Goal: Task Accomplishment & Management: Complete application form

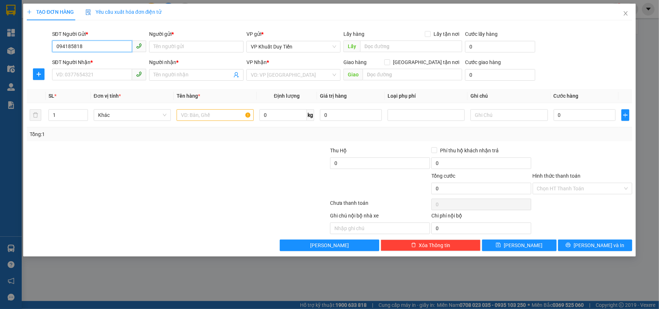
type input "0941858188"
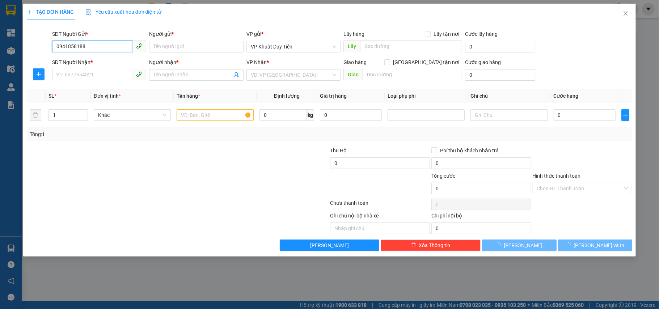
click at [103, 43] on input "0941858188" at bounding box center [92, 47] width 80 height 12
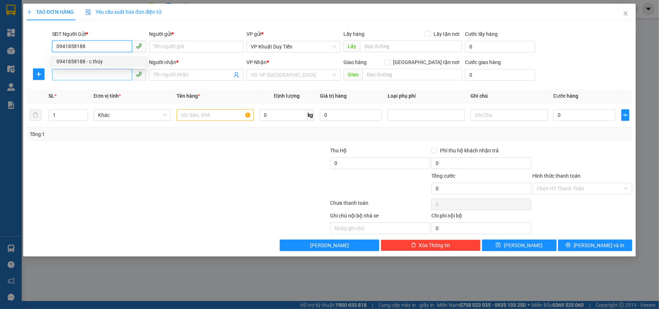
drag, startPoint x: 105, startPoint y: 63, endPoint x: 107, endPoint y: 70, distance: 7.6
click at [105, 64] on div "0941858188 - c thúy" at bounding box center [99, 62] width 86 height 8
type input "c thúy"
type input "0941858188"
click at [106, 76] on input "SĐT Người Nhận *" at bounding box center [92, 75] width 80 height 12
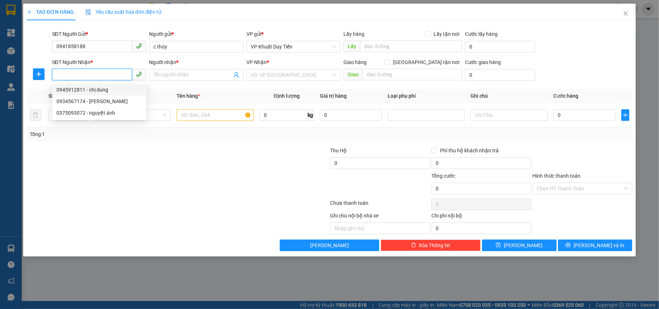
click at [109, 90] on div "0945912811 - chị dung" at bounding box center [99, 90] width 86 height 8
type input "0945912811"
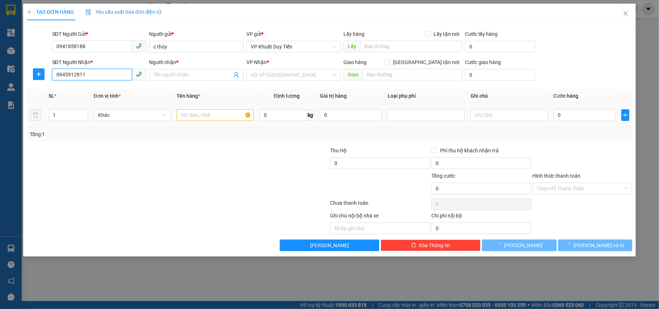
type input "chị dung"
checkbox input "true"
type input "NGÕ 103 NGÁCH 4 NHÀ 17 NGUYỄN SINH SẮC"
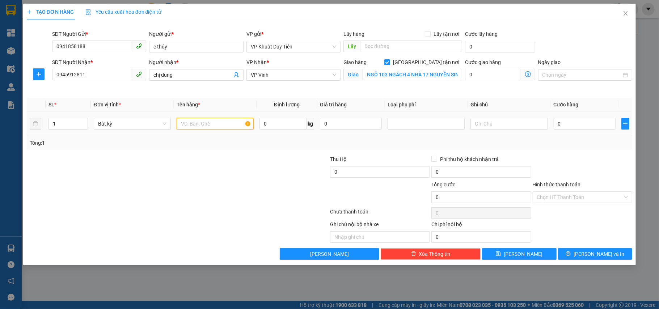
click at [229, 121] on input "text" at bounding box center [215, 124] width 77 height 12
type input "mp"
click at [568, 127] on input "0" at bounding box center [585, 124] width 62 height 12
type input "4"
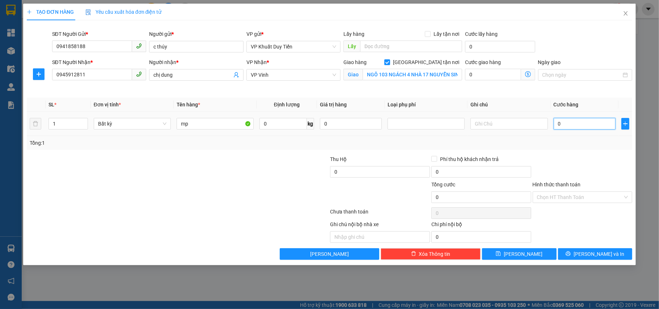
type input "4"
type input "40"
type input "40.000"
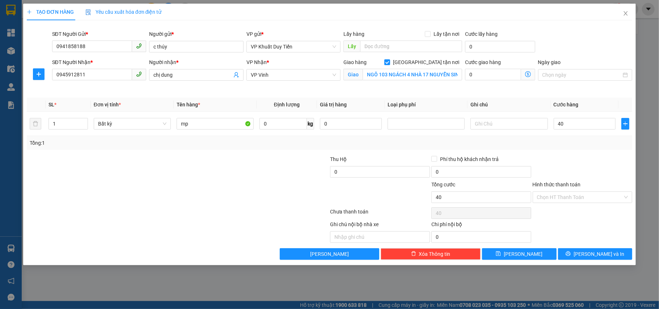
type input "40.000"
click at [586, 157] on div at bounding box center [582, 167] width 101 height 25
click at [600, 255] on span "[PERSON_NAME] và In" at bounding box center [599, 254] width 51 height 8
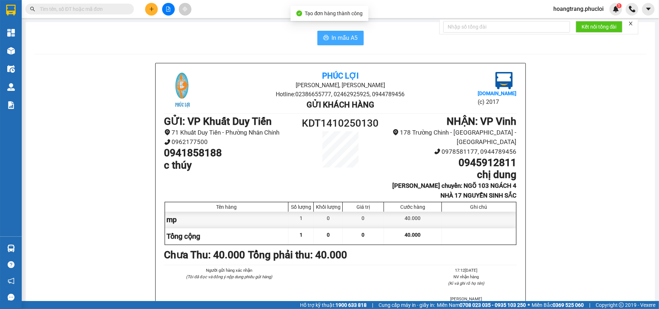
click at [346, 35] on span "In mẫu A5" at bounding box center [345, 37] width 26 height 9
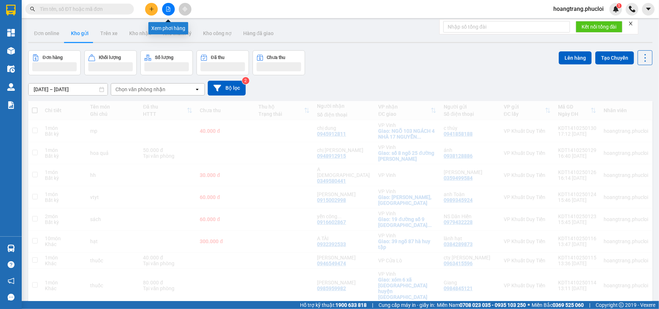
click at [155, 12] on button at bounding box center [151, 9] width 13 height 13
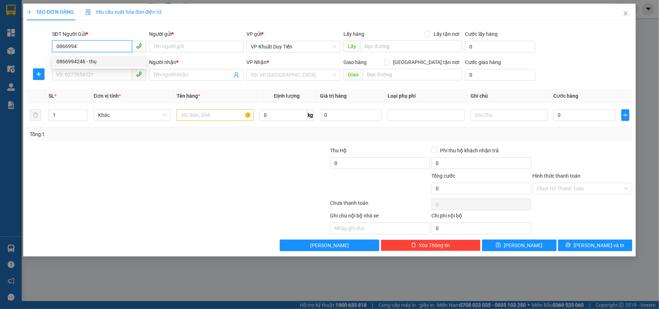
click at [111, 62] on div "0866994246 - thụ" at bounding box center [99, 62] width 86 height 8
type input "0866994246"
type input "thụ"
type input "0866994246"
click at [92, 80] on input "SĐT Người Nhận *" at bounding box center [92, 75] width 80 height 12
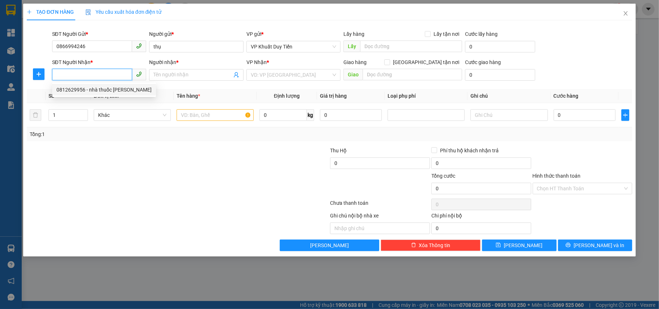
click at [97, 87] on div "0812629956 - nhà thuốc [PERSON_NAME]" at bounding box center [103, 90] width 95 height 8
type input "0812629956"
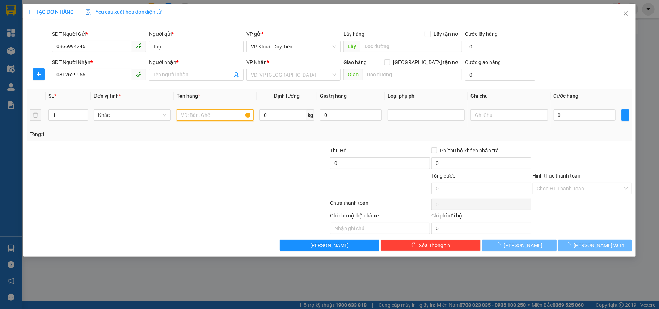
click at [208, 119] on input "text" at bounding box center [215, 115] width 77 height 12
type input "nhà thuốc [PERSON_NAME]"
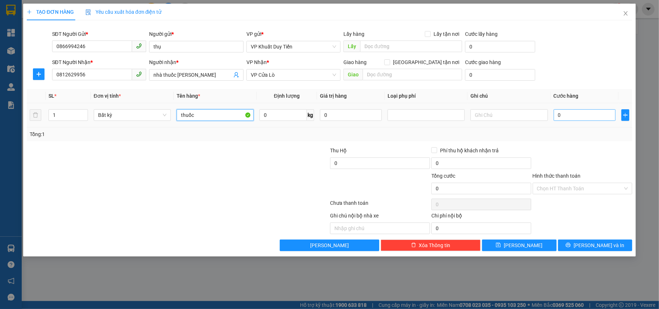
type input "thuốc"
click at [598, 115] on input "0" at bounding box center [585, 115] width 62 height 12
type input "3"
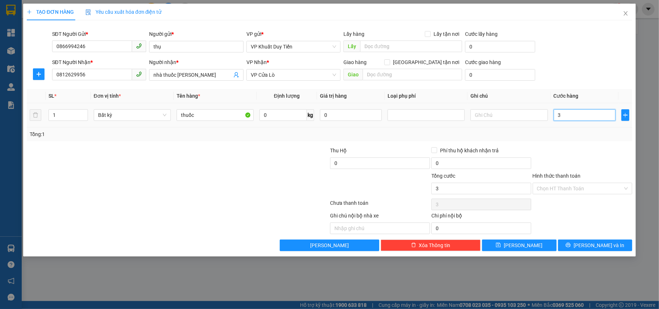
type input "30"
type input "30.000"
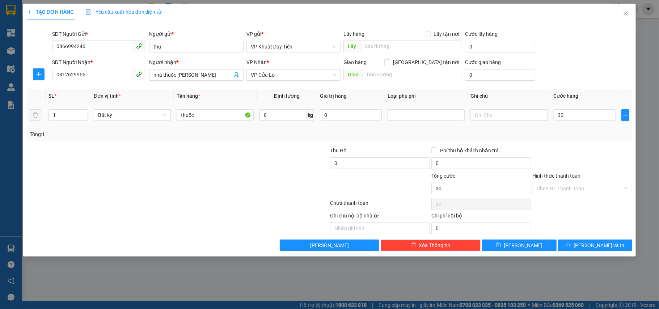
type input "30.000"
click at [588, 153] on div at bounding box center [582, 159] width 101 height 25
click at [588, 248] on button "[PERSON_NAME] và In" at bounding box center [595, 246] width 75 height 12
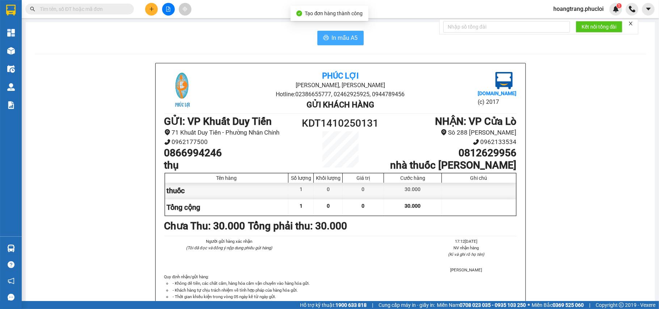
click at [341, 36] on span "In mẫu A5" at bounding box center [345, 37] width 26 height 9
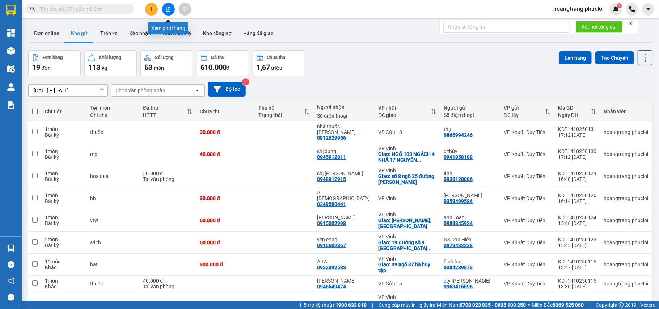
click at [153, 10] on icon "plus" at bounding box center [151, 9] width 5 height 5
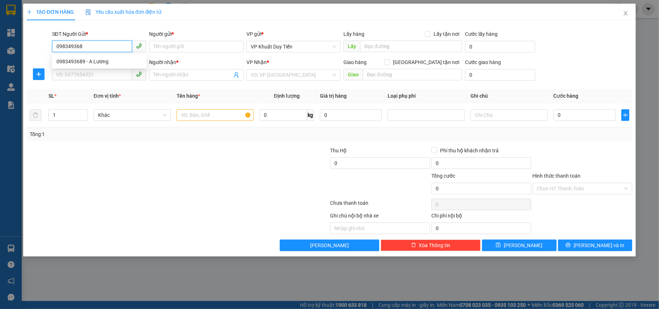
type input "0983493689"
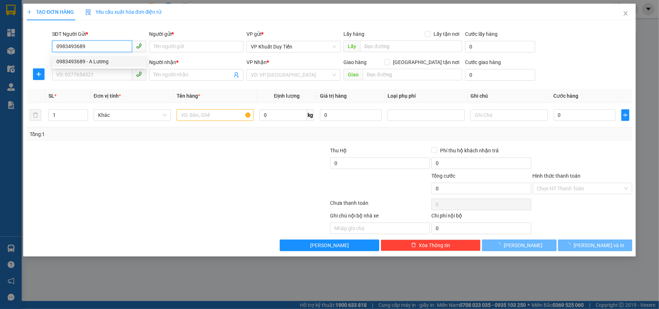
click at [81, 59] on div "0983493689 - A Lương" at bounding box center [99, 62] width 86 height 8
type input "A Lương"
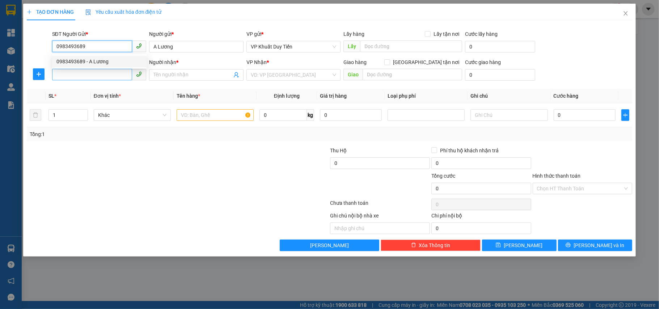
type input "0983493689"
click at [86, 72] on input "SĐT Người Nhận *" at bounding box center [92, 75] width 80 height 12
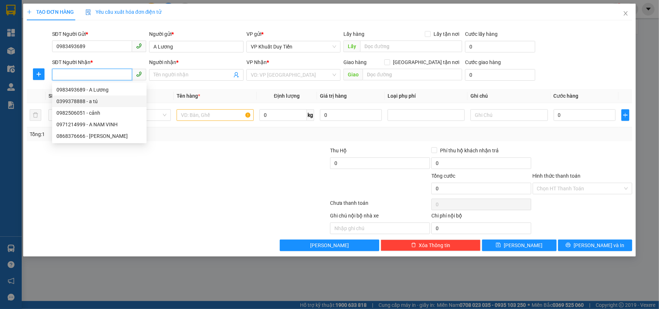
click at [93, 104] on div "0399378888 - a tú" at bounding box center [99, 101] width 86 height 8
type input "0399378888"
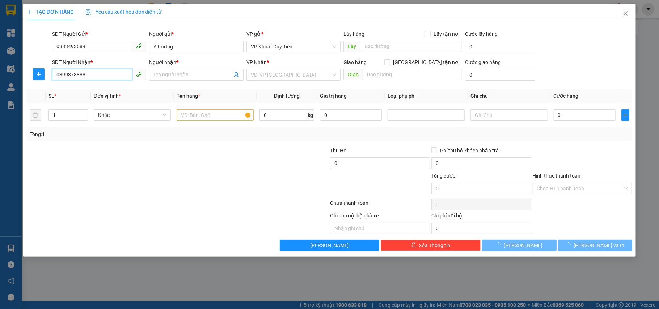
type input "a tú"
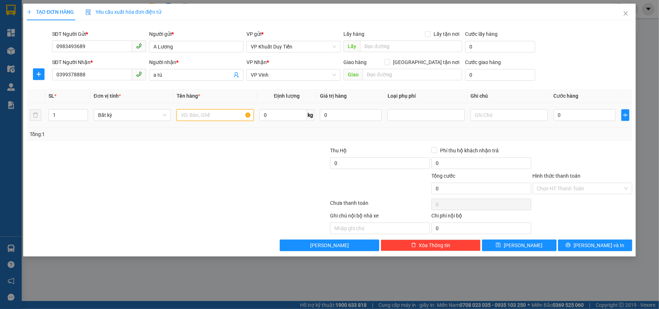
click at [214, 120] on input "text" at bounding box center [215, 115] width 77 height 12
type input "linh kiện"
click at [257, 152] on div at bounding box center [279, 159] width 101 height 25
click at [579, 113] on input "0" at bounding box center [585, 115] width 62 height 12
type input "6"
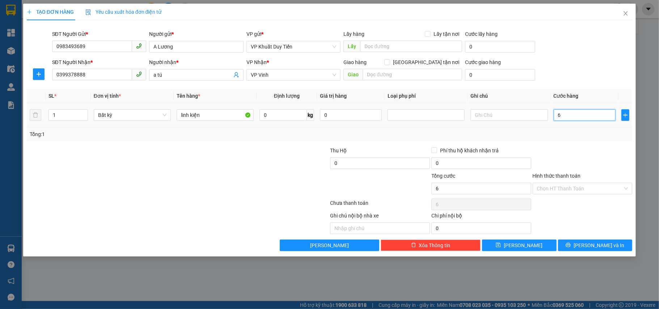
type input "6"
type input "60"
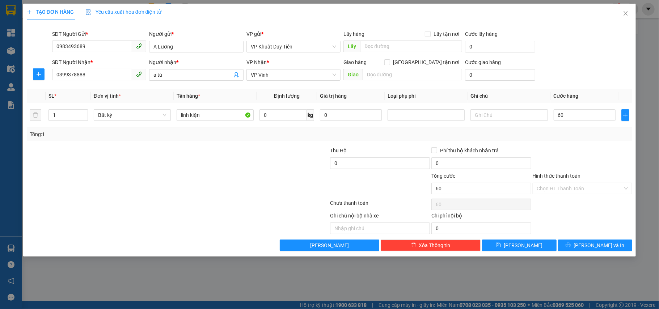
type input "60.000"
click at [560, 161] on div at bounding box center [582, 159] width 101 height 25
click at [579, 240] on div "Transit Pickup Surcharge Ids Transit Deliver Surcharge Ids Transit Deliver Surc…" at bounding box center [330, 138] width 606 height 225
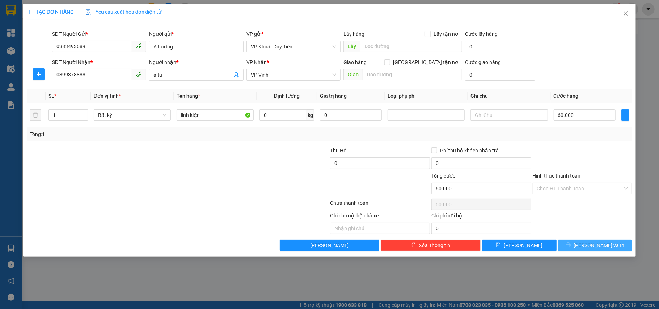
click at [592, 246] on button "[PERSON_NAME] và In" at bounding box center [595, 246] width 75 height 12
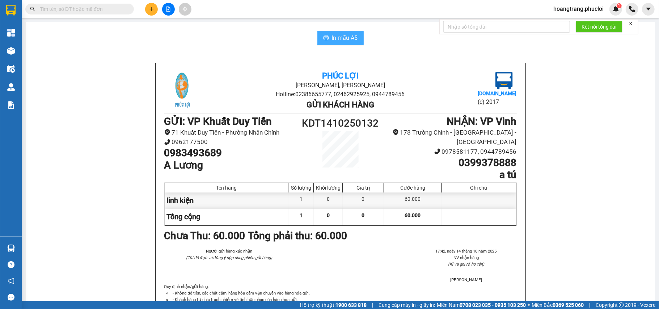
click at [348, 37] on span "In mẫu A5" at bounding box center [345, 37] width 26 height 9
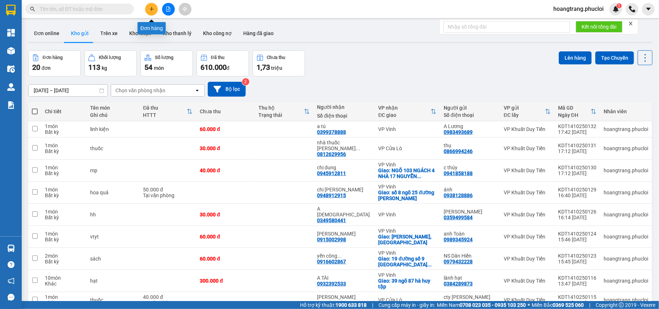
click at [151, 11] on icon "plus" at bounding box center [151, 9] width 5 height 5
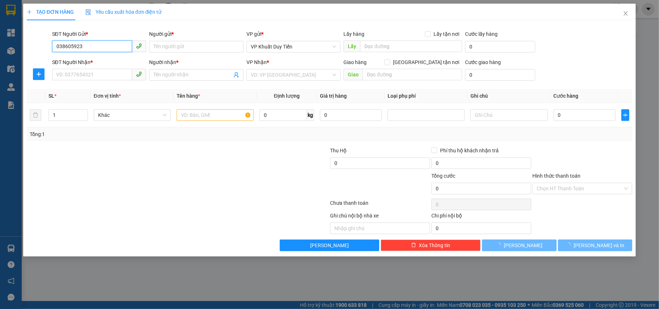
type input "0386059235"
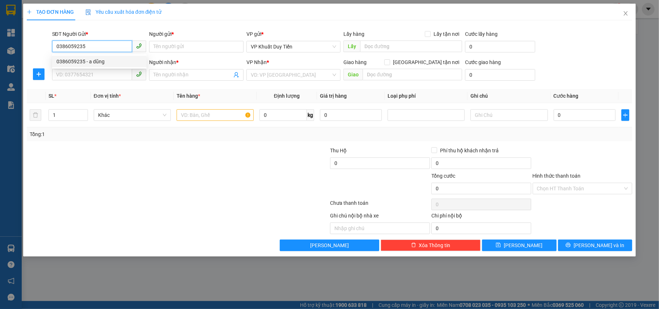
click at [81, 61] on div "0386059235 - a dũng" at bounding box center [99, 62] width 86 height 8
type input "a dũng"
type input "0386059235"
click at [85, 74] on input "SĐT Người Nhận *" at bounding box center [92, 75] width 80 height 12
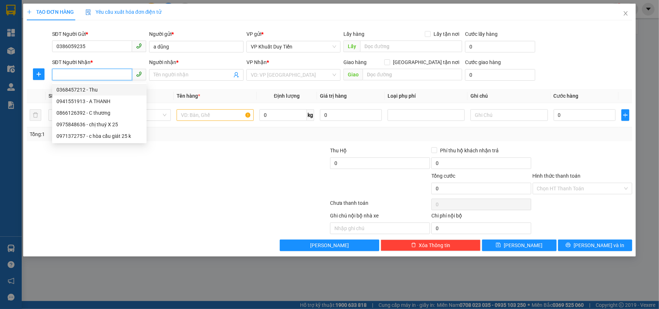
click at [110, 86] on div "0368457212 - Thu" at bounding box center [99, 90] width 86 height 8
type input "0368457212"
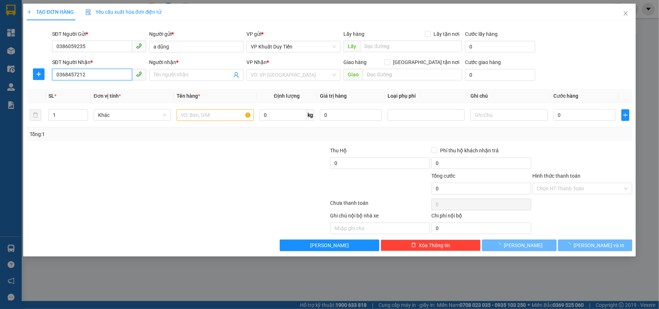
type input "Thu"
checkbox input "true"
type input "cây xăng [PERSON_NAME]"
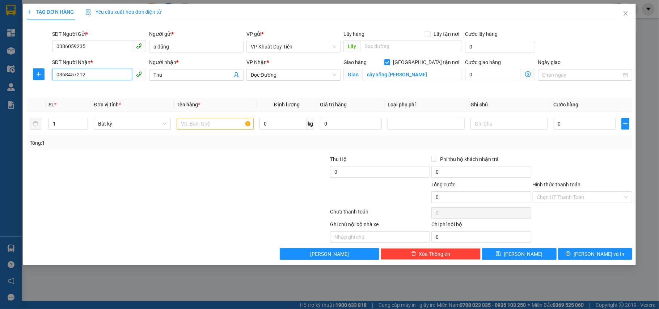
drag, startPoint x: 96, startPoint y: 76, endPoint x: 7, endPoint y: 99, distance: 92.4
click at [0, 99] on div "TẠO ĐƠN HÀNG Yêu cầu xuất hóa đơn điện tử Transit Pickup Surcharge Ids Transit …" at bounding box center [329, 154] width 659 height 309
click at [219, 122] on input "text" at bounding box center [215, 124] width 77 height 12
type input "hoa quả"
click at [84, 121] on span "up" at bounding box center [84, 122] width 4 height 4
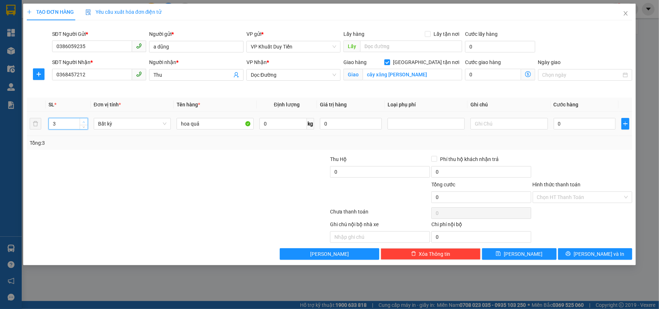
click at [84, 121] on span "up" at bounding box center [84, 122] width 4 height 4
type input "5"
click at [84, 121] on span "up" at bounding box center [84, 122] width 4 height 4
click at [143, 193] on div at bounding box center [127, 193] width 202 height 25
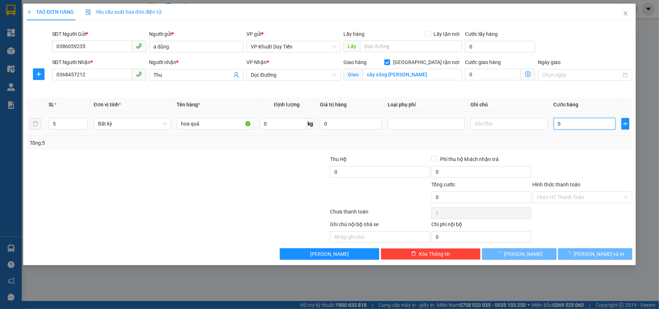
click at [562, 127] on input "0" at bounding box center [585, 124] width 62 height 12
type input "1"
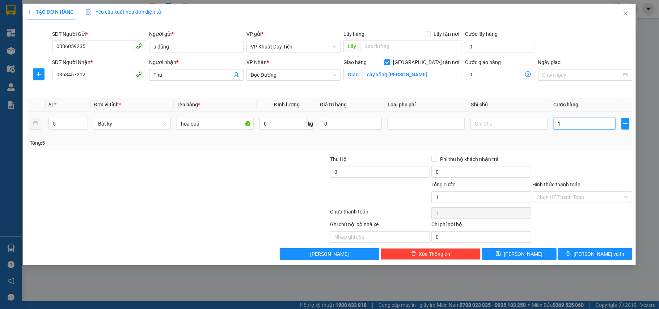
type input "12"
type input "125"
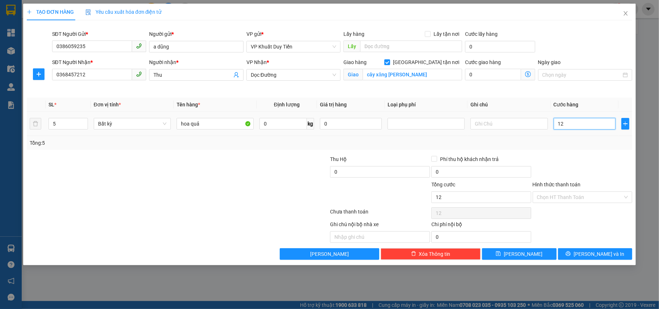
type input "125"
type input "125.000"
click at [568, 152] on div "Transit Pickup Surcharge Ids Transit Deliver Surcharge Ids Transit Deliver Surc…" at bounding box center [330, 143] width 606 height 234
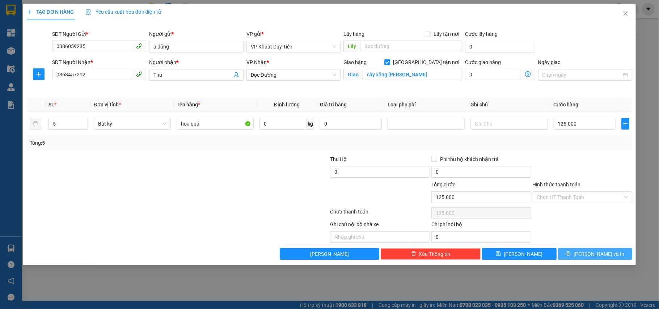
click at [571, 257] on span "printer" at bounding box center [568, 254] width 5 height 6
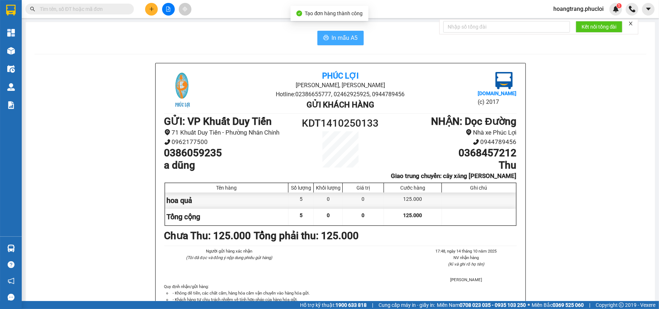
click at [342, 35] on span "In mẫu A5" at bounding box center [345, 37] width 26 height 9
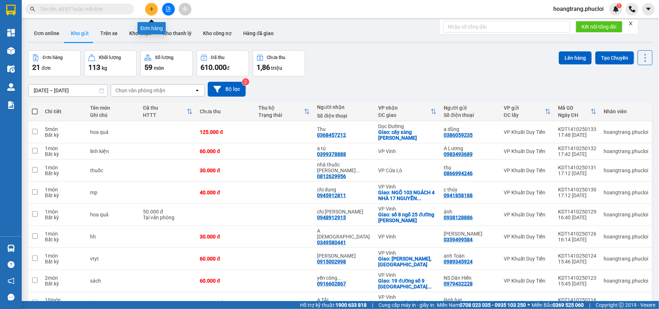
click at [149, 9] on icon "plus" at bounding box center [151, 9] width 5 height 5
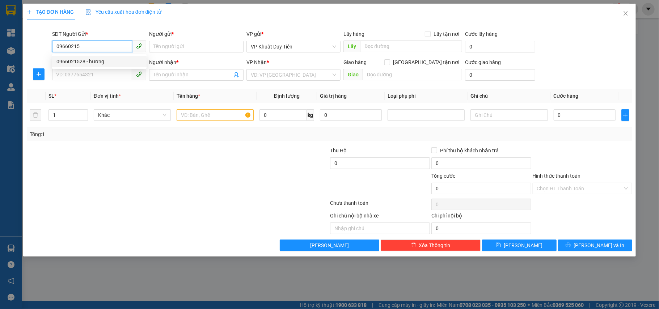
click at [112, 60] on div "0966021528 - hương" at bounding box center [99, 62] width 86 height 8
type input "0966021528"
type input "hương"
type input "0966021528"
click at [99, 74] on input "SĐT Người Nhận *" at bounding box center [92, 75] width 80 height 12
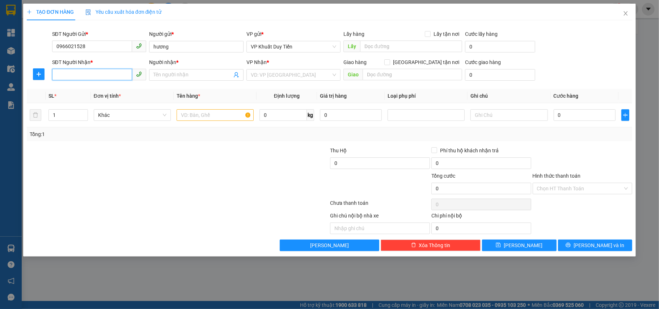
click at [99, 74] on input "SĐT Người Nhận *" at bounding box center [92, 75] width 80 height 12
click at [119, 88] on div "0333822919 - a Hoàng" at bounding box center [99, 90] width 86 height 8
type input "0333822919"
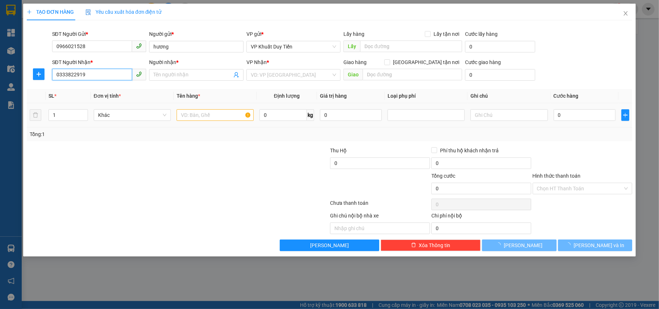
type input "a Hoàng"
checkbox input "true"
type input "58 võ thi sáu tp vinh"
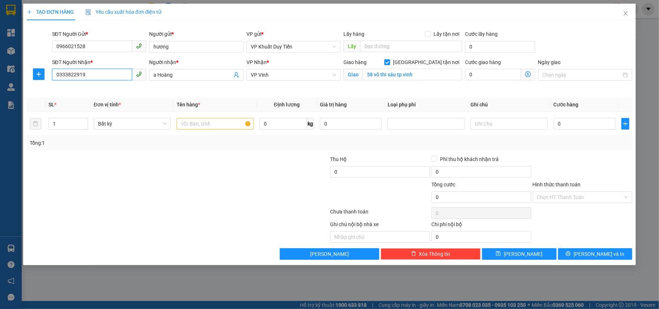
drag, startPoint x: 100, startPoint y: 70, endPoint x: 30, endPoint y: 77, distance: 71.0
click at [30, 77] on div "SĐT Người Nhận * 0333822919 0333822919 Người nhận * a Hoàng VP Nhận * VP Vinh G…" at bounding box center [330, 75] width 608 height 34
click at [181, 160] on div at bounding box center [127, 167] width 202 height 25
click at [228, 126] on input "text" at bounding box center [215, 124] width 77 height 12
type input "hh"
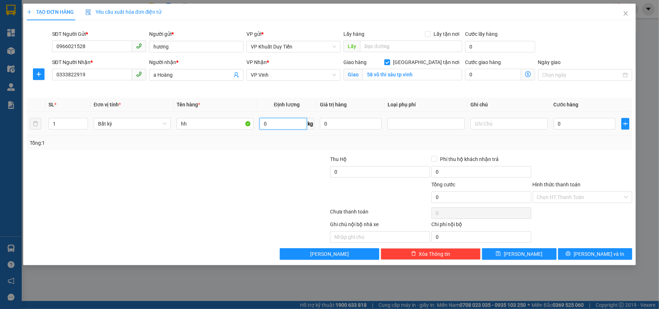
click at [297, 126] on input "0" at bounding box center [283, 124] width 47 height 12
type input "28"
click at [254, 177] on div at bounding box center [279, 167] width 101 height 25
type input "70.000"
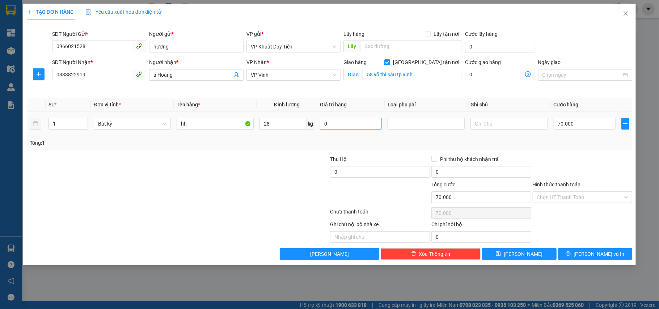
type input "70.000"
click at [600, 123] on input "70.000" at bounding box center [585, 124] width 62 height 12
type input "8"
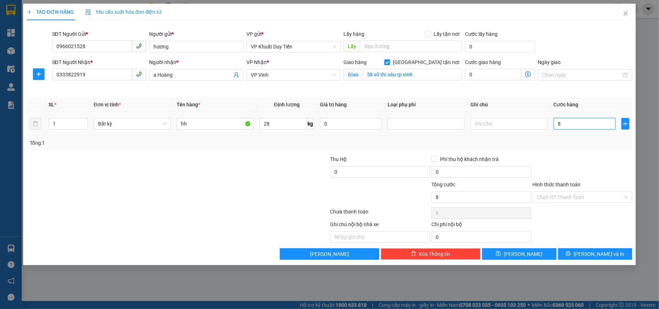
type input "80"
type input "80.000"
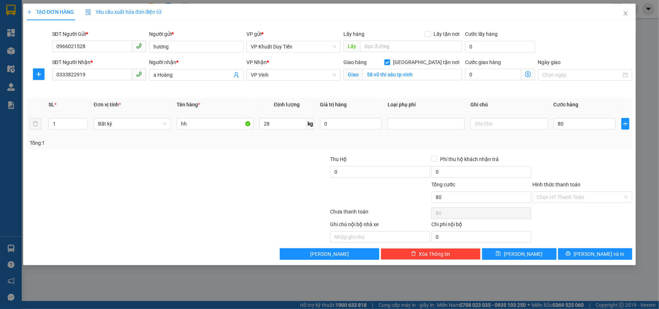
type input "80.000"
click at [588, 141] on div "Tổng: 1" at bounding box center [330, 143] width 600 height 8
click at [576, 250] on button "[PERSON_NAME] và In" at bounding box center [595, 254] width 75 height 12
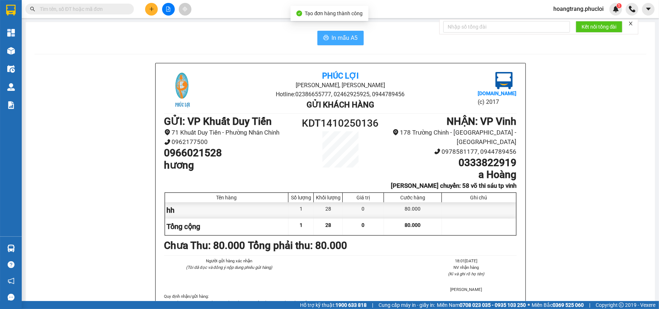
click at [319, 37] on button "In mẫu A5" at bounding box center [341, 38] width 46 height 14
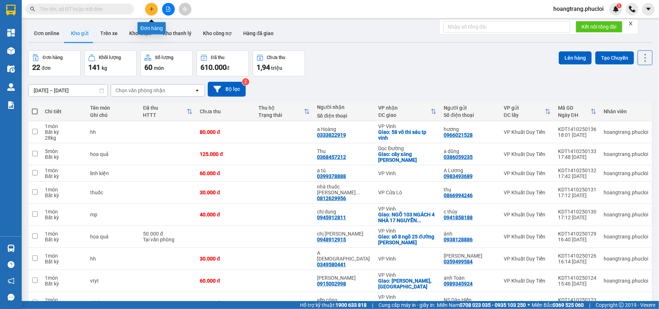
click at [147, 7] on button at bounding box center [151, 9] width 13 height 13
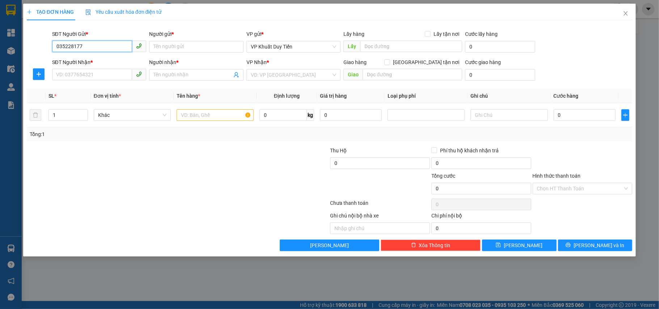
type input "0352281773"
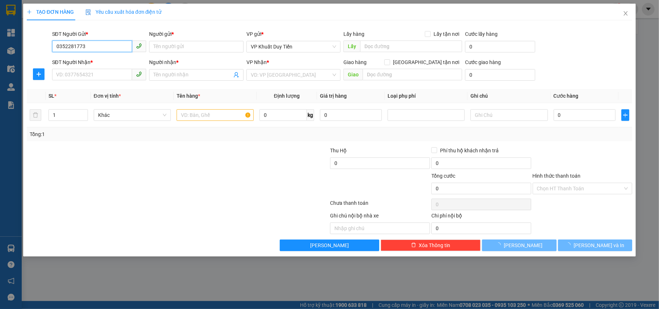
click at [116, 47] on input "0352281773" at bounding box center [92, 47] width 80 height 12
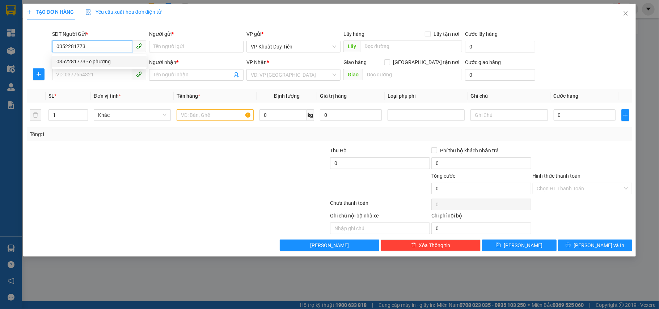
click at [107, 62] on div "0352281773 - c phượng" at bounding box center [99, 62] width 86 height 8
type input "c phượng"
type input "0352281773"
click at [99, 74] on input "SĐT Người Nhận *" at bounding box center [92, 75] width 80 height 12
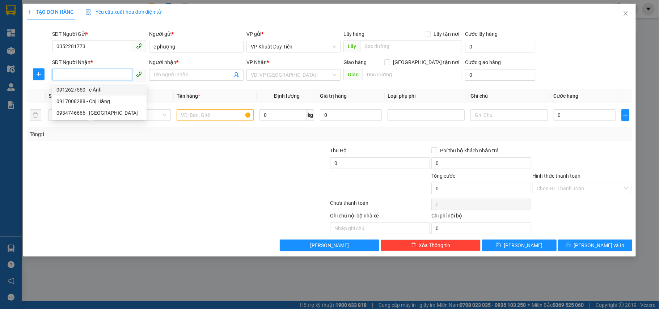
click at [106, 86] on div "0912627550 - c Ánh" at bounding box center [99, 90] width 86 height 8
type input "0912627550"
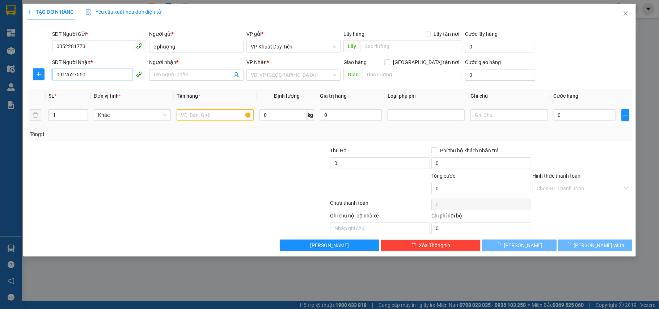
type input "c Ánh"
checkbox input "true"
type input "14 ngõ 75 [PERSON_NAME]"
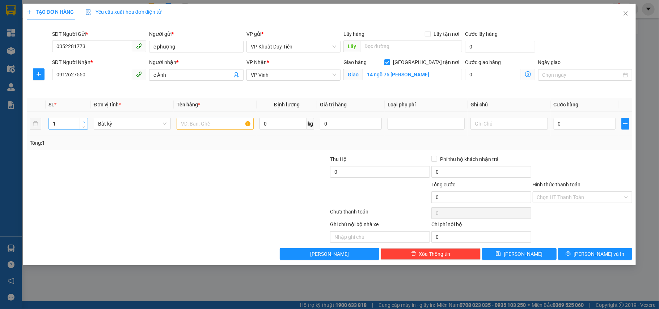
click at [84, 120] on span "up" at bounding box center [84, 122] width 4 height 4
type input "2"
click at [200, 177] on div at bounding box center [127, 167] width 202 height 25
drag, startPoint x: 115, startPoint y: 76, endPoint x: 45, endPoint y: 79, distance: 69.6
click at [43, 77] on div "SĐT Người Nhận * 0912627550 Người nhận * c Ánh VP Nhận * VP Vinh Giao hàng Giao…" at bounding box center [330, 75] width 608 height 34
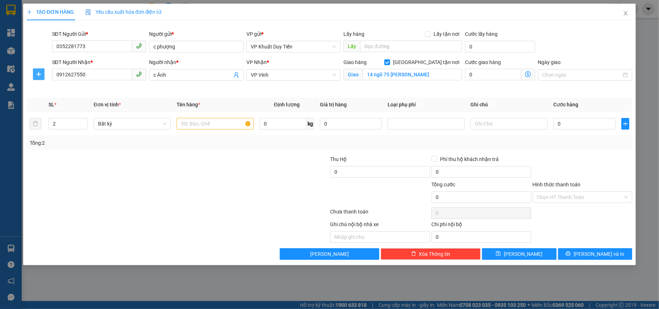
click at [46, 81] on div at bounding box center [39, 74] width 24 height 17
click at [191, 122] on input "text" at bounding box center [215, 124] width 77 height 12
type input "hh"
click at [584, 121] on input "0" at bounding box center [585, 124] width 62 height 12
type input "8"
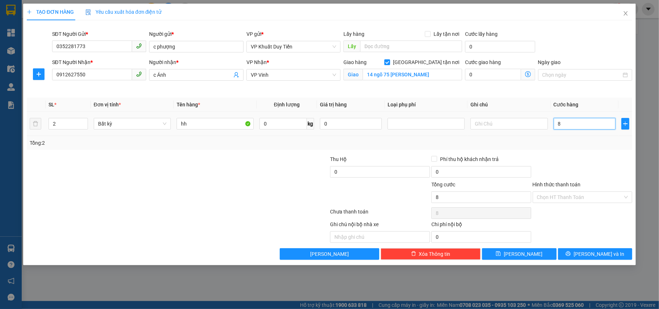
type input "8"
type input "80"
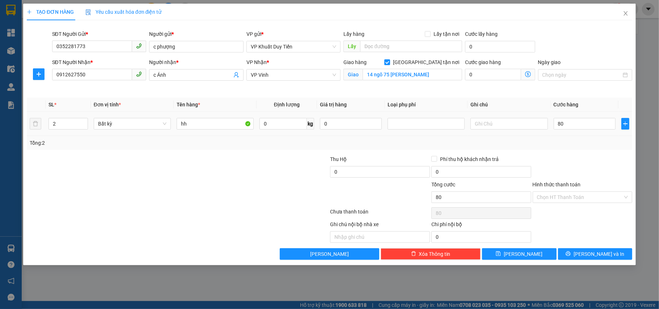
type input "80.000"
click at [589, 142] on div "Tổng: 2" at bounding box center [330, 143] width 600 height 8
click at [585, 249] on div "Transit Pickup Surcharge Ids Transit Deliver Surcharge Ids Transit Deliver Surc…" at bounding box center [330, 143] width 606 height 234
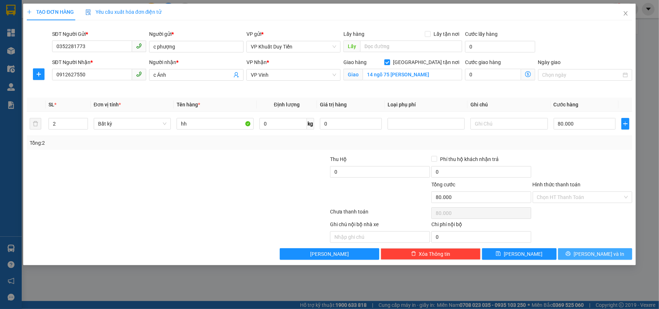
click at [571, 254] on icon "printer" at bounding box center [568, 254] width 5 height 5
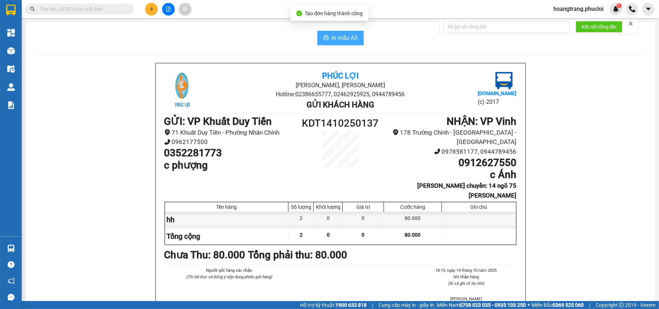
click at [323, 38] on icon "printer" at bounding box center [326, 38] width 6 height 6
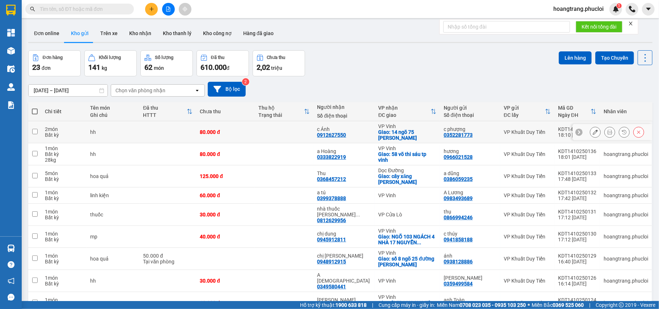
click at [608, 133] on icon at bounding box center [610, 132] width 5 height 5
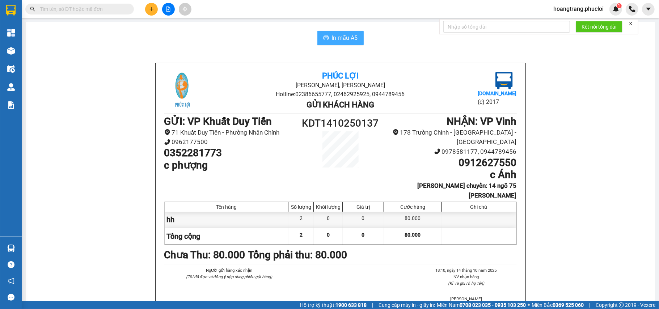
click at [332, 35] on span "In mẫu A5" at bounding box center [345, 37] width 26 height 9
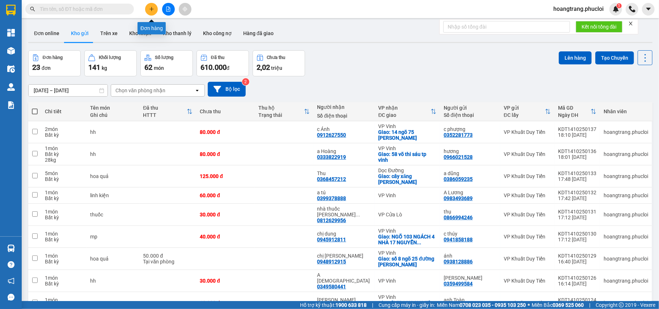
click at [149, 11] on icon "plus" at bounding box center [151, 9] width 5 height 5
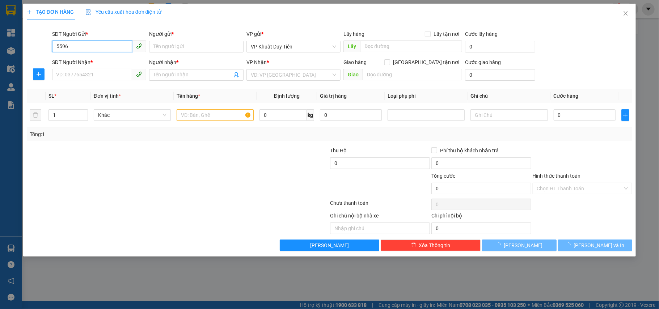
click at [89, 50] on input "5596" at bounding box center [92, 47] width 80 height 12
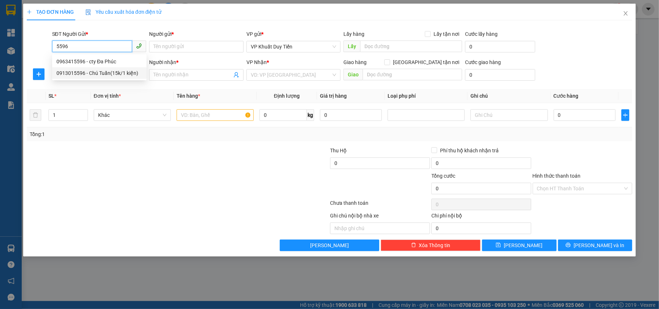
click at [112, 72] on div "0913015596 - Chú Tuấn(15k/1 kiện)" at bounding box center [99, 73] width 86 height 8
type input "0913015596"
type input "[PERSON_NAME](15k/1 kiện)"
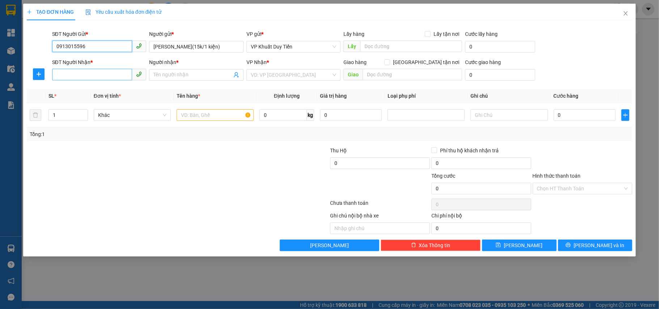
type input "0913015596"
click at [110, 73] on input "SĐT Người Nhận *" at bounding box center [92, 75] width 80 height 12
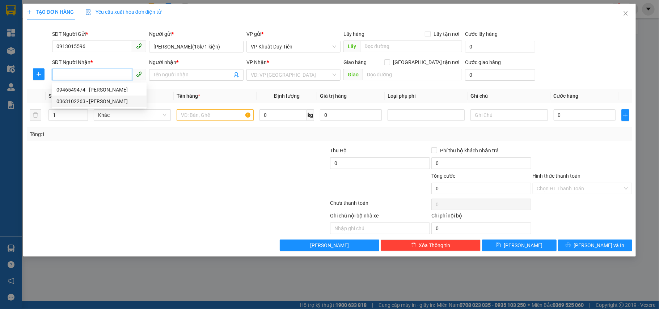
click at [115, 100] on div "0363102263 - [PERSON_NAME]" at bounding box center [99, 101] width 86 height 8
type input "0363102263"
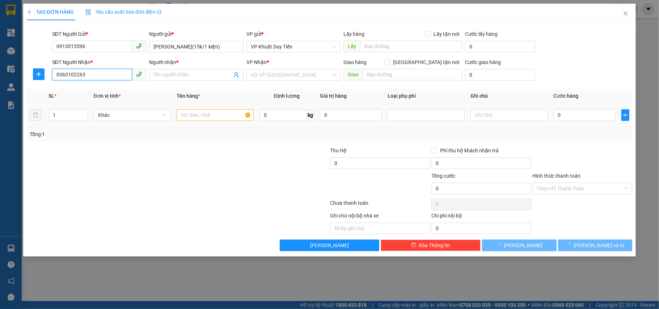
type input "[PERSON_NAME]"
checkbox input "true"
type input "126 [PERSON_NAME] sách"
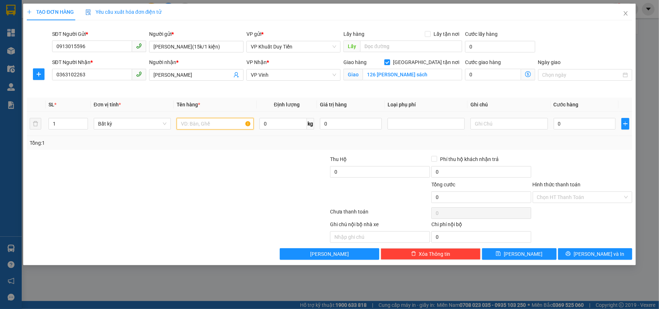
click at [209, 122] on input "text" at bounding box center [215, 124] width 77 height 12
type input "thuốc"
click at [82, 123] on span "up" at bounding box center [84, 122] width 4 height 4
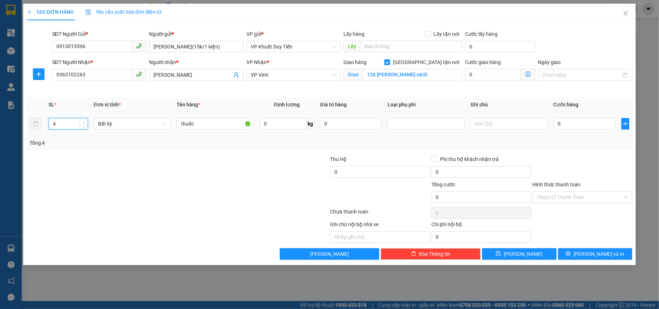
type input "5"
click at [82, 123] on span "up" at bounding box center [84, 122] width 4 height 4
click at [104, 179] on div at bounding box center [127, 167] width 202 height 25
click at [563, 123] on input "0" at bounding box center [585, 124] width 62 height 12
type input "7"
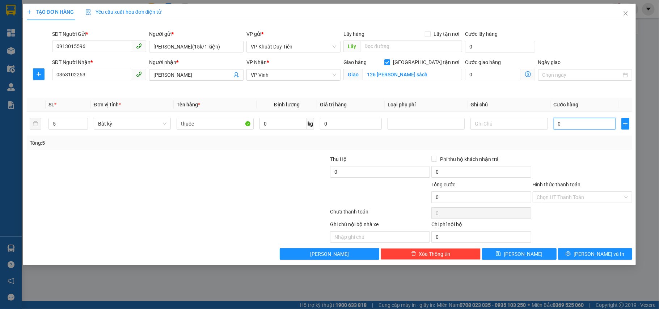
type input "7"
type input "75"
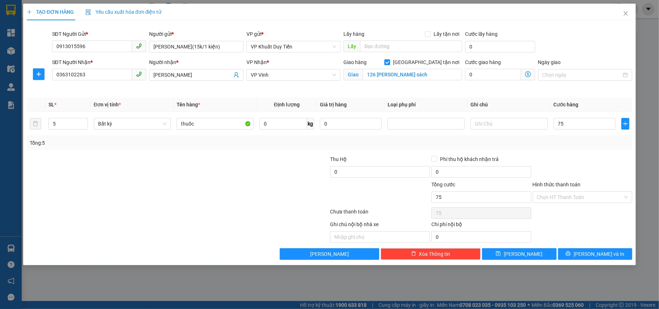
type input "75.000"
click at [592, 155] on div at bounding box center [582, 167] width 101 height 25
click at [580, 260] on button "[PERSON_NAME] và In" at bounding box center [595, 254] width 75 height 12
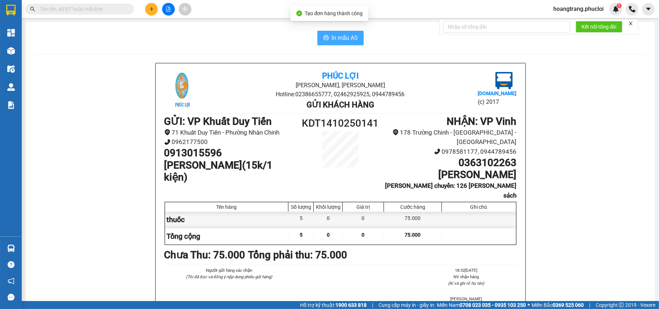
click at [323, 41] on span "printer" at bounding box center [326, 38] width 6 height 7
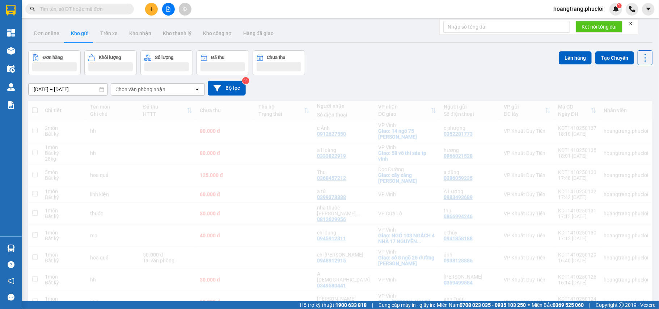
click at [154, 12] on button at bounding box center [151, 9] width 13 height 13
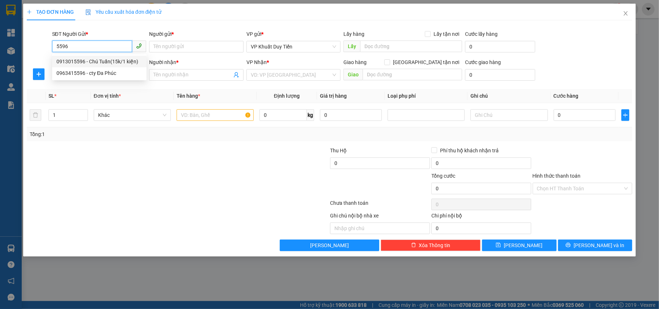
click at [107, 64] on div "0913015596 - Chú Tuấn(15k/1 kiện)" at bounding box center [99, 62] width 86 height 8
type input "0913015596"
type input "[PERSON_NAME](15k/1 kiện)"
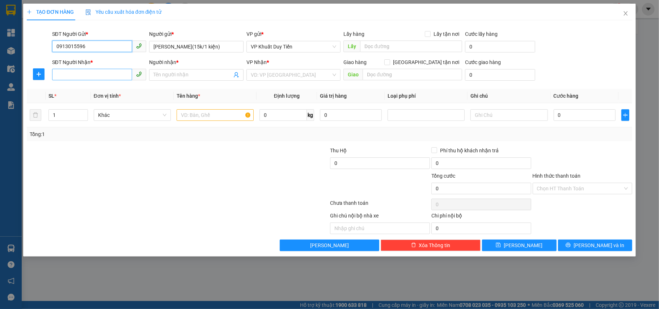
type input "0913015596"
click at [105, 75] on input "SĐT Người Nhận *" at bounding box center [92, 75] width 80 height 12
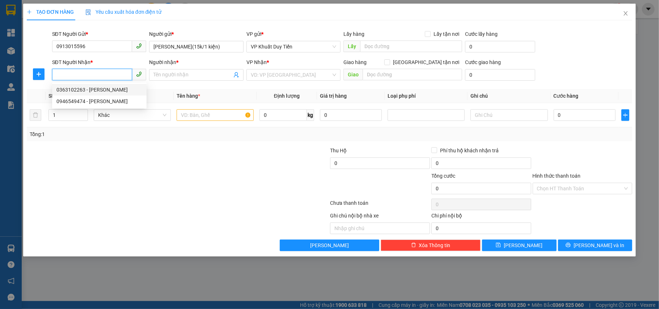
click at [105, 93] on div "0363102263 - [PERSON_NAME]" at bounding box center [99, 90] width 86 height 8
type input "0363102263"
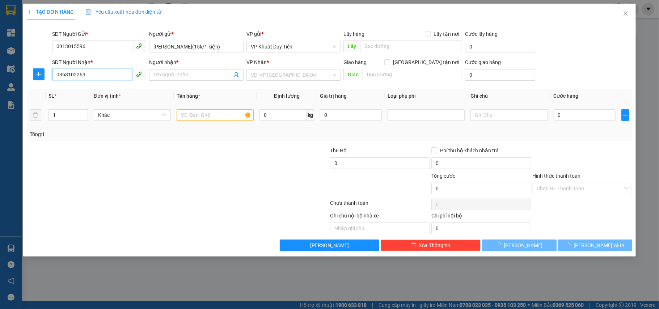
type input "[PERSON_NAME]"
checkbox input "true"
type input "126 [PERSON_NAME] sách"
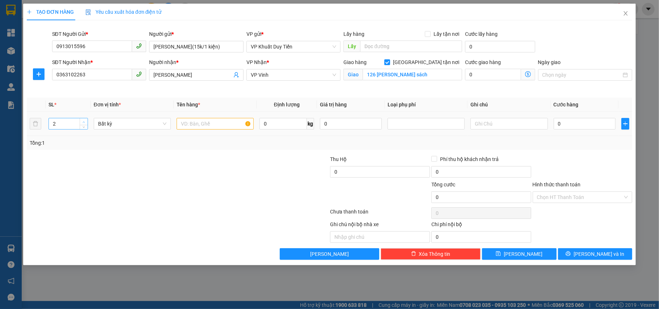
click at [85, 122] on span "up" at bounding box center [84, 122] width 4 height 4
type input "3"
click at [85, 122] on span "up" at bounding box center [84, 122] width 4 height 4
click at [201, 125] on input "text" at bounding box center [215, 124] width 77 height 12
type input "thuốc"
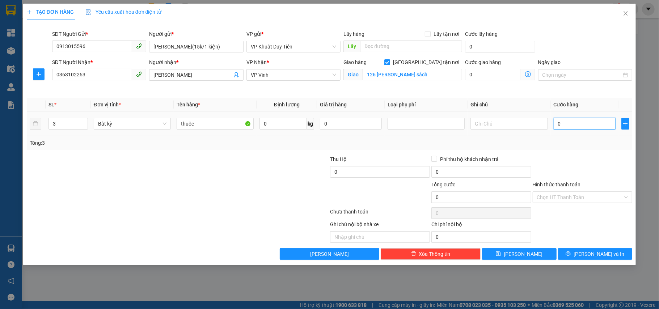
click at [578, 123] on input "0" at bounding box center [585, 124] width 62 height 12
type input "4"
type input "45"
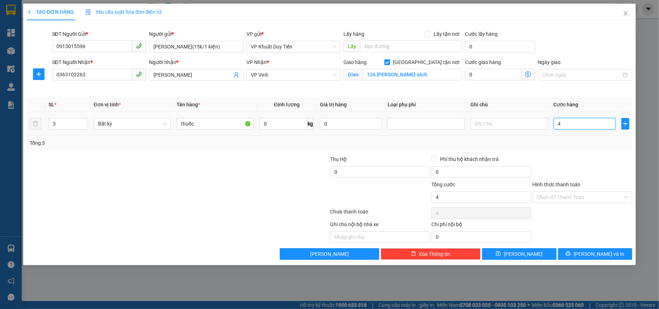
type input "45"
type input "45.000"
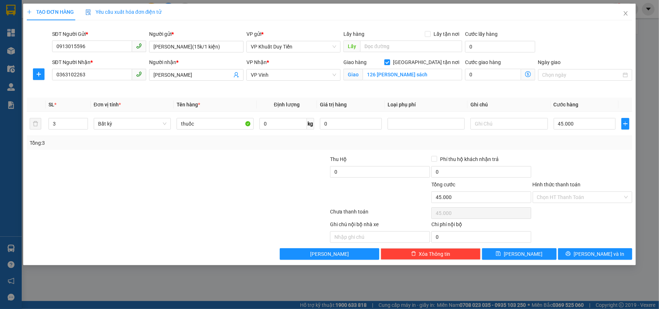
click at [562, 150] on div "Tổng: 3" at bounding box center [330, 143] width 606 height 14
click at [566, 253] on button "[PERSON_NAME] và In" at bounding box center [595, 254] width 75 height 12
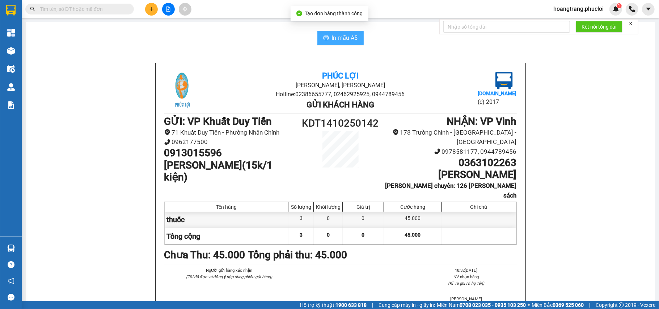
click at [332, 39] on span "In mẫu A5" at bounding box center [345, 37] width 26 height 9
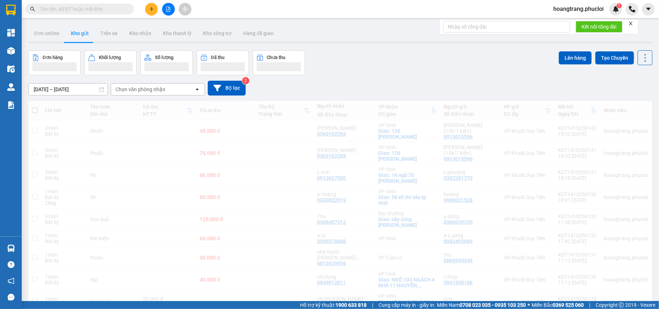
click at [153, 4] on button at bounding box center [151, 9] width 13 height 13
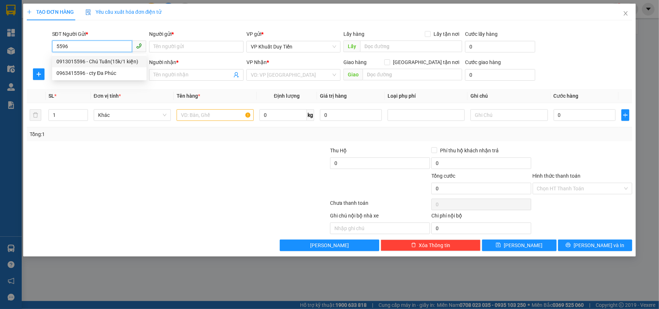
click at [69, 57] on div "0913015596 - Chú Tuấn(15k/1 kiện)" at bounding box center [99, 62] width 95 height 12
type input "0913015596"
type input "[PERSON_NAME](15k/1 kiện)"
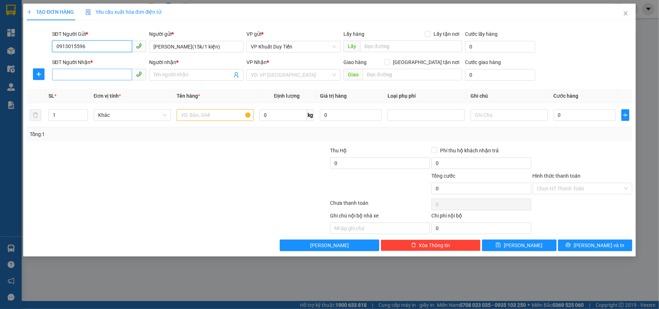
type input "0913015596"
click at [54, 74] on input "SĐT Người Nhận *" at bounding box center [92, 75] width 80 height 12
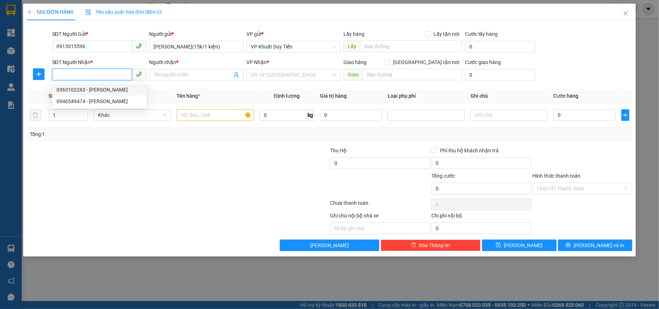
click at [90, 93] on div "0363102263 - [PERSON_NAME]" at bounding box center [99, 90] width 86 height 8
type input "0363102263"
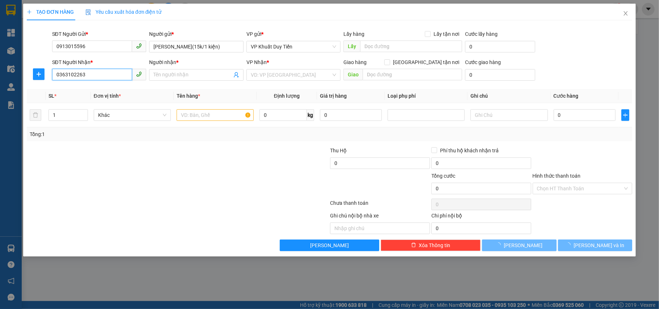
type input "[PERSON_NAME]"
checkbox input "true"
type input "126 [PERSON_NAME] sách"
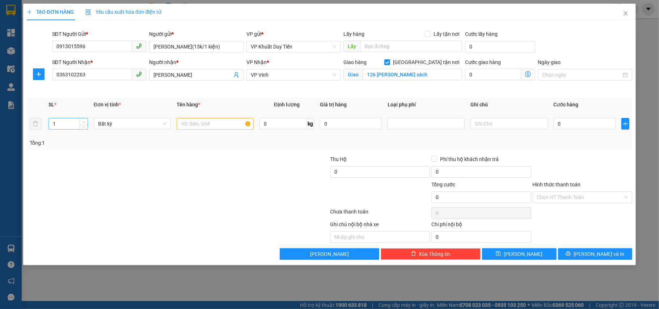
type input "2"
click at [83, 123] on icon "up" at bounding box center [84, 122] width 3 height 3
click at [80, 180] on div at bounding box center [127, 167] width 202 height 25
click at [218, 127] on input "text" at bounding box center [215, 124] width 77 height 12
type input "thuốc"
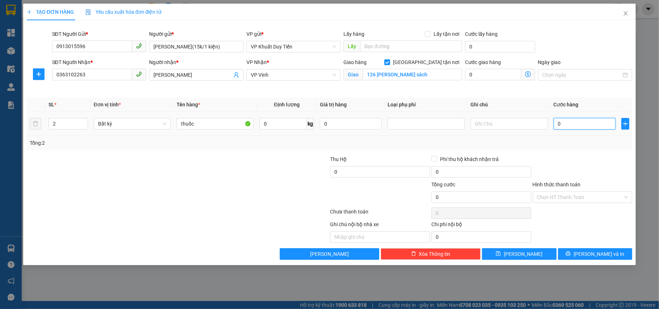
click at [574, 127] on input "0" at bounding box center [585, 124] width 62 height 12
type input "3"
type input "30"
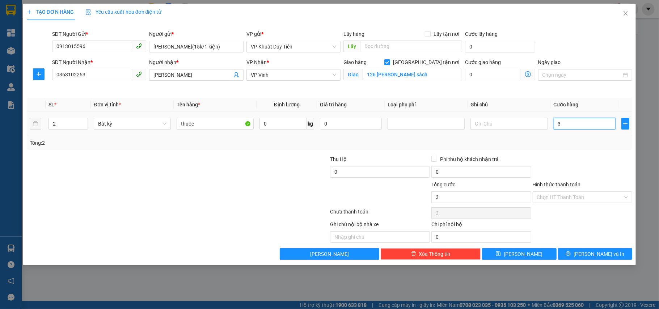
type input "30"
type input "30.000"
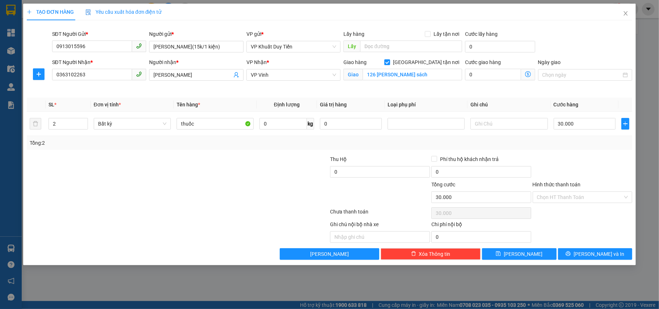
click at [568, 158] on div at bounding box center [582, 167] width 101 height 25
click at [588, 252] on button "[PERSON_NAME] và In" at bounding box center [595, 254] width 75 height 12
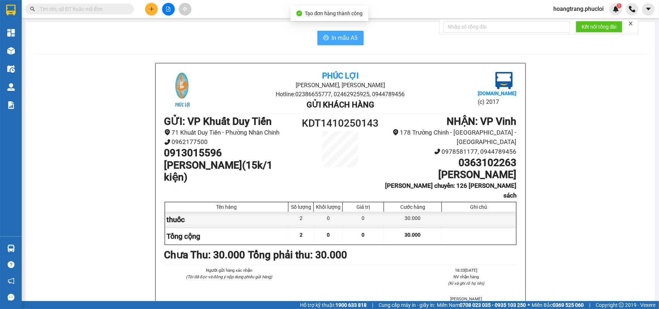
click at [339, 41] on span "In mẫu A5" at bounding box center [345, 37] width 26 height 9
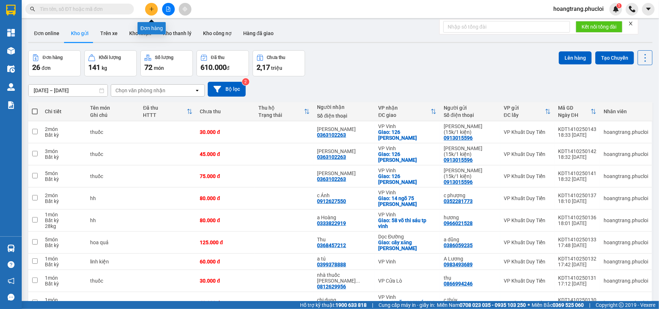
click at [151, 6] on button at bounding box center [151, 9] width 13 height 13
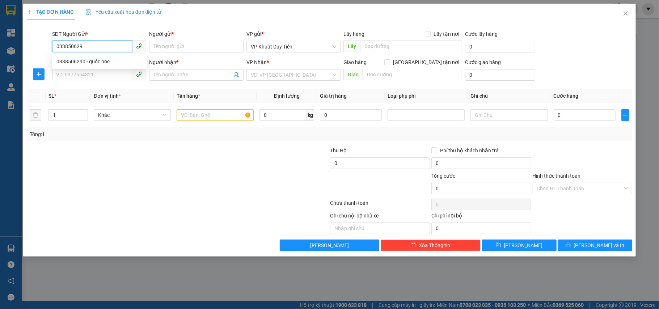
type input "0338506290"
click at [124, 62] on div "0338506290 - quốc học" at bounding box center [99, 62] width 86 height 8
type input "quốc học"
type input "0338506290"
click at [85, 76] on input "SĐT Người Nhận *" at bounding box center [92, 75] width 80 height 12
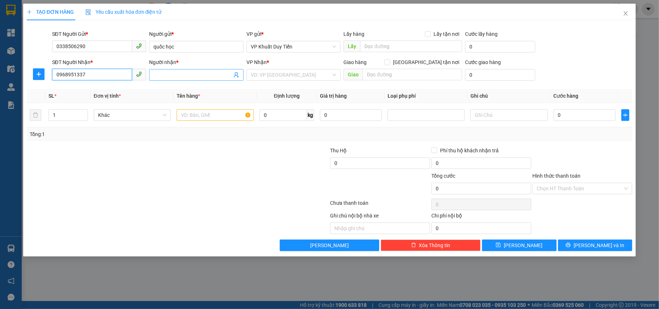
type input "0968951337"
click at [201, 79] on input "Người nhận *" at bounding box center [193, 75] width 79 height 8
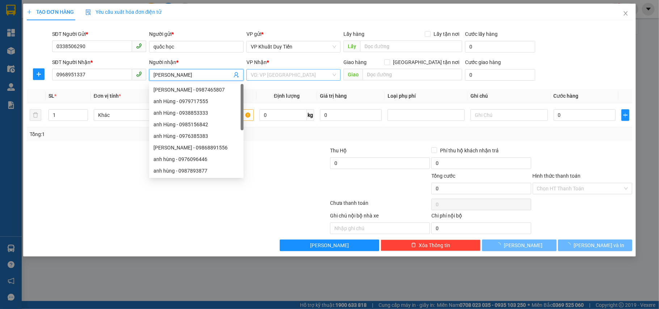
type input "[PERSON_NAME]"
click at [319, 75] on input "search" at bounding box center [291, 75] width 81 height 11
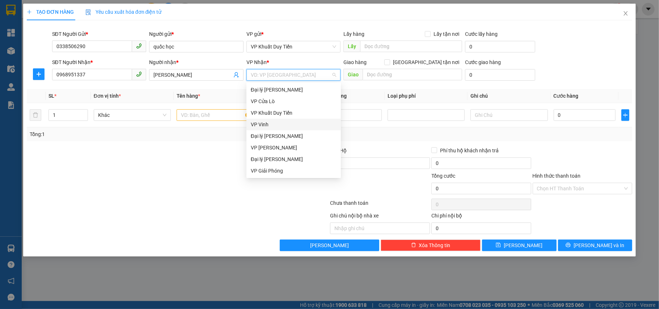
click at [294, 122] on div "VP Vinh" at bounding box center [294, 125] width 86 height 8
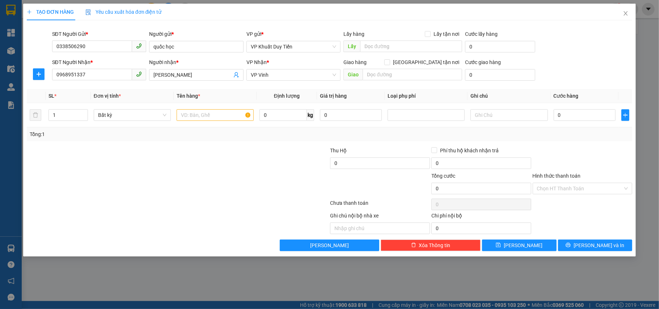
drag, startPoint x: 232, startPoint y: 168, endPoint x: 185, endPoint y: 165, distance: 47.5
click at [232, 168] on div at bounding box center [279, 159] width 101 height 25
drag, startPoint x: 212, startPoint y: 127, endPoint x: 205, endPoint y: 145, distance: 18.8
click at [213, 126] on td at bounding box center [215, 115] width 83 height 24
click at [202, 119] on input "text" at bounding box center [215, 115] width 77 height 12
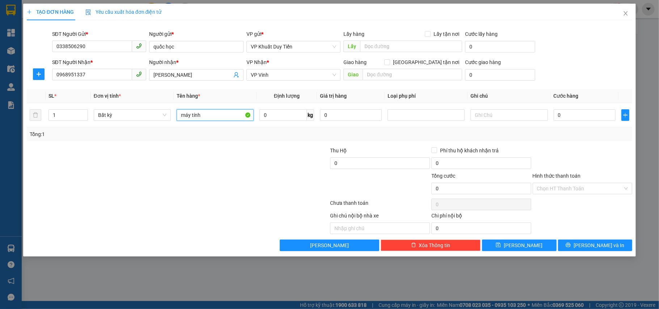
type input "máy tính"
drag, startPoint x: 247, startPoint y: 156, endPoint x: 240, endPoint y: 156, distance: 6.2
click at [246, 156] on div at bounding box center [279, 159] width 101 height 25
click at [338, 112] on input "0" at bounding box center [351, 115] width 62 height 12
drag, startPoint x: 332, startPoint y: 116, endPoint x: 313, endPoint y: 118, distance: 19.3
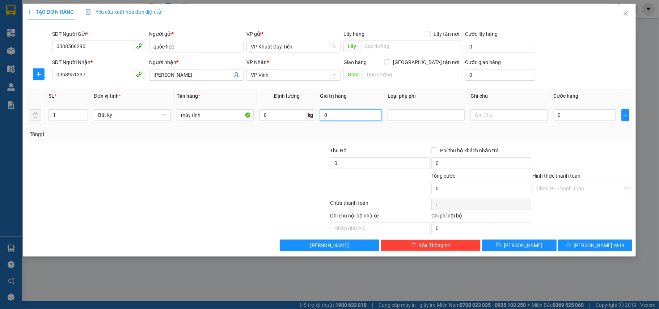
click at [313, 118] on tr "1 Bất kỳ máy tính 0 kg 0 0" at bounding box center [330, 115] width 606 height 24
click at [196, 190] on div at bounding box center [127, 184] width 202 height 25
click at [342, 113] on input "0" at bounding box center [351, 115] width 62 height 12
drag, startPoint x: 342, startPoint y: 113, endPoint x: 328, endPoint y: 115, distance: 14.6
click at [332, 115] on input "0" at bounding box center [351, 115] width 62 height 12
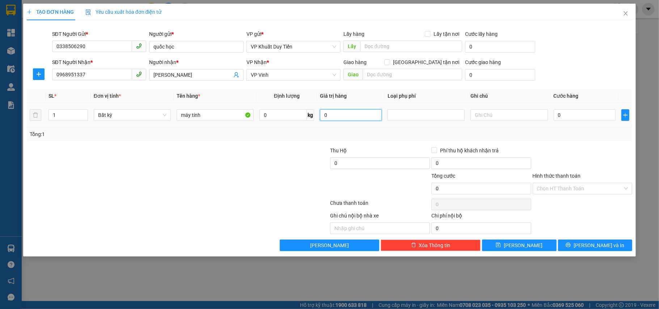
drag, startPoint x: 335, startPoint y: 117, endPoint x: 322, endPoint y: 120, distance: 12.8
click at [322, 120] on input "0" at bounding box center [351, 115] width 62 height 12
type input "5.000.000"
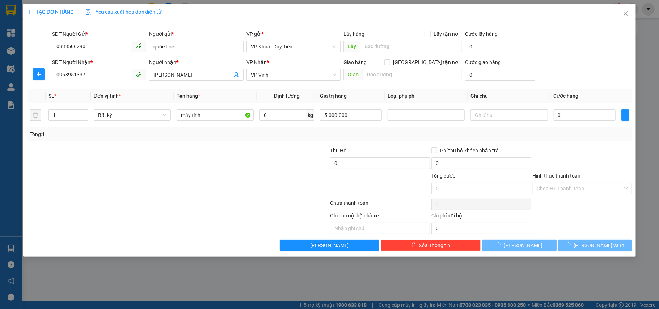
click at [269, 171] on div at bounding box center [279, 159] width 101 height 25
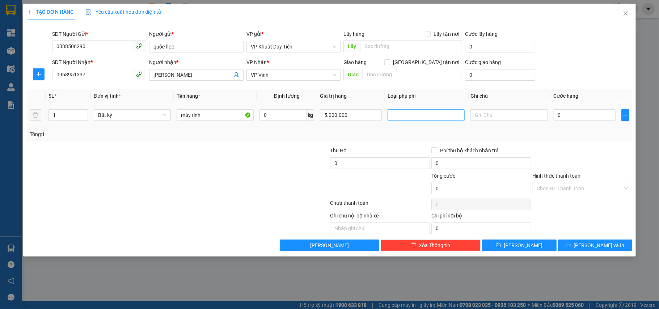
click at [436, 116] on div at bounding box center [427, 115] width 74 height 9
click at [427, 131] on div "Hàng giá trị cao" at bounding box center [426, 130] width 68 height 8
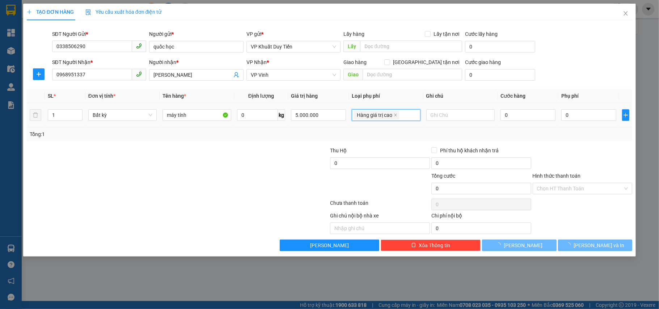
type input "40.000"
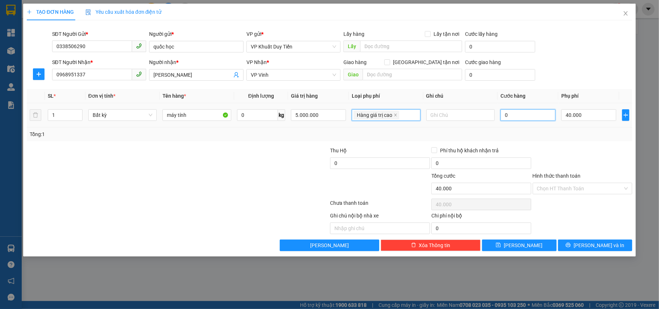
click at [537, 116] on input "0" at bounding box center [528, 115] width 55 height 12
type input "5"
type input "40.005"
type input "50"
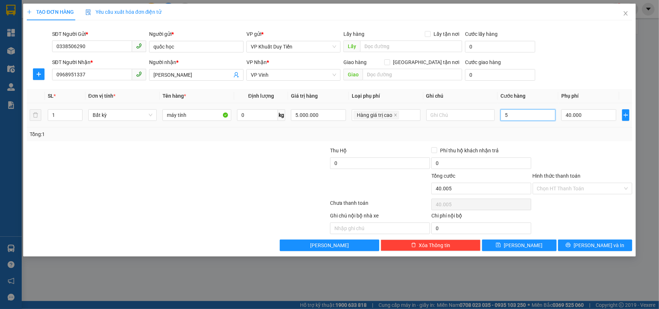
type input "40.050"
type input "50.000"
type input "90.000"
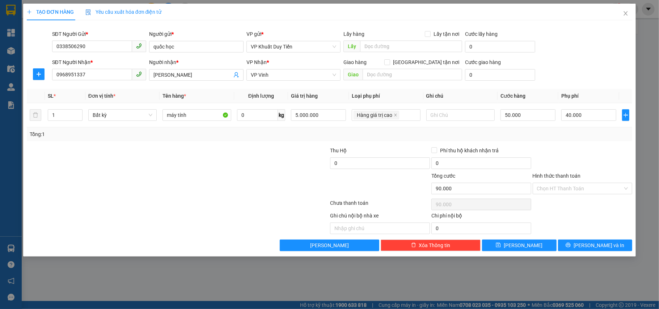
click at [556, 141] on div "Tổng: 1" at bounding box center [330, 134] width 606 height 14
click at [329, 116] on input "5.000.000" at bounding box center [318, 115] width 55 height 12
drag, startPoint x: 324, startPoint y: 117, endPoint x: 292, endPoint y: 122, distance: 32.3
click at [292, 121] on input "5.000.000" at bounding box center [318, 115] width 55 height 12
type input "12.000"
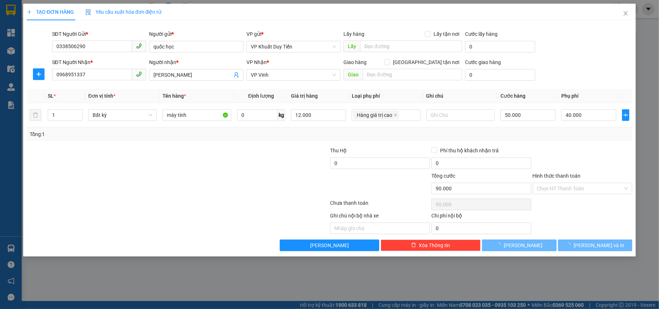
click at [242, 187] on div at bounding box center [279, 184] width 101 height 25
type input "0"
type input "30.000"
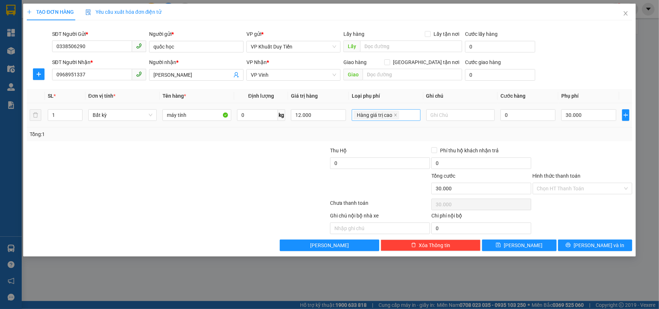
click at [393, 115] on span "Hàng giá trị cao" at bounding box center [377, 115] width 46 height 9
click at [395, 115] on icon "close" at bounding box center [396, 115] width 4 height 4
type input "0"
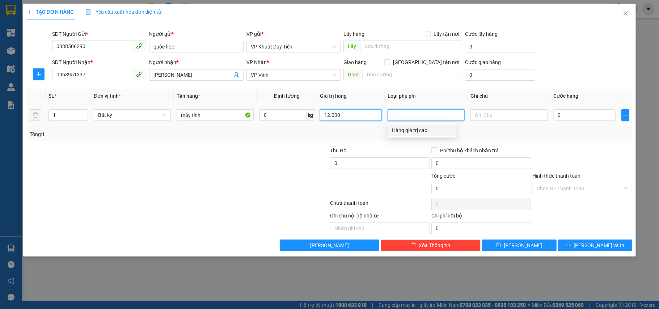
click at [366, 117] on input "12.000" at bounding box center [351, 115] width 62 height 12
type input "12.000.000"
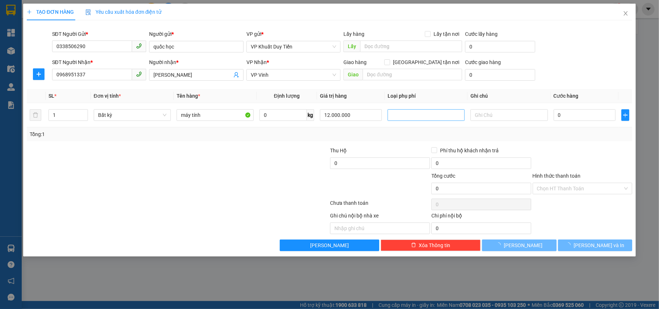
click at [253, 141] on div "Tổng: 1" at bounding box center [330, 134] width 606 height 14
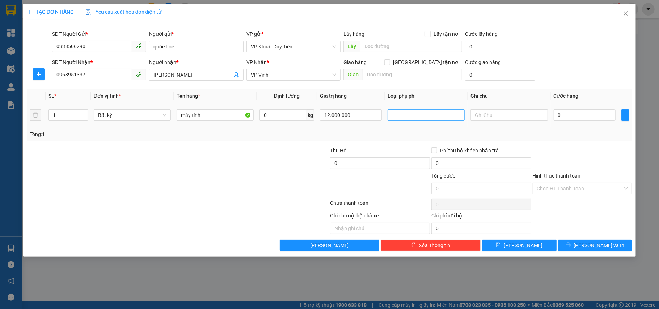
click at [426, 118] on div at bounding box center [427, 115] width 74 height 9
click at [418, 135] on div "Hàng giá trị cao" at bounding box center [426, 131] width 77 height 12
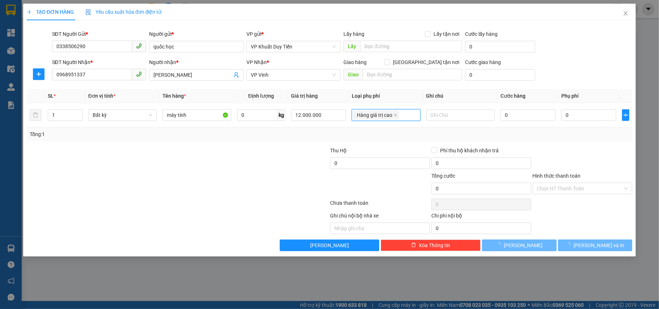
type input "60.000"
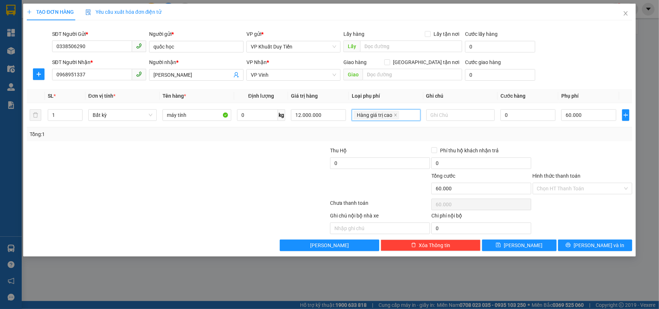
click at [583, 147] on div at bounding box center [582, 159] width 101 height 25
click at [516, 119] on input "0" at bounding box center [528, 115] width 55 height 12
type input "5"
type input "60.005"
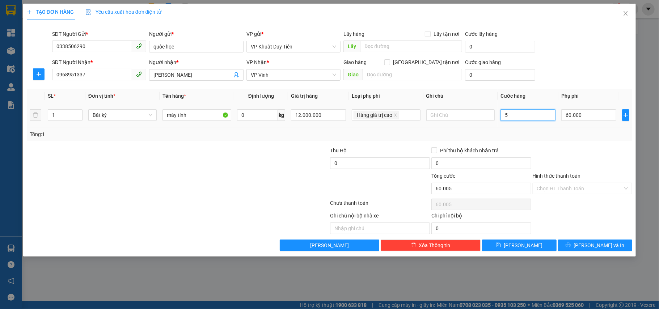
type input "50"
type input "60.050"
type input "50.000"
type input "110.000"
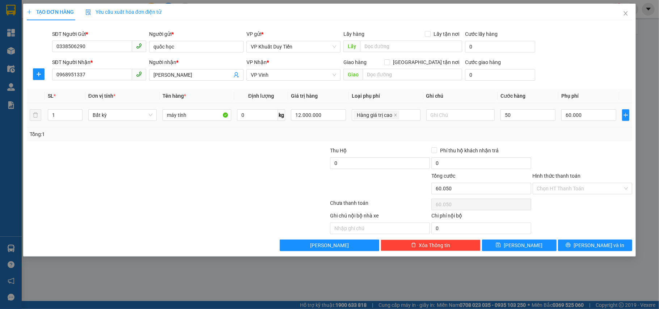
type input "110.000"
click at [613, 148] on div at bounding box center [582, 159] width 101 height 25
click at [605, 250] on span "[PERSON_NAME] và In" at bounding box center [599, 246] width 51 height 8
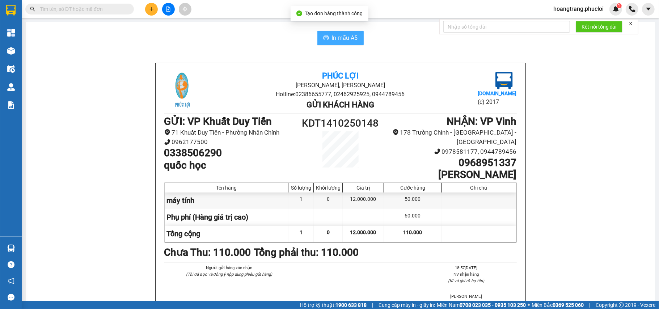
click at [347, 41] on span "In mẫu A5" at bounding box center [345, 37] width 26 height 9
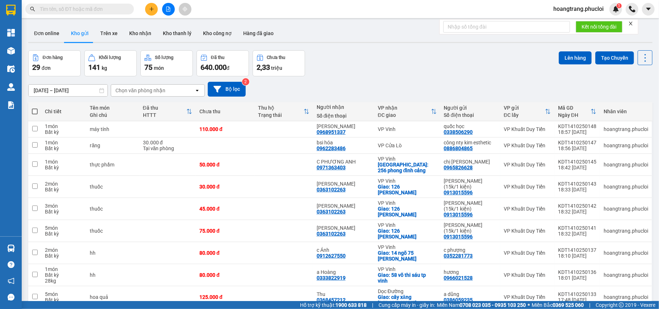
click at [151, 12] on button at bounding box center [151, 9] width 13 height 13
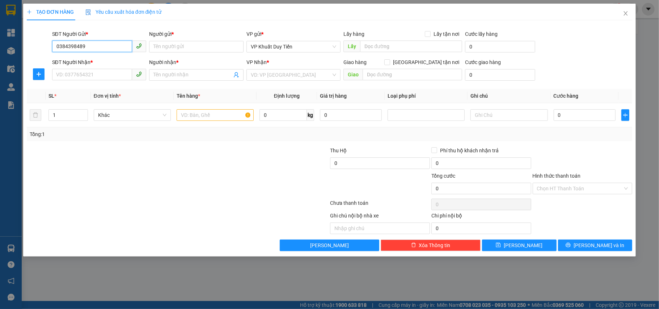
click at [122, 50] on input "0384398489" at bounding box center [92, 47] width 80 height 12
click at [118, 45] on input "0384398489" at bounding box center [92, 47] width 80 height 12
click at [68, 47] on input "0384398489" at bounding box center [92, 47] width 80 height 12
click at [74, 46] on input "0384398489" at bounding box center [92, 47] width 80 height 12
click at [70, 47] on input "0384398489" at bounding box center [92, 47] width 80 height 12
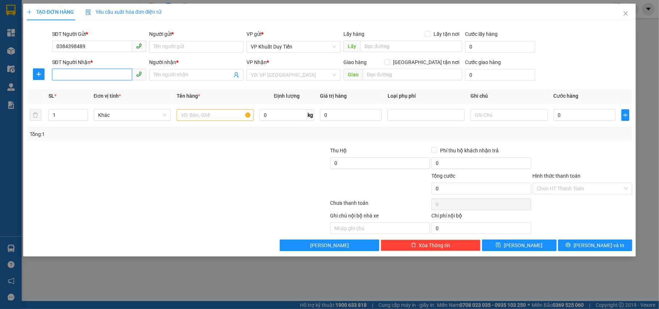
click at [66, 76] on input "SĐT Người Nhận *" at bounding box center [92, 75] width 80 height 12
click at [103, 46] on input "0384398489" at bounding box center [92, 47] width 80 height 12
click at [68, 46] on input "0384398489" at bounding box center [92, 47] width 80 height 12
click at [165, 46] on input "Người gửi *" at bounding box center [196, 47] width 95 height 12
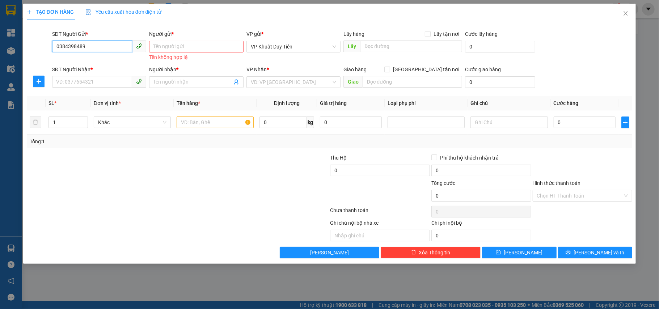
drag, startPoint x: 112, startPoint y: 49, endPoint x: 48, endPoint y: 48, distance: 63.7
click at [47, 49] on div "SĐT Người Gửi * 0384398489 0384398489 Người gửi * Tên người gửi Tên không hợp l…" at bounding box center [330, 46] width 608 height 33
click at [74, 49] on input "0384398489" at bounding box center [92, 47] width 80 height 12
click at [76, 46] on input "0384398489" at bounding box center [92, 47] width 80 height 12
click at [79, 49] on input "0384398489" at bounding box center [92, 47] width 80 height 12
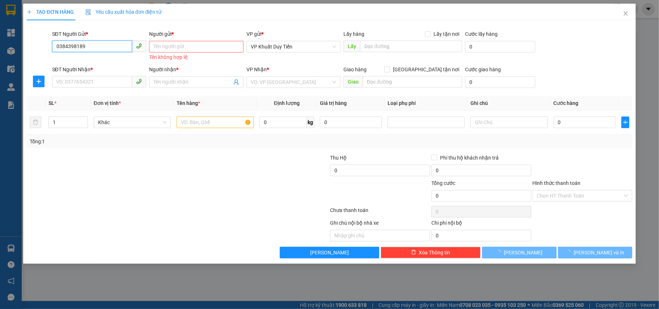
click at [96, 48] on input "0384398189" at bounding box center [92, 47] width 80 height 12
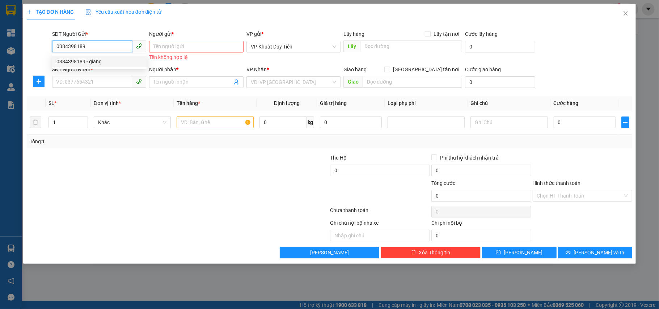
click at [96, 60] on div "0384398189 - giang" at bounding box center [99, 62] width 86 height 8
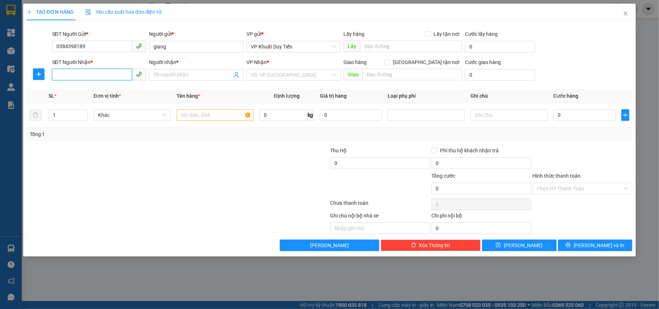
click at [93, 79] on input "SĐT Người Nhận *" at bounding box center [92, 75] width 80 height 12
click at [93, 112] on div "0334162820 - dì lệ" at bounding box center [99, 113] width 86 height 8
click at [213, 111] on input "text" at bounding box center [215, 115] width 77 height 12
click at [208, 113] on input "text" at bounding box center [215, 115] width 77 height 12
click at [202, 172] on form "Thu Hộ 0 Phí thu hộ khách nhận trả 0 Tổng cước 0 Hình thức thanh toán Chọn HT T…" at bounding box center [330, 172] width 606 height 51
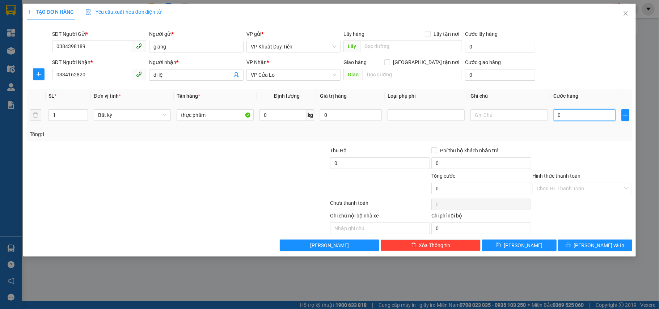
click at [603, 117] on input "0" at bounding box center [585, 115] width 62 height 12
click at [604, 168] on div at bounding box center [582, 159] width 101 height 25
click at [600, 186] on input "Hình thức thanh toán" at bounding box center [580, 188] width 86 height 11
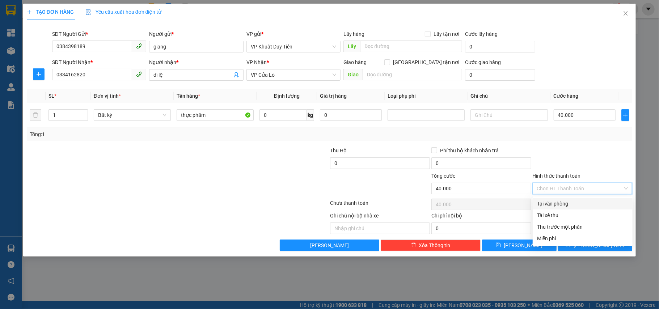
click at [591, 203] on div "Tại văn phòng" at bounding box center [582, 204] width 91 height 8
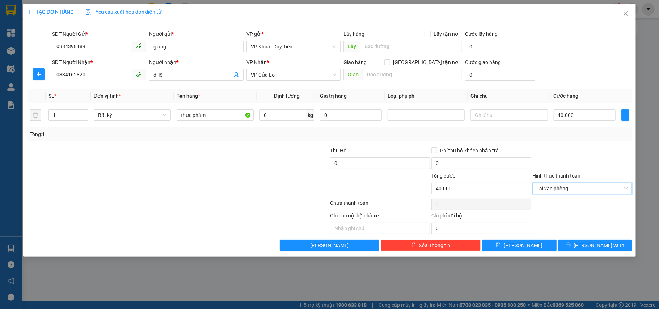
click at [594, 141] on div "Tổng: 1" at bounding box center [330, 134] width 606 height 14
click at [590, 244] on span "[PERSON_NAME] và In" at bounding box center [599, 246] width 51 height 8
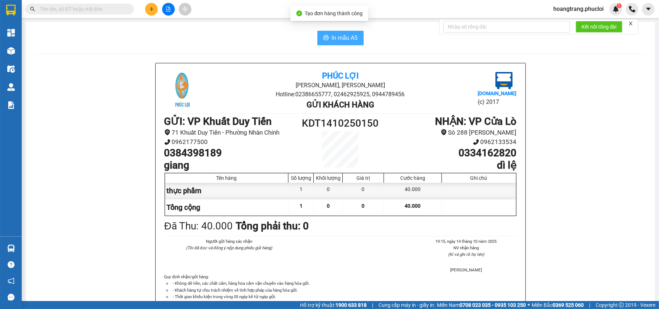
click at [329, 43] on button "In mẫu A5" at bounding box center [341, 38] width 46 height 14
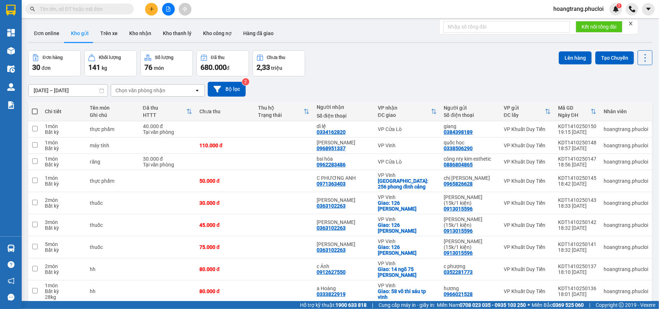
click at [152, 7] on icon "plus" at bounding box center [151, 9] width 5 height 5
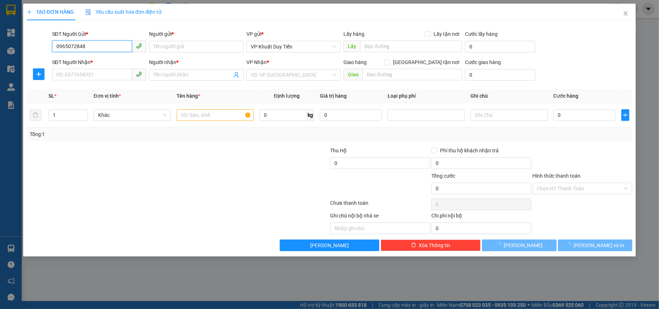
click at [124, 48] on input "0965072848" at bounding box center [92, 47] width 80 height 12
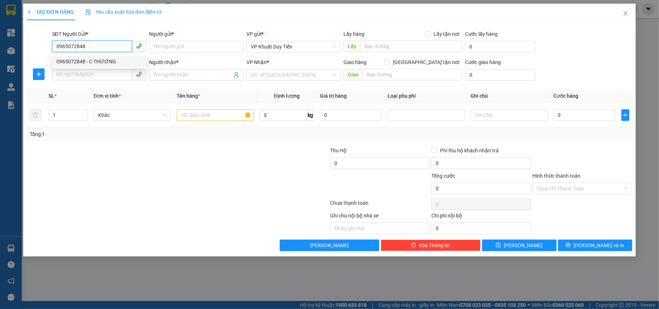
click at [117, 63] on div "0965072848 - C THƯƠNG" at bounding box center [99, 62] width 86 height 8
click at [110, 70] on input "SĐT Người Nhận *" at bounding box center [92, 75] width 80 height 12
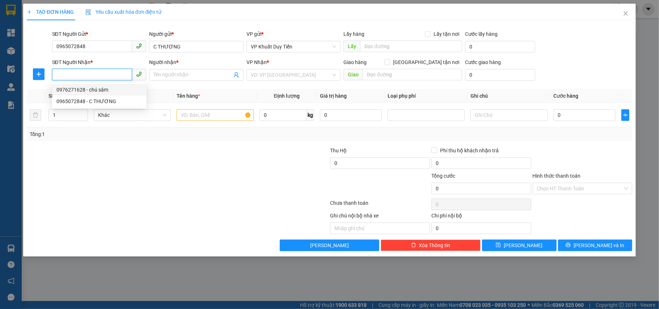
click at [109, 87] on div "0976271628 - chú sâm" at bounding box center [99, 90] width 86 height 8
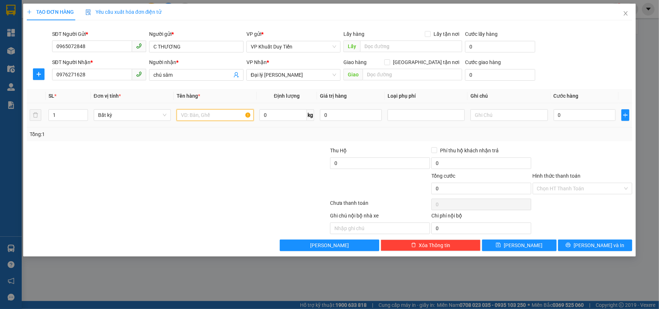
click at [203, 114] on input "text" at bounding box center [215, 115] width 77 height 12
click at [225, 147] on div at bounding box center [127, 159] width 202 height 25
click at [571, 118] on input "0" at bounding box center [585, 115] width 62 height 12
click at [574, 126] on td "30.000" at bounding box center [585, 115] width 68 height 24
click at [586, 194] on input "Hình thức thanh toán" at bounding box center [580, 188] width 86 height 11
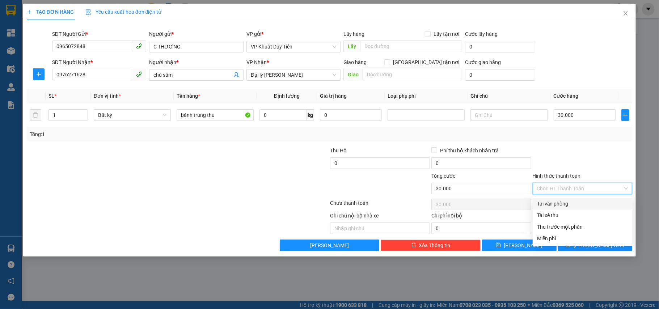
click at [590, 201] on div "Tại văn phòng" at bounding box center [582, 204] width 91 height 8
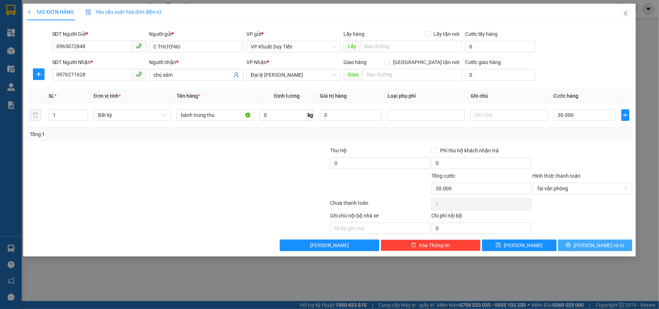
click at [571, 248] on icon "printer" at bounding box center [568, 245] width 5 height 5
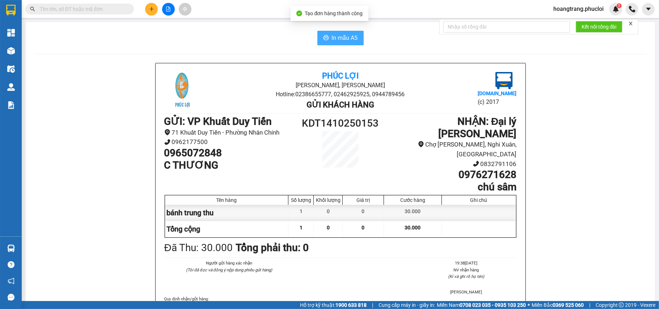
click at [326, 38] on button "In mẫu A5" at bounding box center [341, 38] width 46 height 14
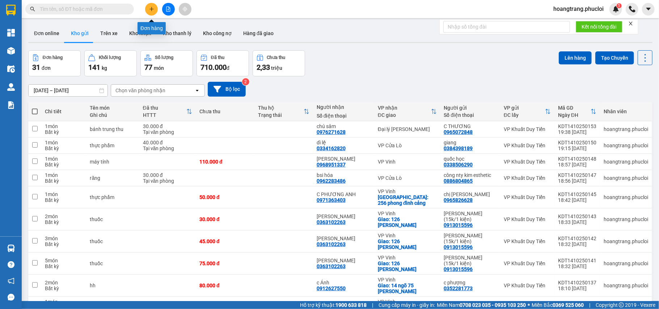
click at [151, 9] on icon "plus" at bounding box center [151, 9] width 5 height 5
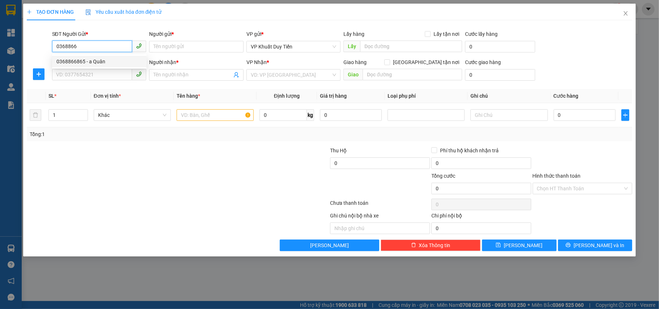
click at [94, 62] on div "0368866865 - a Quân" at bounding box center [99, 62] width 86 height 8
click at [92, 71] on input "SĐT Người Nhận *" at bounding box center [92, 75] width 80 height 12
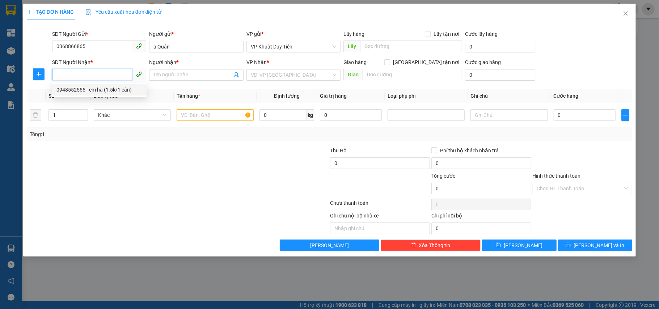
click at [100, 93] on div "0948552555 - em hà (1.5k/1 cân)" at bounding box center [99, 90] width 86 height 8
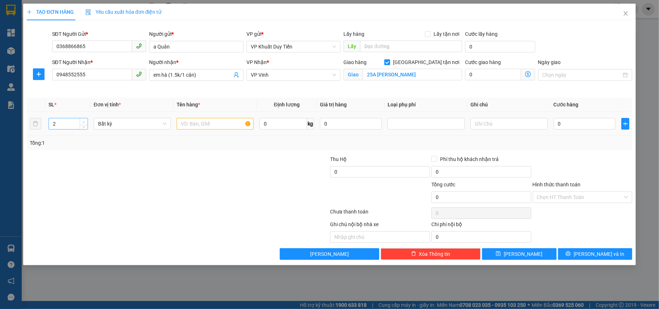
click at [83, 121] on span "up" at bounding box center [84, 122] width 4 height 4
click at [103, 155] on div "Transit Pickup Surcharge Ids Transit Deliver Surcharge Ids Transit Deliver Surc…" at bounding box center [330, 143] width 606 height 234
click at [208, 125] on input "text" at bounding box center [215, 124] width 77 height 12
click at [202, 177] on div at bounding box center [127, 167] width 202 height 25
drag, startPoint x: 96, startPoint y: 77, endPoint x: 43, endPoint y: 71, distance: 52.5
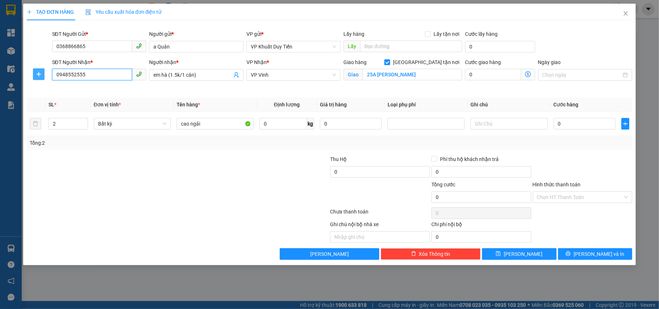
click at [37, 67] on div "SĐT Người Nhận * 0948552555 Người nhận * em [GEOGRAPHIC_DATA] (1.5k/1 cân) VP N…" at bounding box center [330, 75] width 608 height 34
click at [565, 127] on input "0" at bounding box center [585, 124] width 62 height 12
click at [569, 141] on div "Tổng: 2" at bounding box center [330, 143] width 600 height 8
click at [600, 253] on button "[PERSON_NAME] và In" at bounding box center [595, 254] width 75 height 12
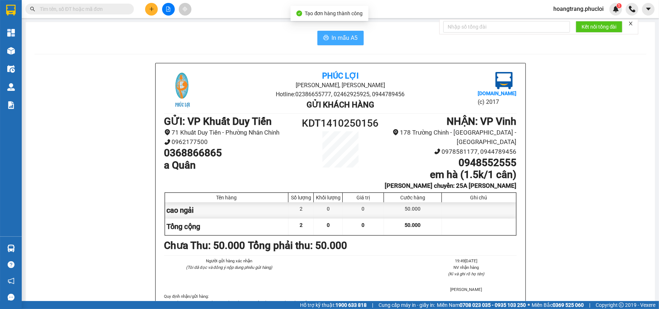
click at [324, 42] on button "In mẫu A5" at bounding box center [341, 38] width 46 height 14
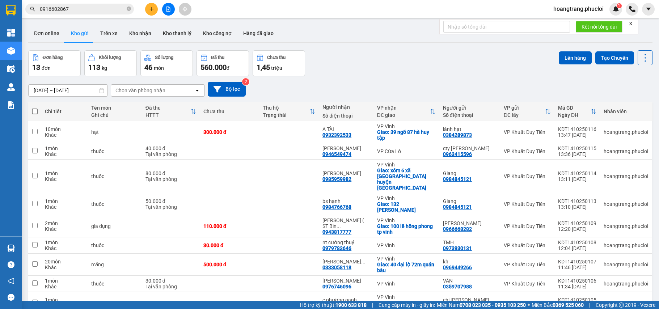
click at [107, 7] on input "0916602867" at bounding box center [82, 9] width 85 height 8
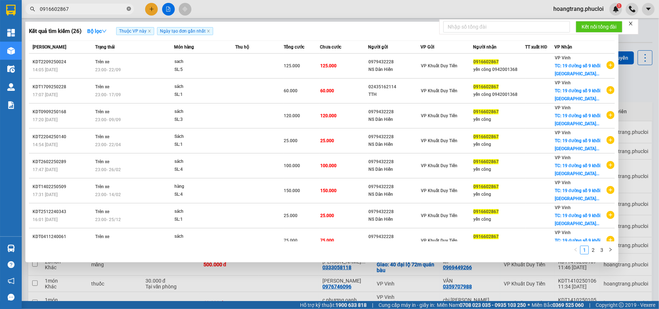
click at [128, 11] on icon "close-circle" at bounding box center [129, 9] width 4 height 4
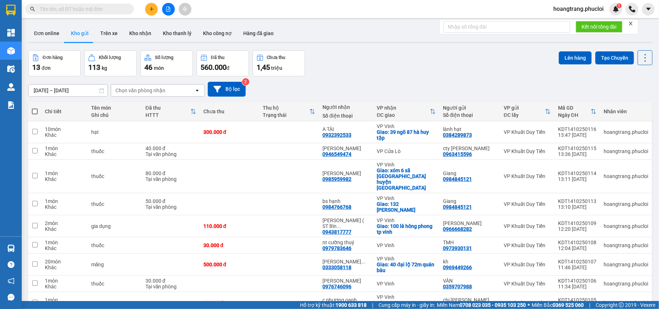
paste input "0368457212"
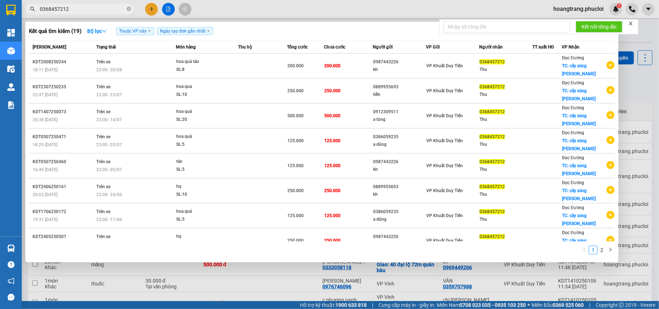
type input "0368457212"
click at [128, 12] on span at bounding box center [129, 9] width 4 height 7
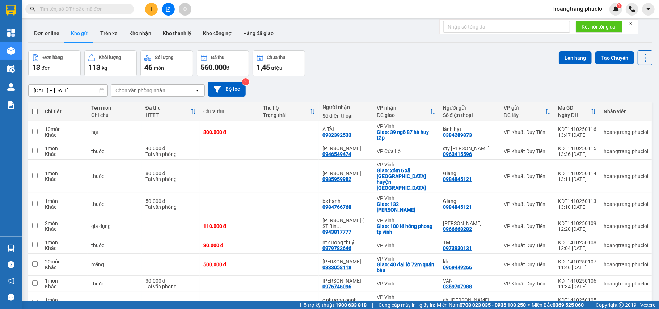
paste input "0333822919"
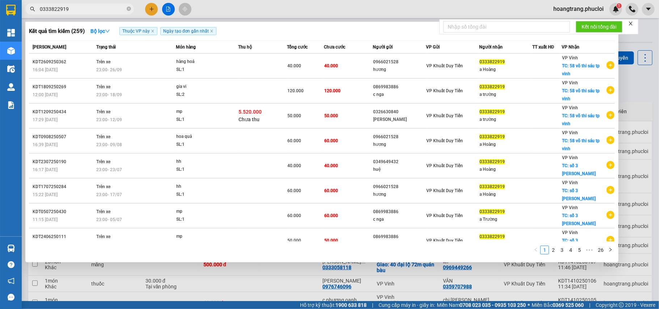
type input "0333822919"
click at [130, 11] on icon "close-circle" at bounding box center [129, 9] width 4 height 4
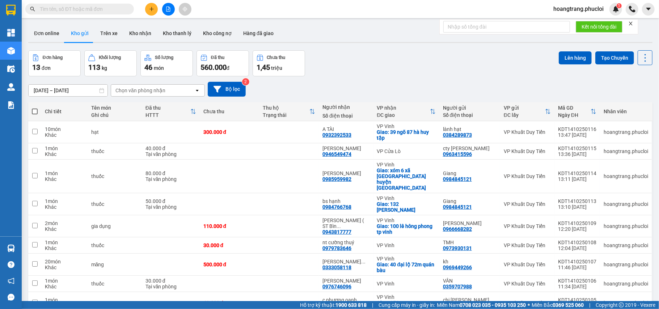
paste input "0912627550"
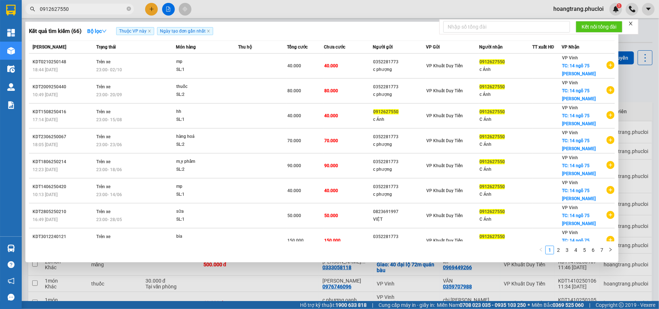
type input "0912627550"
click at [151, 11] on div at bounding box center [329, 154] width 659 height 309
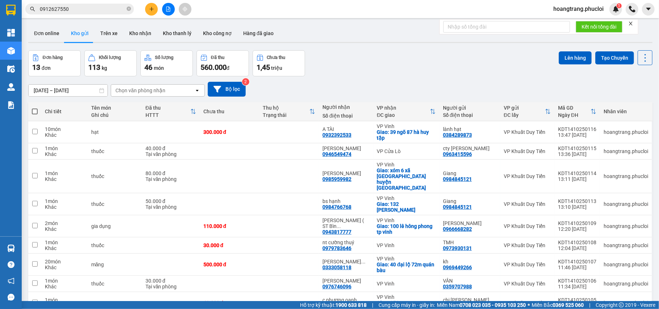
click at [151, 11] on icon "plus" at bounding box center [151, 9] width 0 height 4
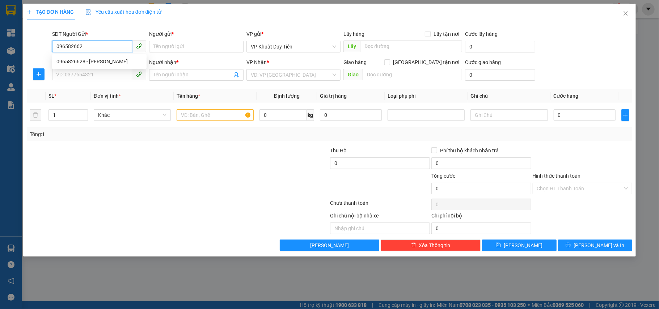
type input "0965826628"
drag, startPoint x: 83, startPoint y: 63, endPoint x: 87, endPoint y: 71, distance: 9.1
click at [84, 64] on div "0965826628 - chị ngọc" at bounding box center [99, 62] width 86 height 8
type input "chị [PERSON_NAME]"
type input "0965826628"
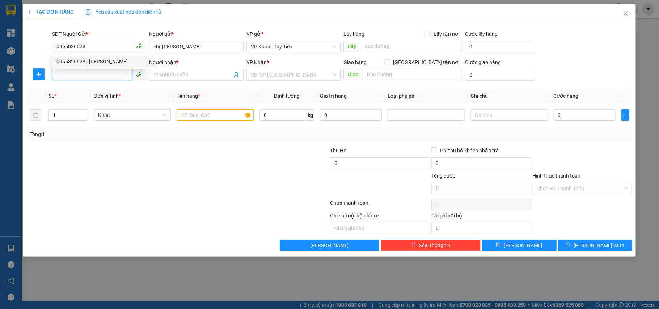
click at [92, 75] on input "SĐT Người Nhận *" at bounding box center [92, 75] width 80 height 12
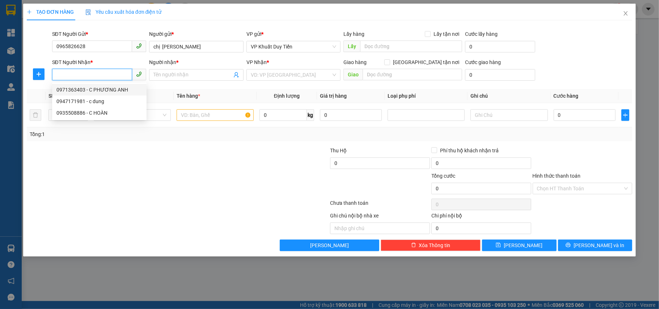
click at [99, 90] on div "0971363403 - C PHƯƠNG ANH" at bounding box center [99, 90] width 86 height 8
type input "0971363403"
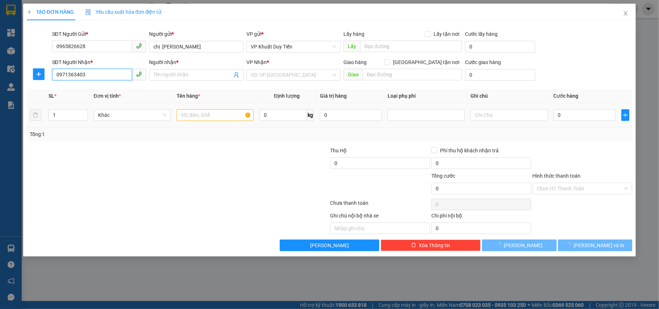
type input "C PHƯƠNG ANH"
checkbox input "true"
type input "256 phong đình cảng"
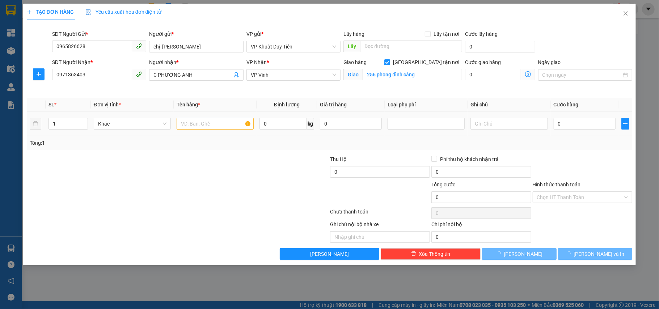
click at [210, 117] on div at bounding box center [215, 124] width 77 height 14
click at [210, 121] on input "text" at bounding box center [215, 124] width 77 height 12
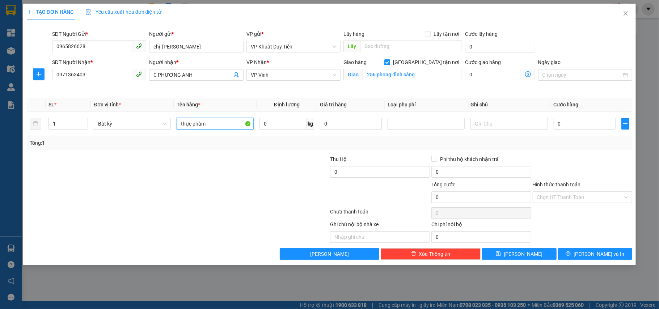
type input "thực phẩm"
click at [184, 170] on div at bounding box center [127, 167] width 202 height 25
click at [570, 119] on input "0" at bounding box center [585, 124] width 62 height 12
type input "5"
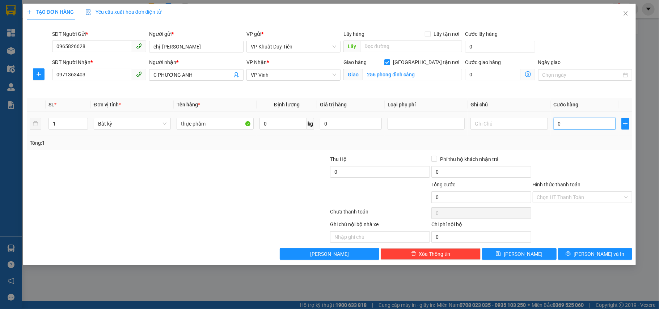
type input "5"
type input "50"
type input "50.000"
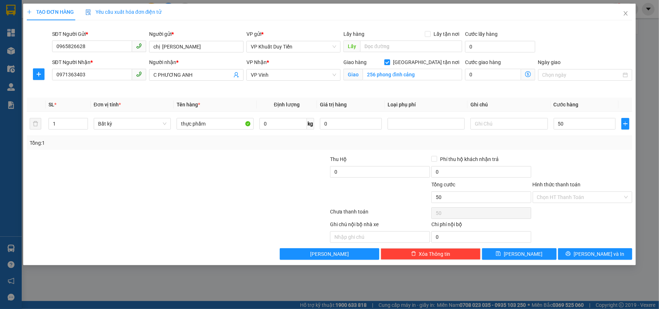
type input "50.000"
click at [603, 145] on div "Tổng: 1" at bounding box center [330, 143] width 600 height 8
click at [596, 253] on span "[PERSON_NAME] và In" at bounding box center [599, 254] width 51 height 8
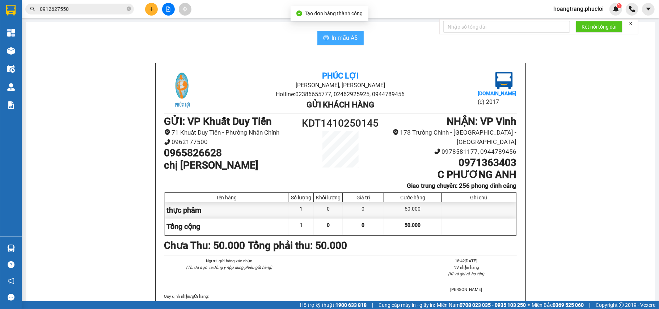
click at [332, 34] on span "In mẫu A5" at bounding box center [345, 37] width 26 height 9
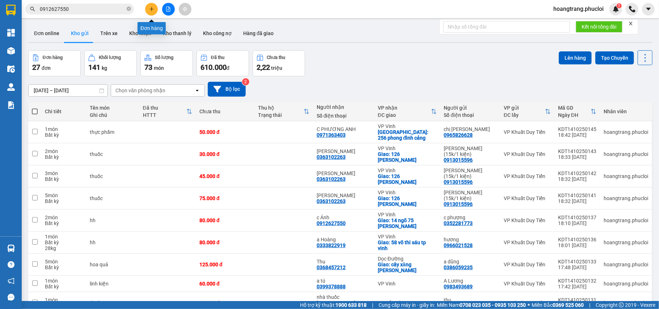
click at [154, 6] on button at bounding box center [151, 9] width 13 height 13
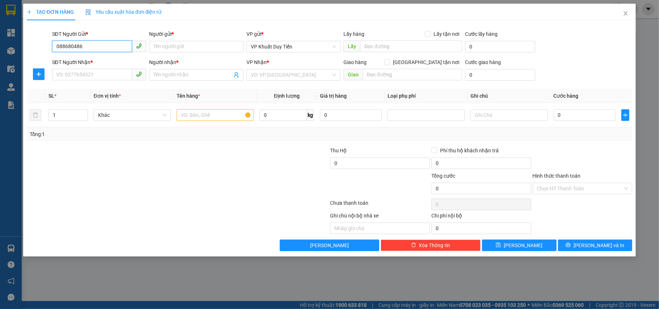
type input "0886804865"
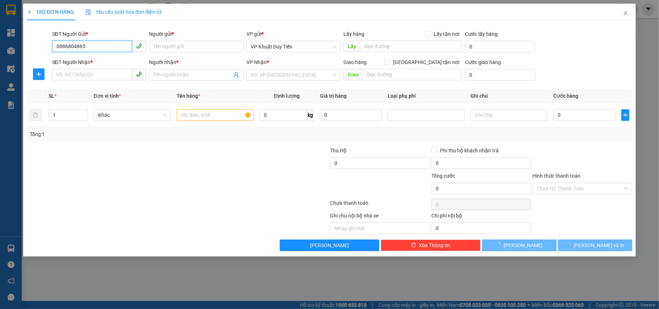
click at [102, 50] on input "0886804865" at bounding box center [92, 47] width 80 height 12
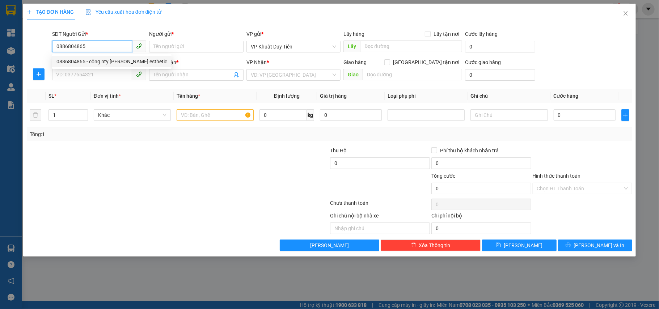
click at [123, 60] on div "0886804865 - công nty kim esthetic" at bounding box center [111, 62] width 111 height 8
type input "công nty kim esthetic"
type input "0886804865"
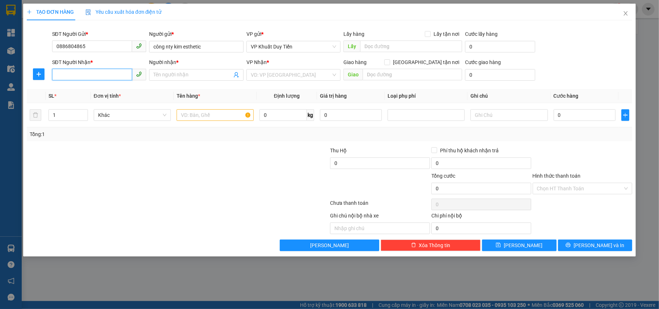
click at [105, 74] on input "SĐT Người Nhận *" at bounding box center [92, 75] width 80 height 12
click at [106, 90] on div "0962283486 - bsi hóa" at bounding box center [111, 90] width 111 height 8
type input "0962283486"
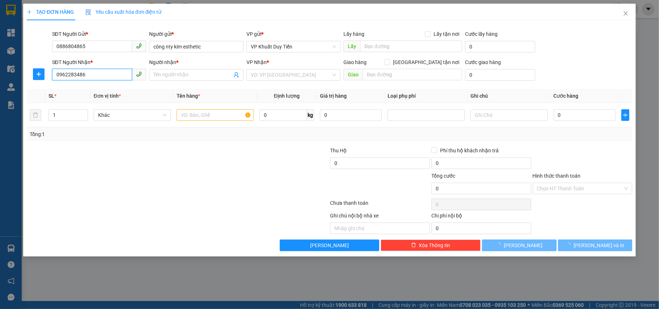
type input "bsi hóa"
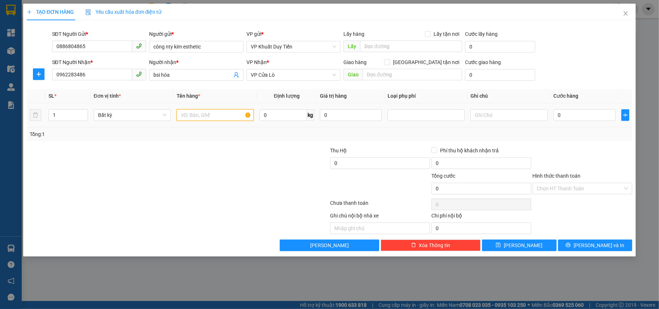
click at [214, 118] on input "text" at bounding box center [215, 115] width 77 height 12
type input "răng"
click at [591, 119] on input "0" at bounding box center [585, 115] width 62 height 12
type input "3"
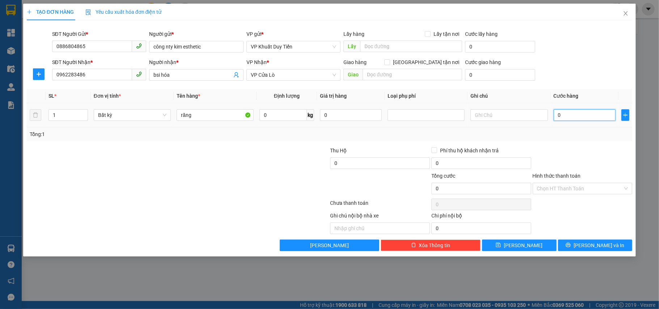
type input "3"
type input "30"
type input "30.000"
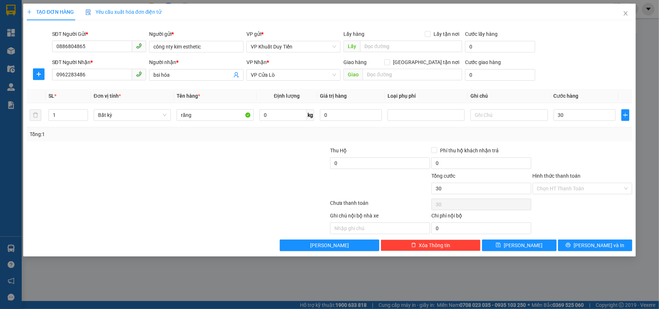
type input "30.000"
click at [589, 146] on div "Transit Pickup Surcharge Ids Transit Deliver Surcharge Ids Transit Deliver Surc…" at bounding box center [330, 138] width 606 height 225
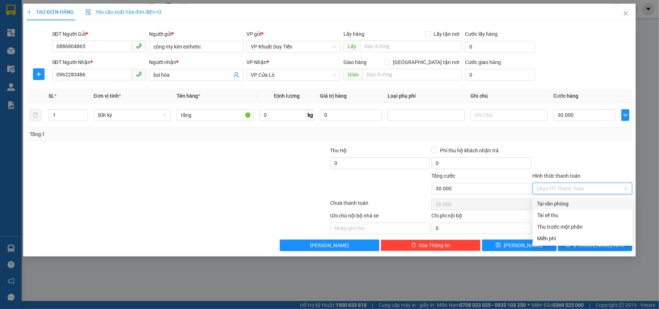
click at [584, 190] on input "Hình thức thanh toán" at bounding box center [580, 188] width 86 height 11
click at [582, 202] on div "Tại văn phòng" at bounding box center [582, 204] width 91 height 8
type input "0"
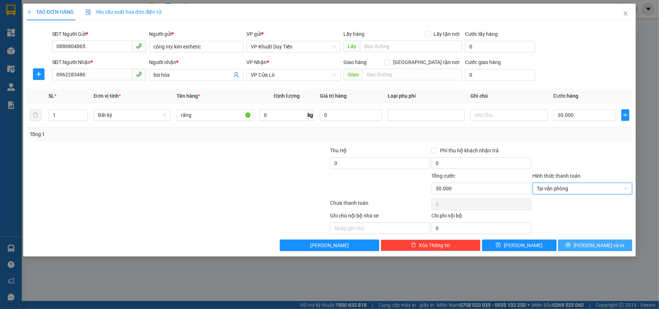
click at [579, 243] on button "[PERSON_NAME] và In" at bounding box center [595, 246] width 75 height 12
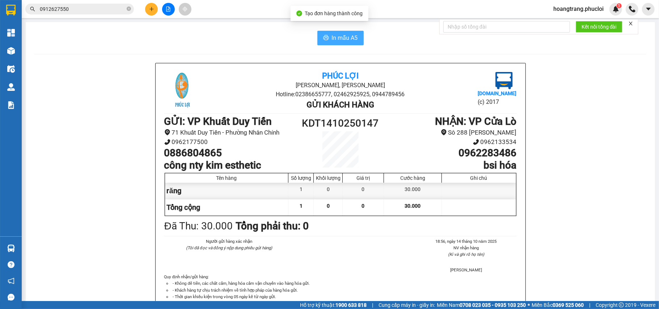
click at [322, 34] on button "In mẫu A5" at bounding box center [341, 38] width 46 height 14
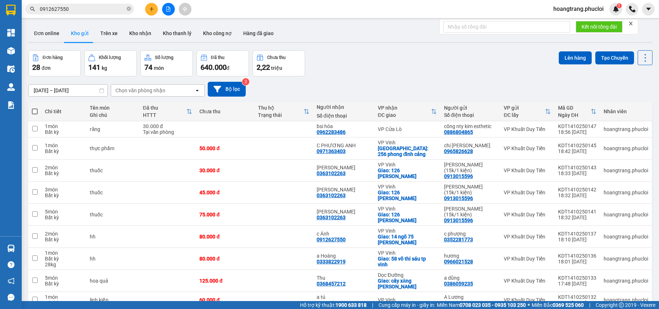
click at [129, 8] on icon "close-circle" at bounding box center [129, 9] width 4 height 4
click at [111, 9] on input "0912627550" at bounding box center [82, 9] width 85 height 8
paste input "0948552555"
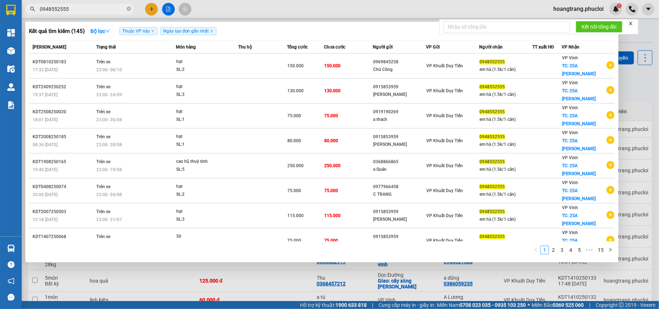
type input "0948552555"
click at [150, 9] on div at bounding box center [329, 154] width 659 height 309
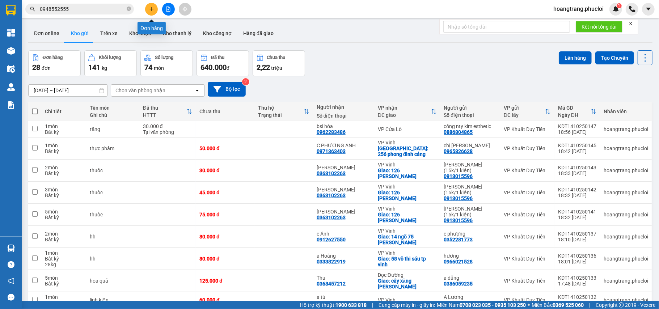
click at [150, 9] on icon "plus" at bounding box center [151, 9] width 5 height 5
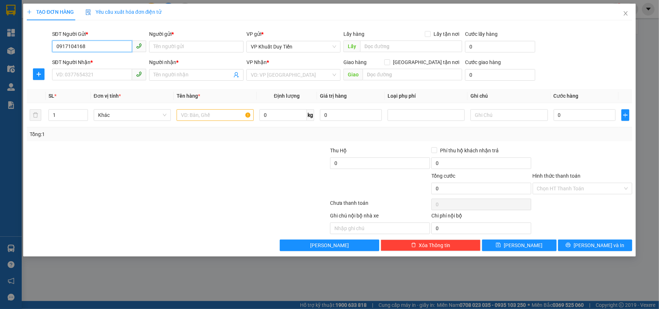
click at [102, 51] on input "0917104168" at bounding box center [92, 47] width 80 height 12
type input "0917104168"
click at [197, 48] on input "Người gửi *" at bounding box center [196, 47] width 95 height 12
click at [70, 68] on div "SĐT Người Nhận * VD: 0377654321" at bounding box center [99, 70] width 95 height 25
click at [67, 74] on input "SĐT Người Nhận *" at bounding box center [92, 75] width 80 height 12
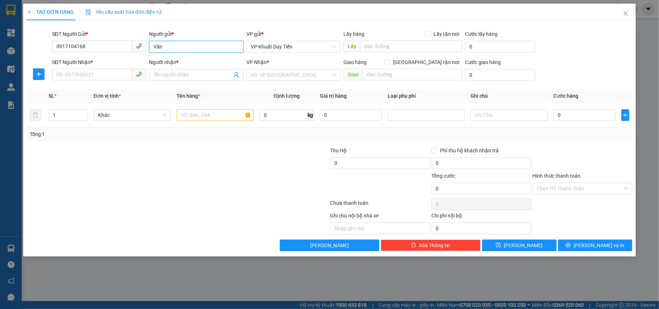
click at [155, 47] on input "Văn" at bounding box center [196, 47] width 95 height 12
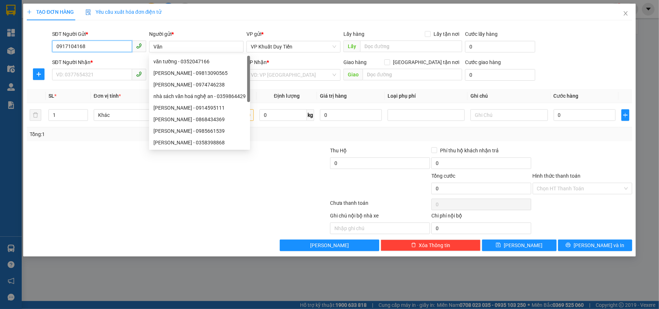
click at [105, 45] on input "0917104168" at bounding box center [92, 47] width 80 height 12
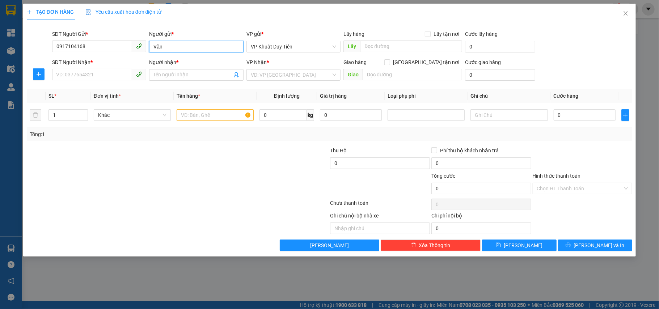
click at [155, 44] on input "Văn" at bounding box center [196, 47] width 95 height 12
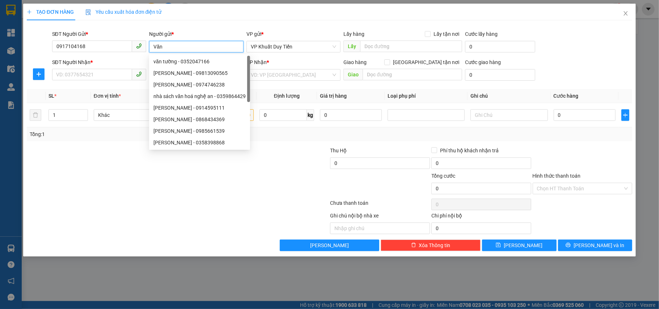
click at [151, 47] on input "Văn" at bounding box center [196, 47] width 95 height 12
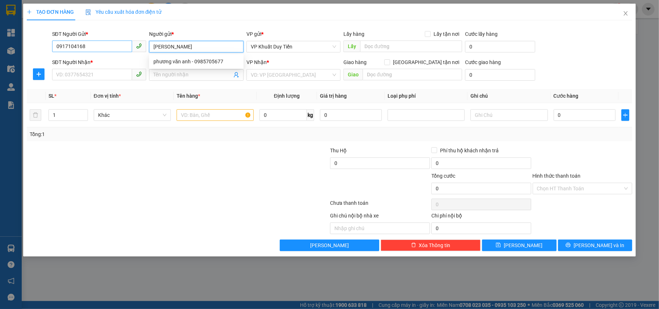
type input "Phương Văn"
drag, startPoint x: 94, startPoint y: 48, endPoint x: 11, endPoint y: 54, distance: 83.9
click at [11, 54] on div "TẠO ĐƠN HÀNG Yêu cầu xuất hóa đơn điện tử Transit Pickup Surcharge Ids Transit …" at bounding box center [329, 154] width 659 height 309
click at [83, 74] on input "SĐT Người Nhận *" at bounding box center [92, 75] width 80 height 12
paste input "0917104168"
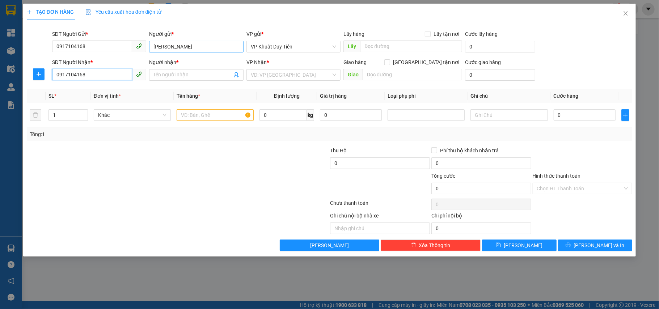
type input "0917104168"
drag, startPoint x: 208, startPoint y: 45, endPoint x: 77, endPoint y: 47, distance: 130.0
click at [77, 47] on div "SĐT Người Gửi * 0917104168 Người gửi * Phương Văn Phương Văn VP gửi * VP Khuất …" at bounding box center [343, 42] width 584 height 25
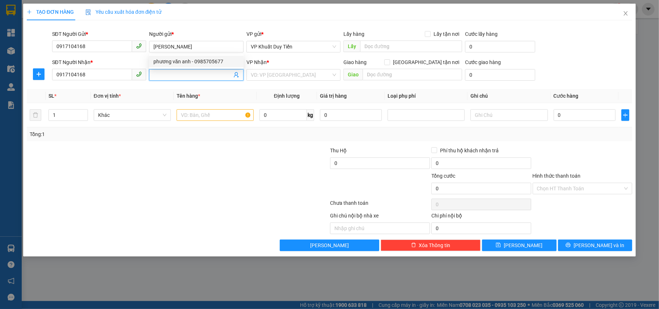
click at [168, 80] on span at bounding box center [196, 75] width 95 height 12
paste input "Phương Văn"
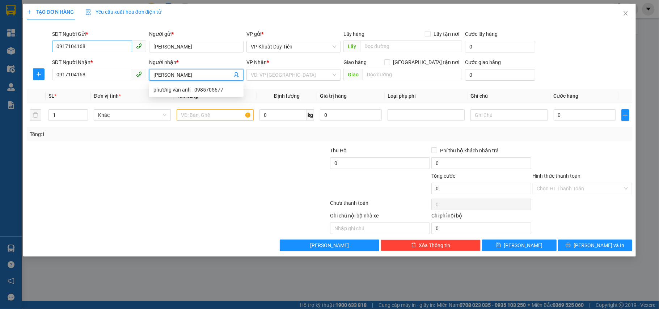
type input "Phương Văn"
drag, startPoint x: 107, startPoint y: 43, endPoint x: 0, endPoint y: 50, distance: 107.4
click at [0, 50] on div "TẠO ĐƠN HÀNG Yêu cầu xuất hóa đơn điện tử Transit Pickup Surcharge Ids Transit …" at bounding box center [329, 154] width 659 height 309
type input "0977966488"
click at [256, 210] on div at bounding box center [178, 204] width 304 height 14
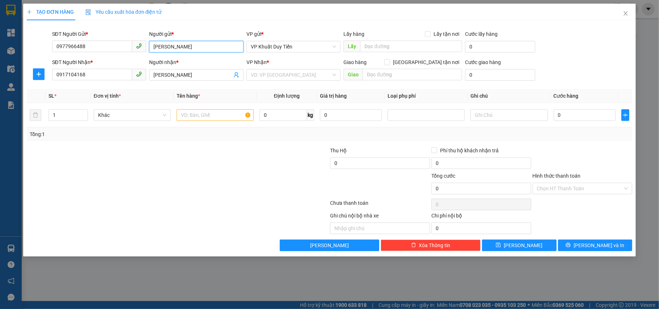
drag, startPoint x: 190, startPoint y: 48, endPoint x: 70, endPoint y: 36, distance: 120.1
click at [70, 36] on div "SĐT Người Gửi * 0977966488 Người gửi * Phương Văn Phương Văn VP gửi * VP Khuất …" at bounding box center [343, 42] width 584 height 25
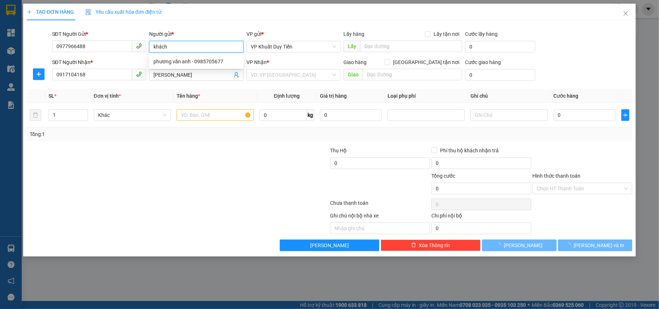
type input "khách"
click at [161, 265] on div "TẠO ĐƠN HÀNG Yêu cầu xuất hóa đơn điện tử Transit Pickup Surcharge Ids Transit …" at bounding box center [329, 154] width 659 height 309
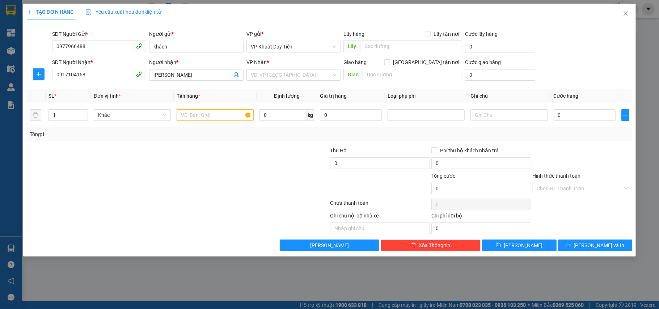
click at [125, 213] on div at bounding box center [114, 223] width 177 height 22
click at [272, 76] on input "search" at bounding box center [291, 75] width 81 height 11
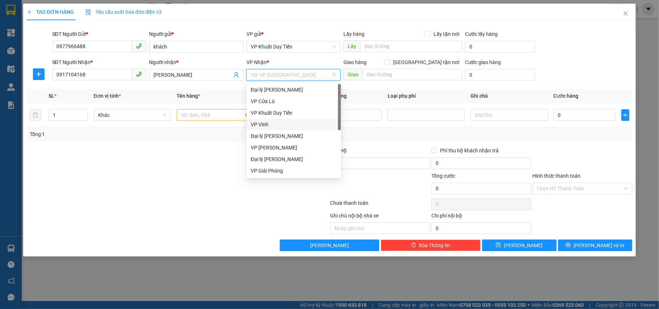
click at [262, 122] on div "VP Vinh" at bounding box center [294, 125] width 86 height 8
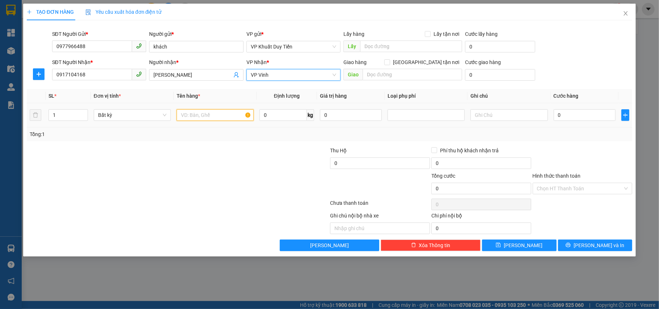
click at [232, 114] on input "text" at bounding box center [215, 115] width 77 height 12
type input "hh"
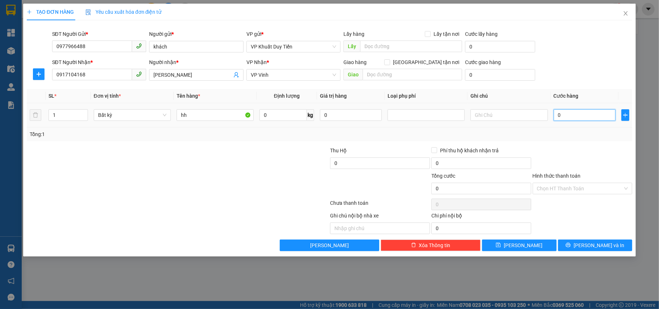
click at [565, 117] on input "0" at bounding box center [585, 115] width 62 height 12
type input "7"
type input "70"
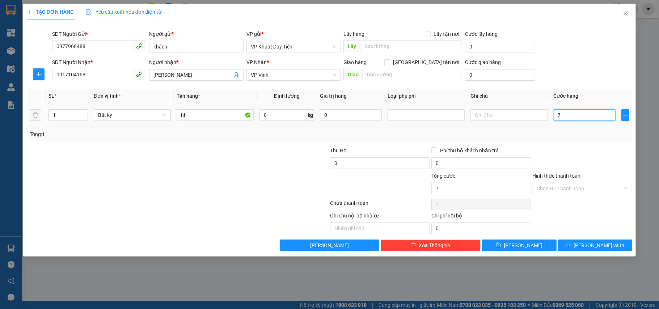
type input "70"
type input "70.000"
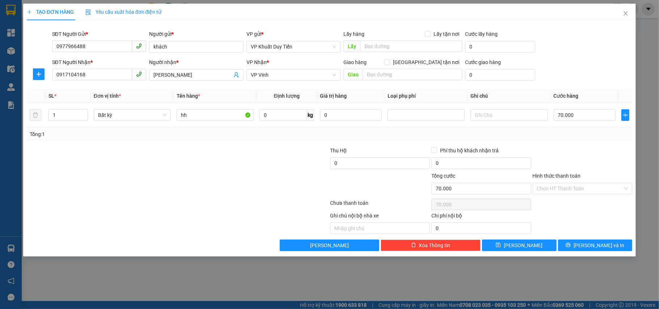
click at [558, 167] on div at bounding box center [582, 159] width 101 height 25
click at [590, 245] on span "[PERSON_NAME] và In" at bounding box center [599, 246] width 51 height 8
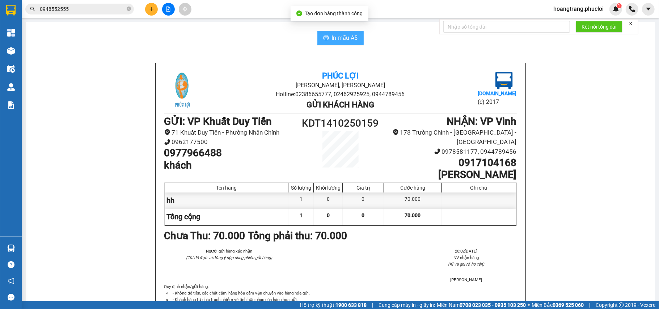
click at [347, 34] on span "In mẫu A5" at bounding box center [345, 37] width 26 height 9
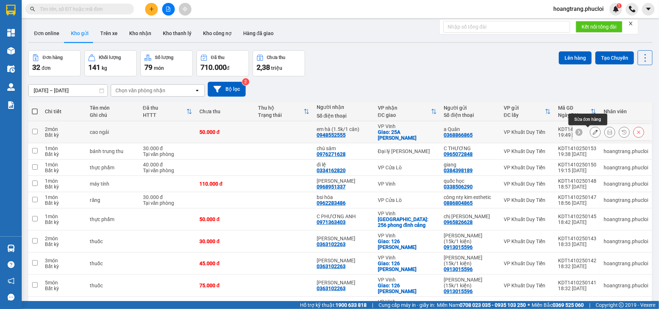
click at [592, 131] on button at bounding box center [596, 132] width 10 height 13
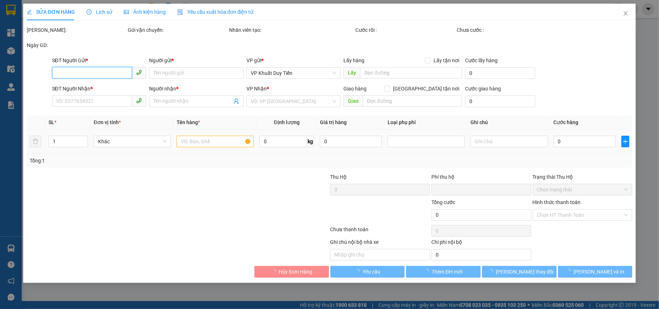
type input "0368866865"
type input "a Quân"
type input "0948552555"
type input "em hà (1.5k/1 cân)"
checkbox input "true"
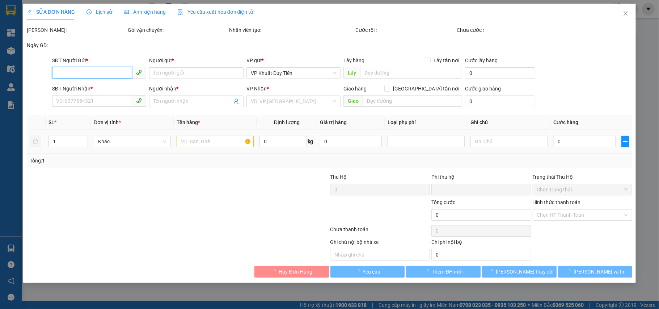
type input "25A [PERSON_NAME]"
type input "0"
type input "50.000"
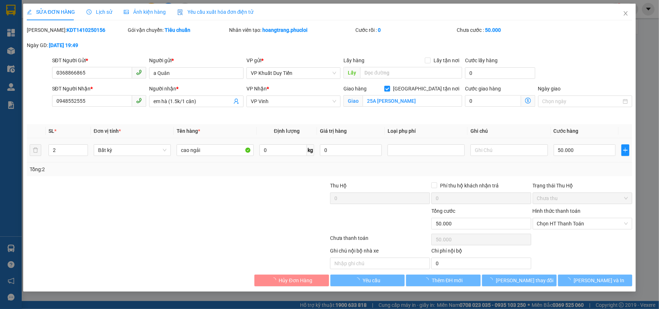
click at [290, 141] on td "0 kg" at bounding box center [287, 150] width 60 height 24
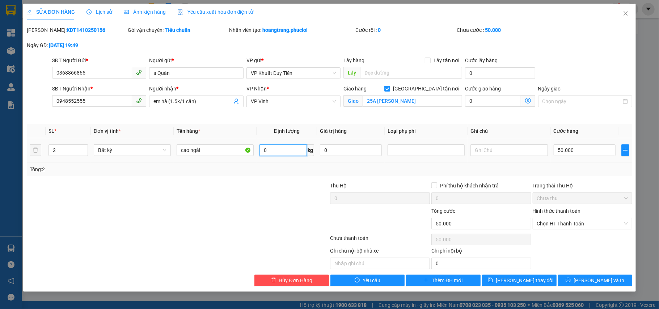
click at [290, 147] on input "0" at bounding box center [283, 150] width 47 height 12
type input "23"
click at [278, 172] on div "Tổng: 2" at bounding box center [330, 169] width 600 height 8
click at [598, 283] on span "[PERSON_NAME] và In" at bounding box center [599, 281] width 51 height 8
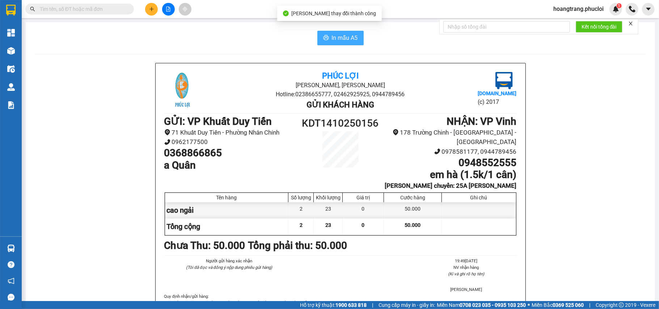
click at [356, 40] on button "In mẫu A5" at bounding box center [341, 38] width 46 height 14
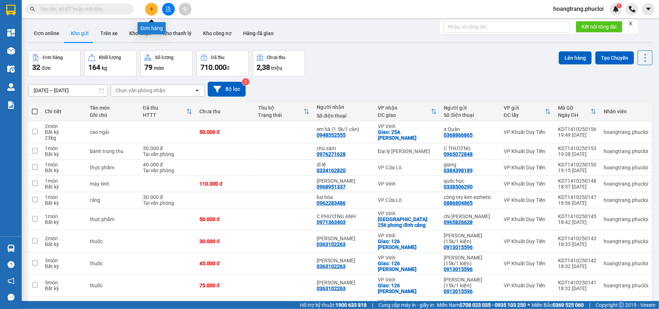
click at [151, 5] on button at bounding box center [151, 9] width 13 height 13
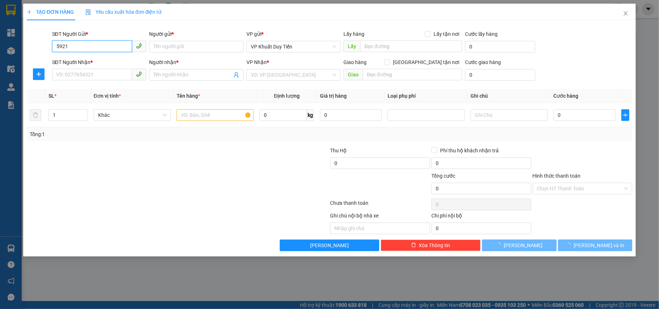
click at [113, 51] on input "5921" at bounding box center [92, 47] width 80 height 12
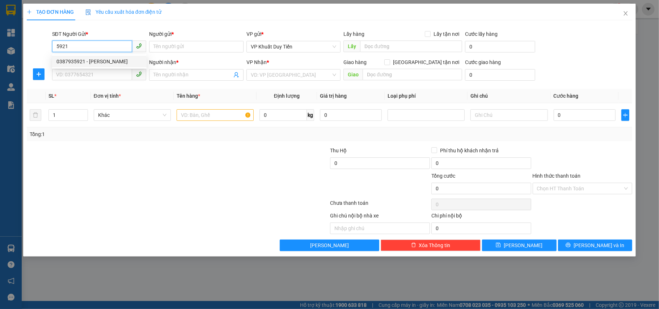
click at [110, 58] on div "0387935921 - ANH TUẤN HẢI VÂN" at bounding box center [99, 62] width 86 height 8
type input "0387935921"
type input "ANH TUẤN HẢI VÂN"
type input "0387935921"
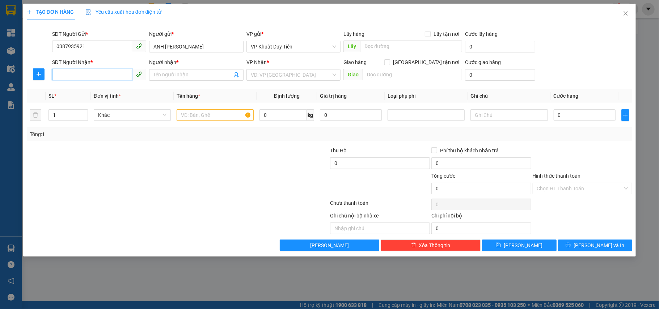
click at [102, 76] on input "SĐT Người Nhận *" at bounding box center [92, 75] width 80 height 12
click at [103, 77] on input "6626" at bounding box center [92, 75] width 80 height 12
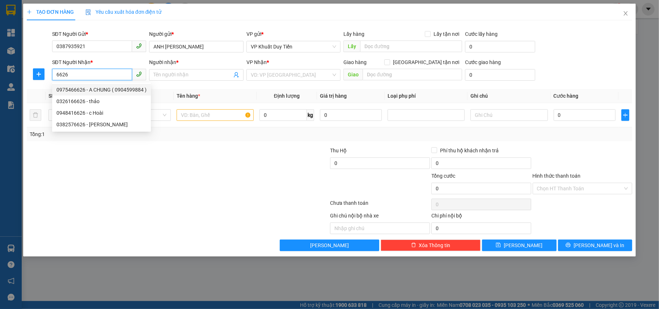
drag, startPoint x: 99, startPoint y: 71, endPoint x: 52, endPoint y: 81, distance: 48.2
click at [52, 81] on span "6626" at bounding box center [99, 75] width 95 height 12
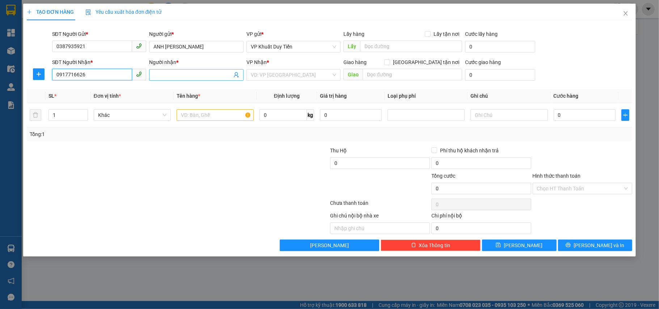
type input "0917716626"
click at [202, 79] on input "Người nhận *" at bounding box center [193, 75] width 79 height 8
type input "Huy Hưng"
click at [284, 74] on input "search" at bounding box center [291, 75] width 81 height 11
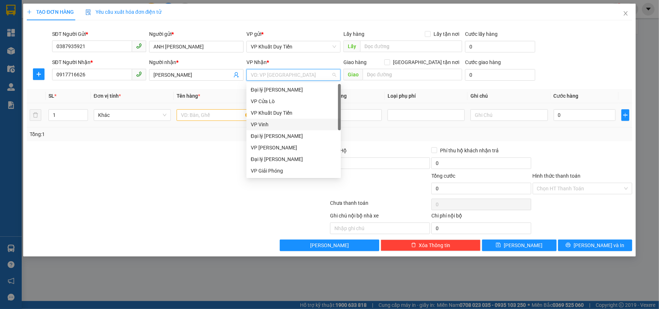
click at [261, 123] on div "VP Vinh" at bounding box center [294, 125] width 86 height 8
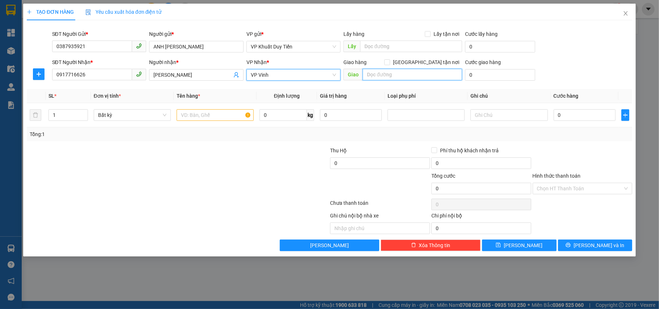
click at [376, 69] on input "text" at bounding box center [413, 75] width 100 height 12
click at [376, 70] on input "text" at bounding box center [413, 75] width 100 height 12
type input "khối 6 thị trấn Hưng Nguyên"
click at [390, 65] on span at bounding box center [388, 62] width 6 height 6
click at [390, 64] on input "[GEOGRAPHIC_DATA] tận nơi" at bounding box center [387, 61] width 5 height 5
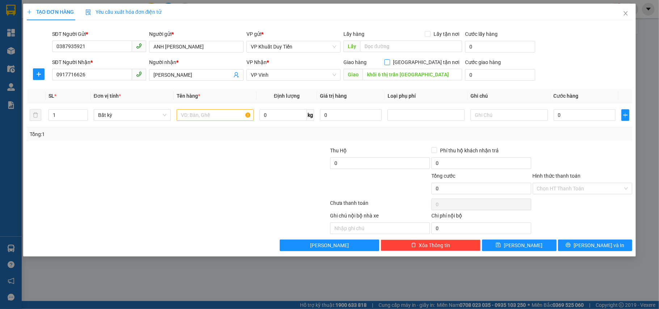
checkbox input "true"
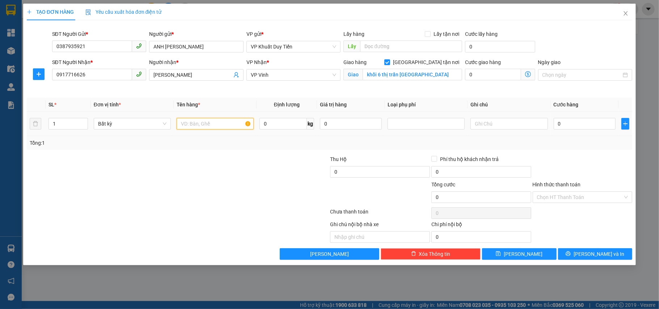
click at [215, 128] on input "text" at bounding box center [215, 124] width 77 height 12
type input "hh"
click at [593, 119] on input "0" at bounding box center [585, 124] width 62 height 12
type input "5"
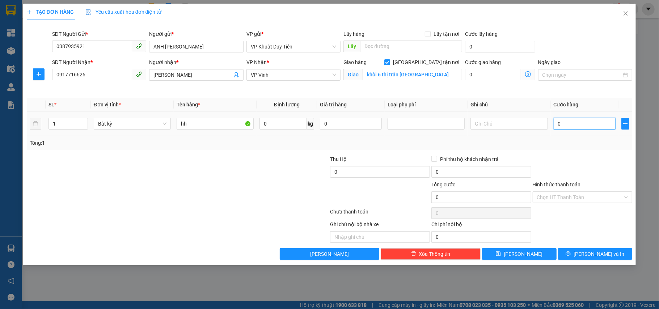
type input "5"
type input "50"
type input "50.000"
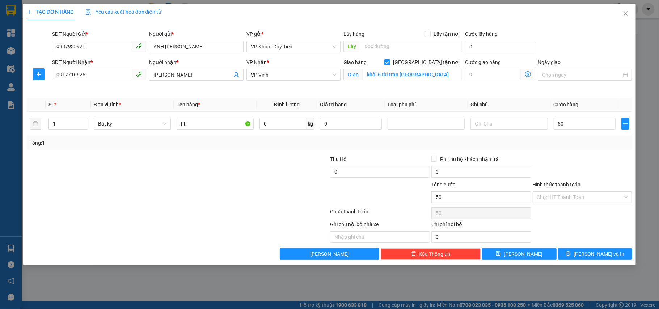
type input "50.000"
click at [602, 147] on div "Tổng: 1" at bounding box center [330, 143] width 600 height 8
click at [595, 256] on span "[PERSON_NAME] và In" at bounding box center [599, 254] width 51 height 8
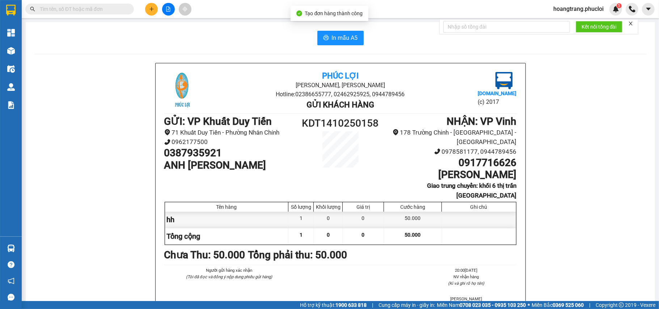
drag, startPoint x: 337, startPoint y: 47, endPoint x: 341, endPoint y: 47, distance: 4.0
click at [338, 47] on div "In mẫu A5 Phúc Lợi Đường Nguyễn Huệ, Phường Nghi Hương Hotline: 02386655777, 02…" at bounding box center [341, 202] width 630 height 360
click at [342, 44] on button "In mẫu A5" at bounding box center [341, 38] width 46 height 14
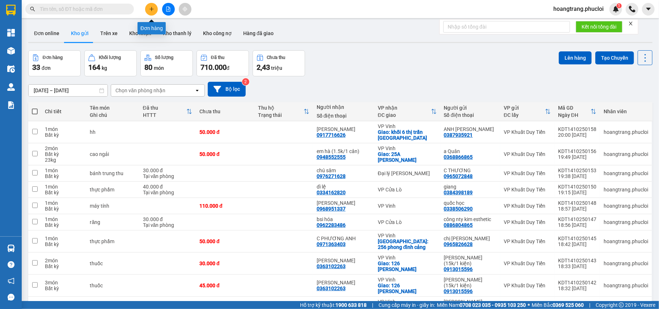
drag, startPoint x: 146, startPoint y: 6, endPoint x: 138, endPoint y: 5, distance: 8.0
click at [138, 7] on div "Kết quả tìm kiếm ( 0 ) Bộ lọc Thuộc VP này Ngày tạo đơn gần nhất No Data" at bounding box center [98, 9] width 196 height 13
click at [154, 9] on button at bounding box center [151, 9] width 13 height 13
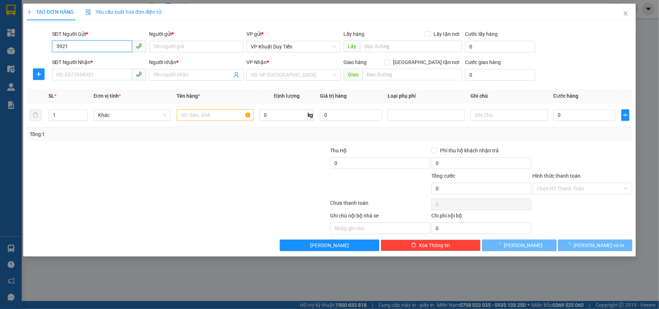
click at [98, 42] on input "5921" at bounding box center [92, 47] width 80 height 12
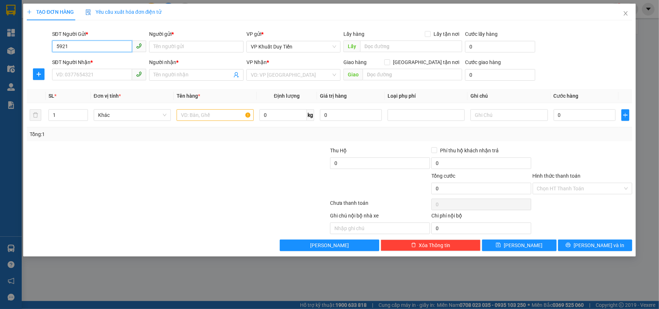
click at [112, 51] on input "5921" at bounding box center [92, 47] width 80 height 12
click at [109, 64] on div "0387935921 - ANH TUẤN HẢI VÂN" at bounding box center [99, 62] width 86 height 8
type input "0387935921"
type input "ANH TUẤN HẢI VÂN"
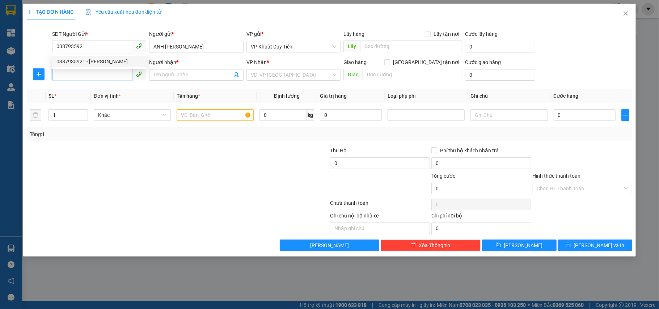
click at [100, 77] on input "SĐT Người Nhận *" at bounding box center [92, 75] width 80 height 12
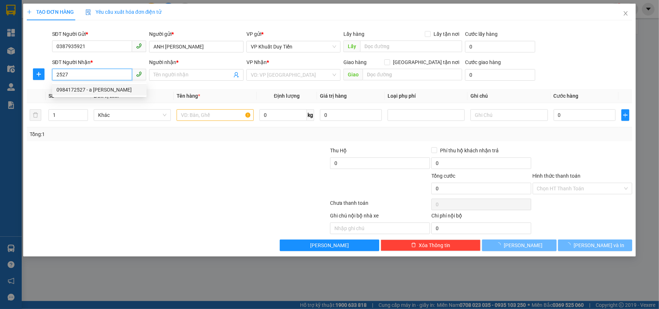
click at [97, 88] on div "0984172527 - a trần anh" at bounding box center [99, 90] width 86 height 8
type input "0984172527"
click at [200, 115] on input "text" at bounding box center [215, 115] width 77 height 12
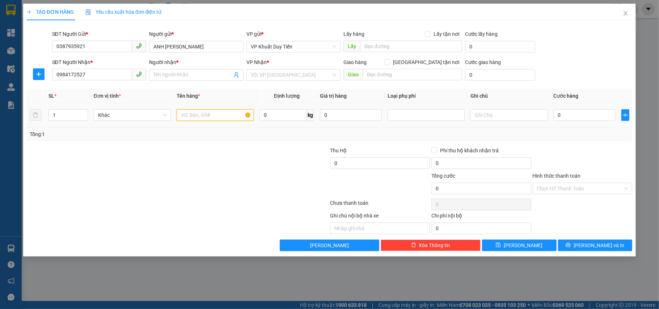
type input "a trần anh"
checkbox input "true"
type input "Tân Kỳ"
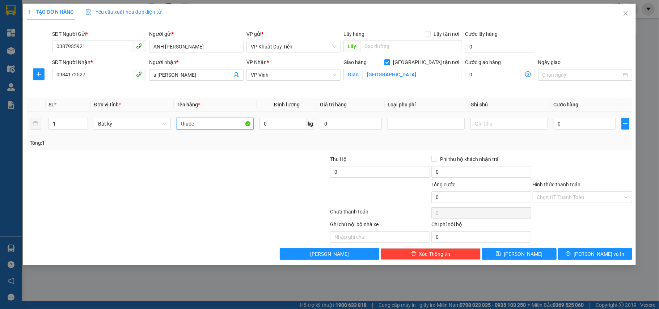
type input "thuốc"
click at [529, 131] on div at bounding box center [509, 124] width 77 height 14
drag, startPoint x: 527, startPoint y: 129, endPoint x: 524, endPoint y: 120, distance: 10.1
click at [526, 125] on input "text" at bounding box center [509, 124] width 77 height 12
type input "cn"
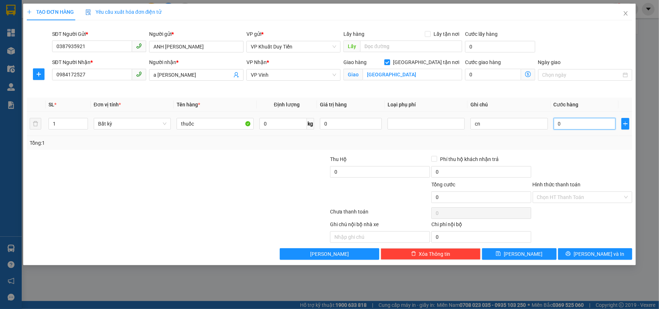
click at [565, 122] on input "0" at bounding box center [585, 124] width 62 height 12
type input "5"
type input "55"
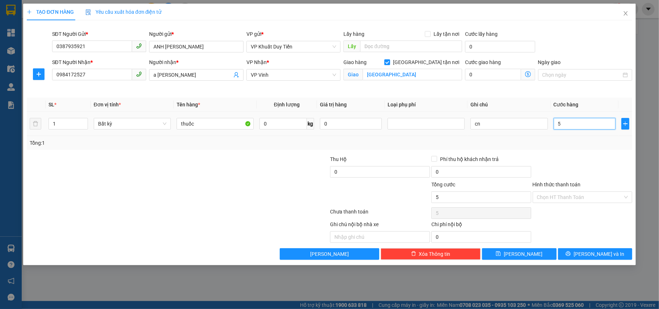
type input "55"
type input "5"
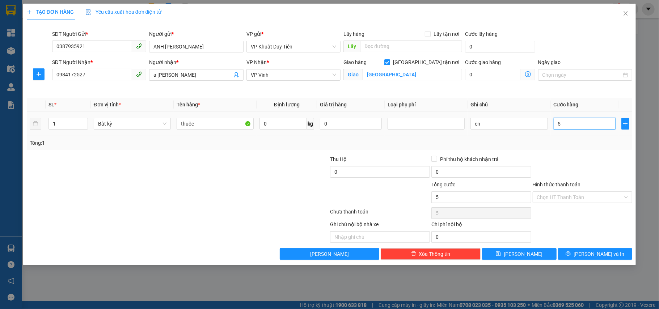
type input "50"
type input "50.000"
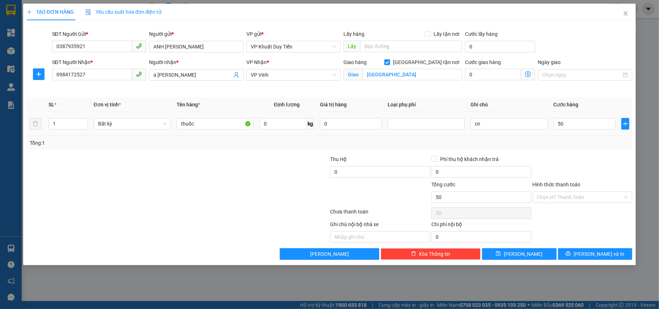
type input "50.000"
click at [593, 157] on div at bounding box center [582, 167] width 101 height 25
click at [616, 250] on button "[PERSON_NAME] và In" at bounding box center [595, 254] width 75 height 12
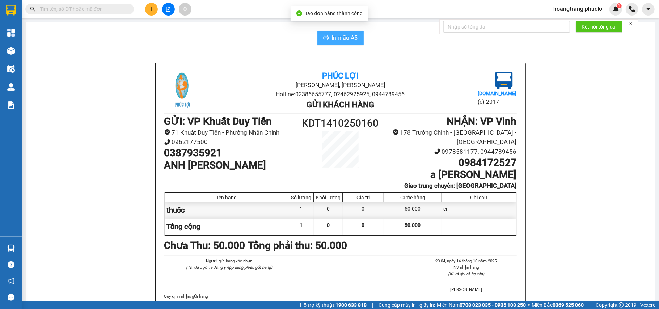
click at [332, 33] on button "In mẫu A5" at bounding box center [341, 38] width 46 height 14
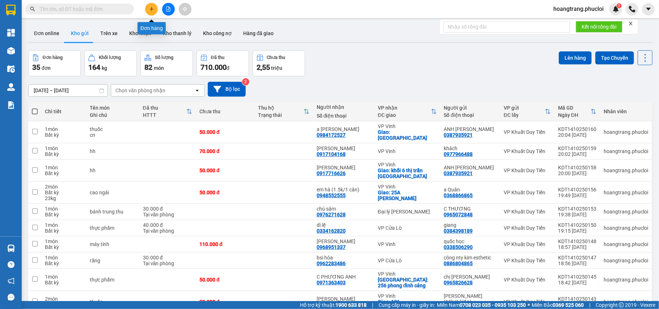
click at [151, 8] on icon "plus" at bounding box center [151, 9] width 0 height 4
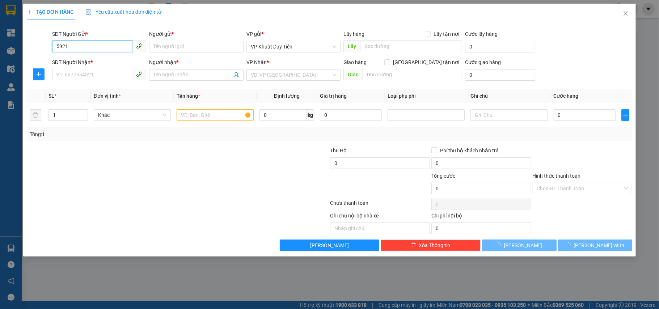
click at [111, 49] on input "5921" at bounding box center [92, 47] width 80 height 12
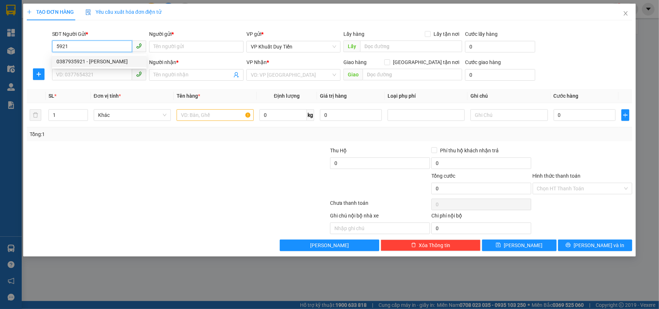
click at [83, 61] on div "0387935921 - ANH TUẤN HẢI VÂN" at bounding box center [99, 62] width 86 height 8
type input "0387935921"
type input "ANH TUẤN HẢI VÂN"
type input "0387935921"
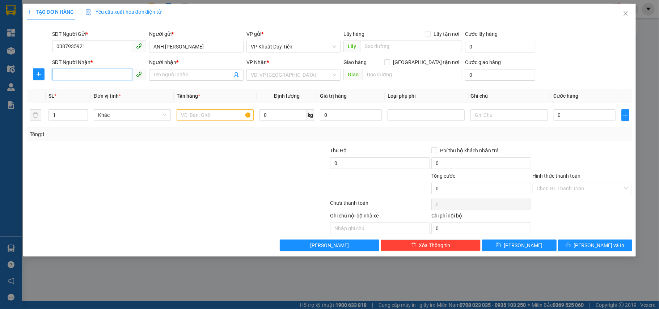
click at [86, 76] on input "SĐT Người Nhận *" at bounding box center [92, 75] width 80 height 12
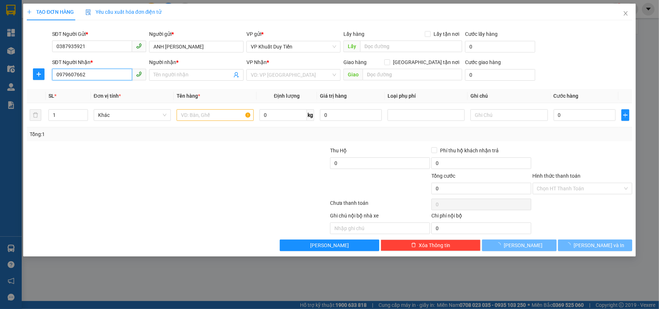
click at [96, 77] on input "0979607662" at bounding box center [92, 75] width 80 height 12
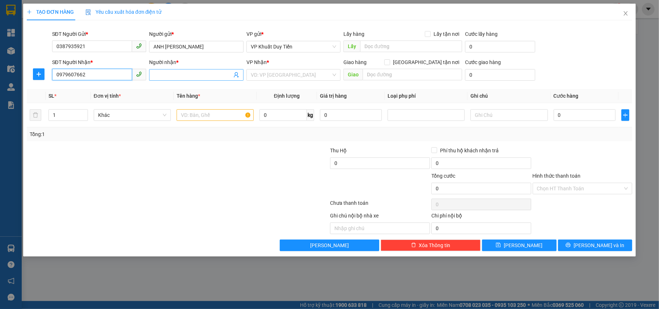
type input "0979607662"
click at [171, 76] on input "Người nhận *" at bounding box center [193, 75] width 79 height 8
type input "thu văn"
click at [225, 116] on input "text" at bounding box center [215, 115] width 77 height 12
type input "hh"
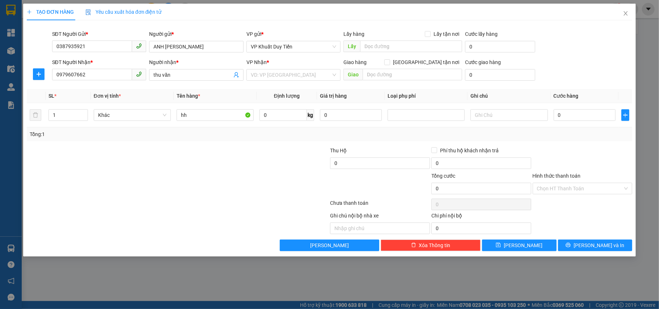
click at [416, 68] on div "Giao hàng Giao tận nơi" at bounding box center [403, 63] width 119 height 11
click at [428, 66] on div "Giao hàng Giao tận nơi" at bounding box center [403, 63] width 119 height 11
click at [390, 61] on input "[GEOGRAPHIC_DATA] tận nơi" at bounding box center [387, 61] width 5 height 5
checkbox input "true"
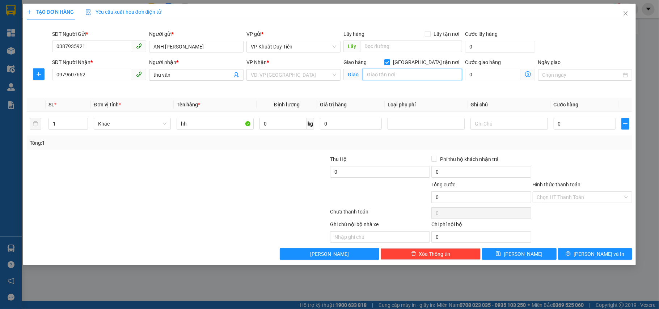
click at [422, 79] on input "text" at bounding box center [413, 75] width 100 height 12
type input "58 Võ Thị Sáu"
click at [570, 122] on input "0" at bounding box center [585, 124] width 62 height 12
type input "5"
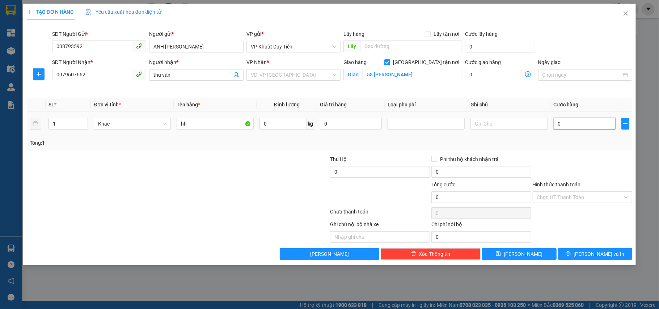
type input "5"
type input "50"
type input "50.000"
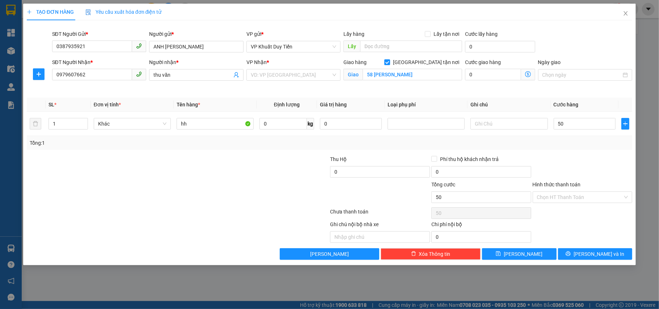
type input "50.000"
click at [590, 155] on div at bounding box center [582, 167] width 101 height 25
click at [579, 251] on button "[PERSON_NAME] và In" at bounding box center [595, 254] width 75 height 12
click at [283, 80] on input "search" at bounding box center [291, 75] width 81 height 11
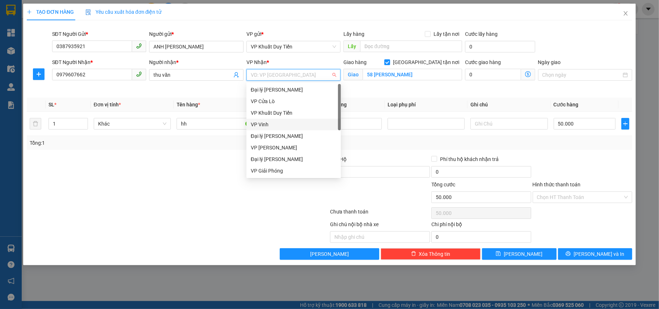
click at [289, 126] on div "VP Vinh" at bounding box center [294, 125] width 86 height 8
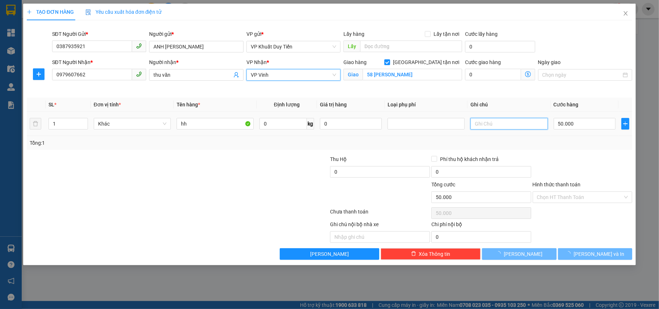
click at [518, 129] on input "text" at bounding box center [509, 124] width 77 height 12
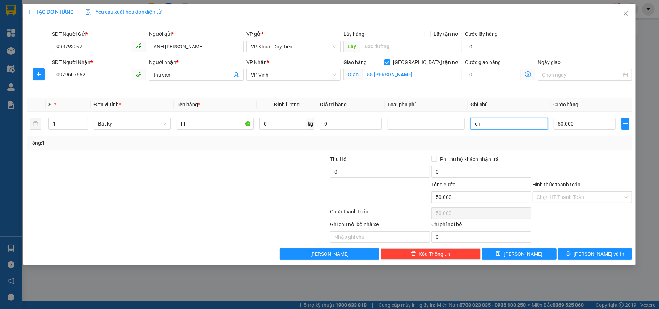
type input "cn"
click at [567, 148] on div "Tổng: 1" at bounding box center [330, 143] width 606 height 14
click at [612, 258] on button "[PERSON_NAME] và In" at bounding box center [595, 254] width 75 height 12
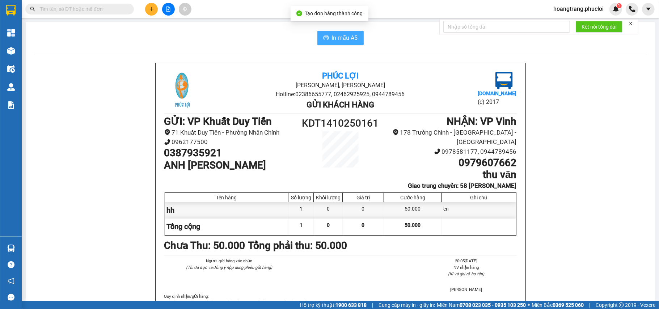
click at [335, 35] on span "In mẫu A5" at bounding box center [345, 37] width 26 height 9
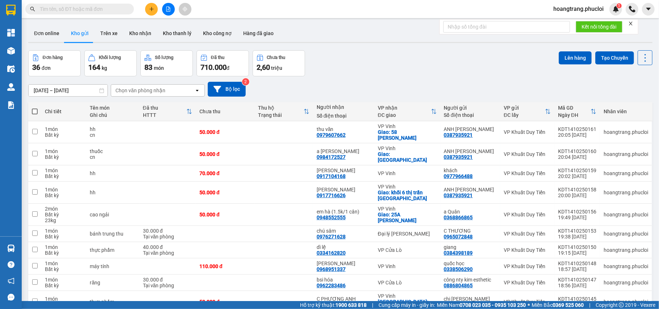
click at [146, 7] on button at bounding box center [151, 9] width 13 height 13
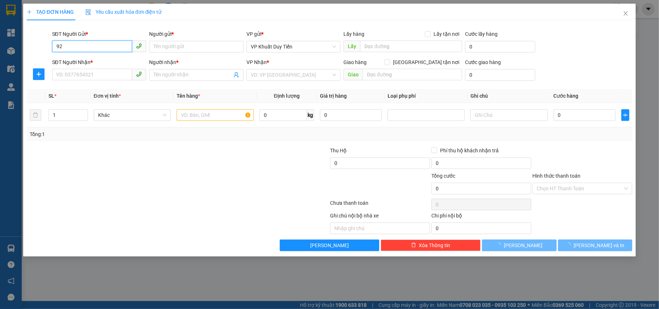
type input "9"
click at [113, 50] on input "5921" at bounding box center [92, 47] width 80 height 12
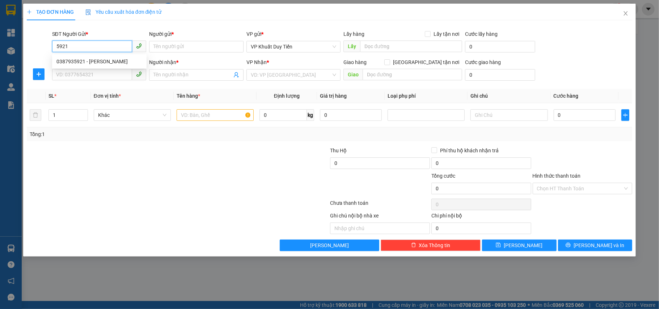
click at [113, 61] on div "0387935921 - ANH TUẤN HẢI VÂN" at bounding box center [99, 62] width 86 height 8
type input "0387935921"
type input "ANH TUẤN HẢI VÂN"
type input "0387935921"
click at [108, 76] on input "SĐT Người Nhận *" at bounding box center [92, 75] width 80 height 12
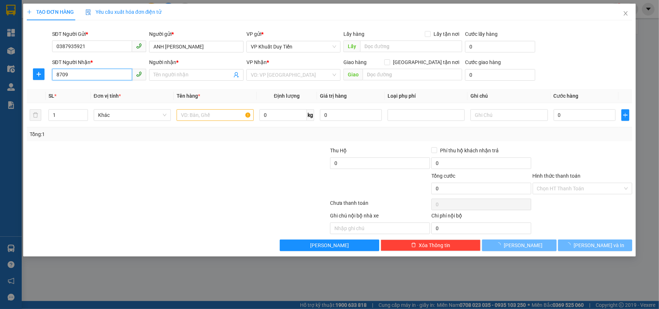
click at [107, 77] on input "8709" at bounding box center [92, 75] width 80 height 12
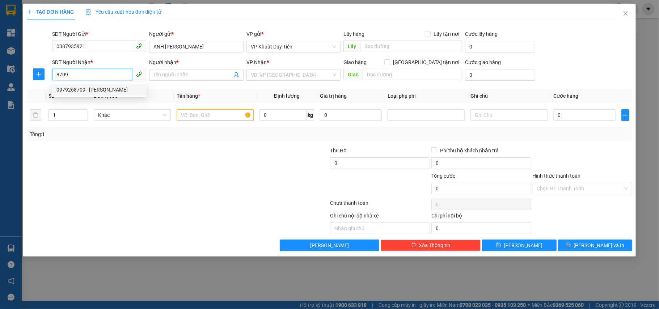
click at [113, 94] on div "0979268709 - C Hương" at bounding box center [99, 90] width 95 height 12
type input "0979268709"
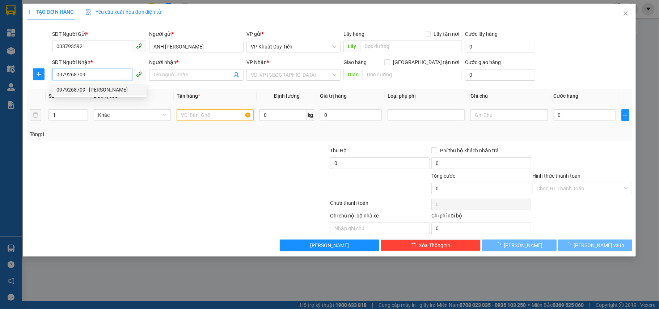
type input "C Hương"
checkbox input "true"
type input "BV Quang Thành - Hồng Tiến-Quỳnh Hồng-Quỳnh lưu"
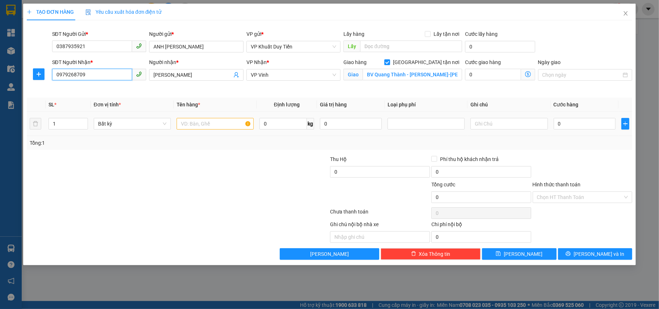
type input "0979268709"
click at [193, 121] on input "text" at bounding box center [215, 124] width 77 height 12
type input "thuốc"
click at [85, 122] on icon "up" at bounding box center [84, 122] width 3 height 3
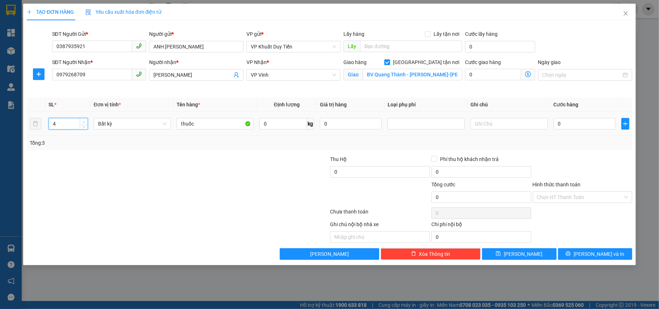
click at [85, 122] on icon "up" at bounding box center [84, 122] width 3 height 3
type input "8"
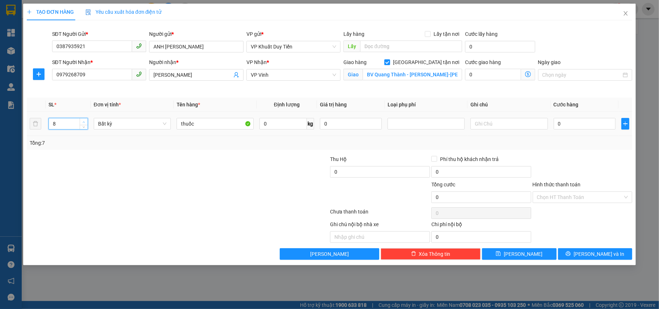
click at [85, 122] on icon "up" at bounding box center [84, 122] width 3 height 3
click at [125, 197] on div at bounding box center [127, 193] width 202 height 25
click at [532, 125] on input "text" at bounding box center [509, 124] width 77 height 12
type input "cn"
click at [595, 130] on input "0" at bounding box center [585, 124] width 62 height 12
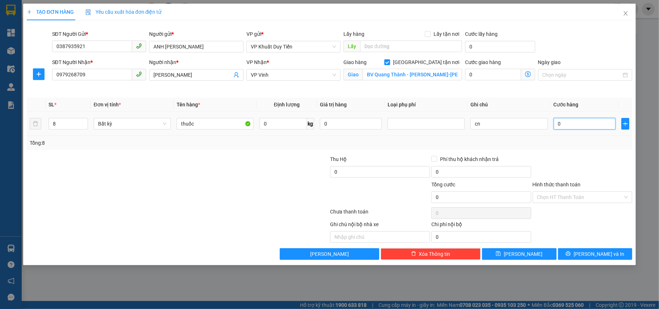
click at [595, 130] on input "0" at bounding box center [585, 124] width 62 height 12
type input "4"
type input "40"
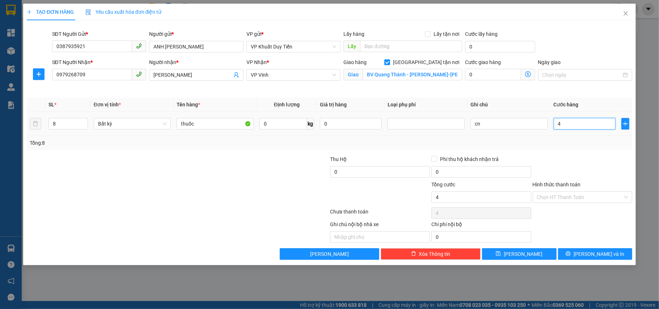
type input "40"
type input "400"
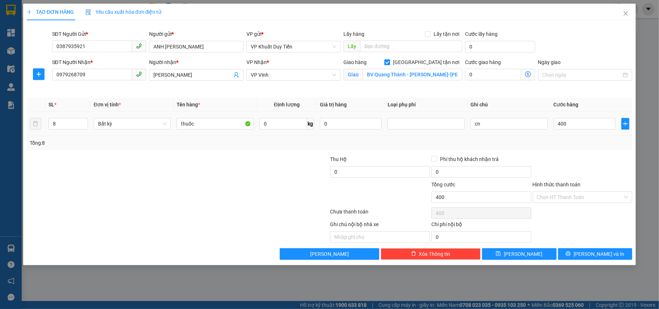
type input "400.000"
click at [600, 171] on div at bounding box center [582, 167] width 101 height 25
click at [616, 252] on button "[PERSON_NAME] và In" at bounding box center [595, 254] width 75 height 12
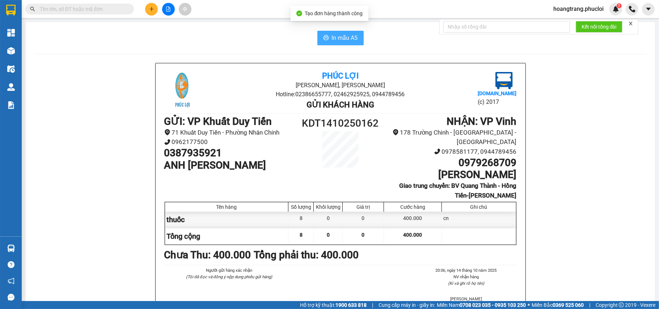
click at [324, 39] on icon "printer" at bounding box center [325, 37] width 5 height 5
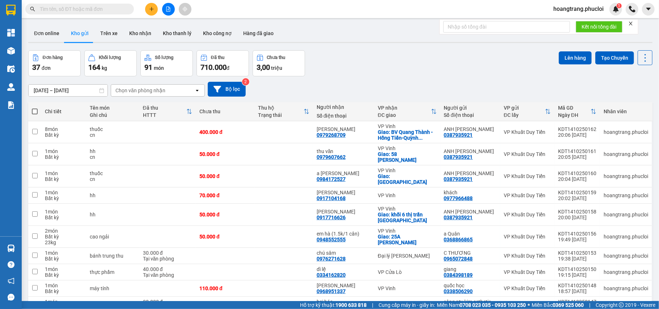
click at [154, 11] on icon "plus" at bounding box center [151, 9] width 5 height 5
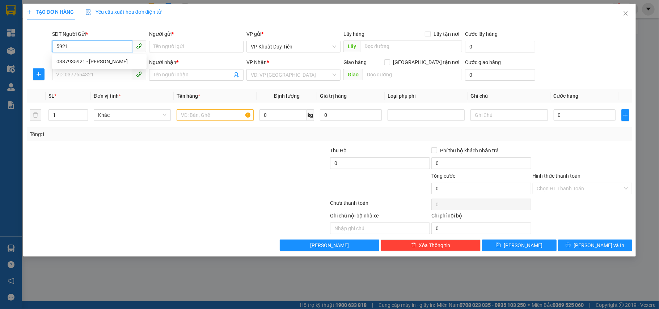
click at [95, 43] on input "5921" at bounding box center [92, 47] width 80 height 12
click at [99, 60] on div "0387935921 - ANH TUẤN HẢI VÂN" at bounding box center [99, 62] width 86 height 8
type input "0387935921"
type input "ANH TUẤN HẢI VÂN"
type input "0387935921"
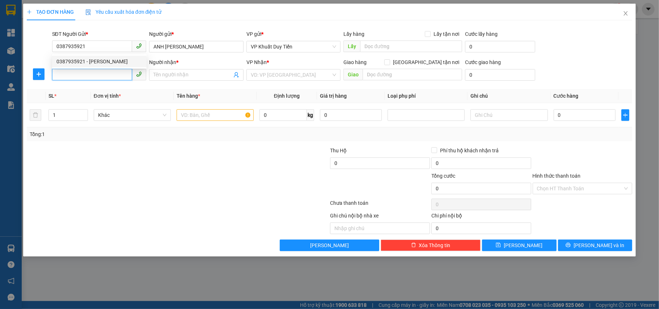
click at [98, 72] on input "SĐT Người Nhận *" at bounding box center [92, 75] width 80 height 12
type input "0978734319"
click at [192, 80] on span at bounding box center [196, 75] width 95 height 12
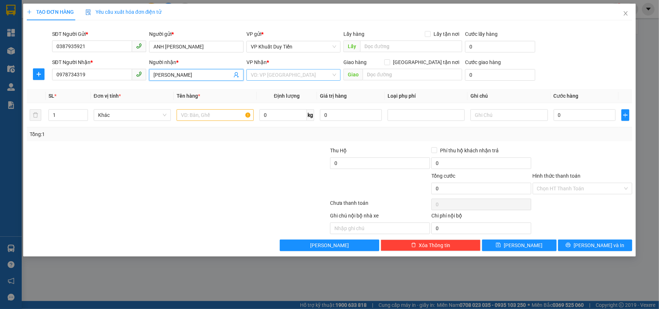
type input "Anh Tiêns"
click at [319, 72] on input "search" at bounding box center [291, 75] width 81 height 11
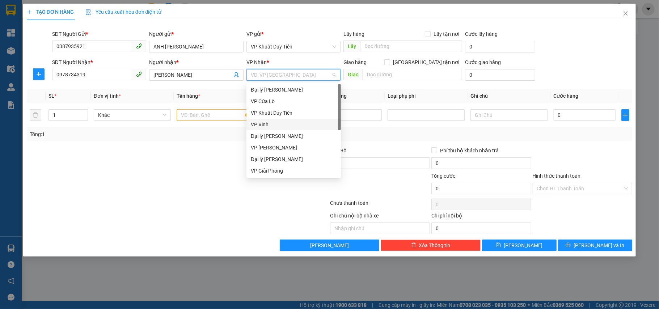
click at [281, 127] on div "VP Vinh" at bounding box center [294, 125] width 86 height 8
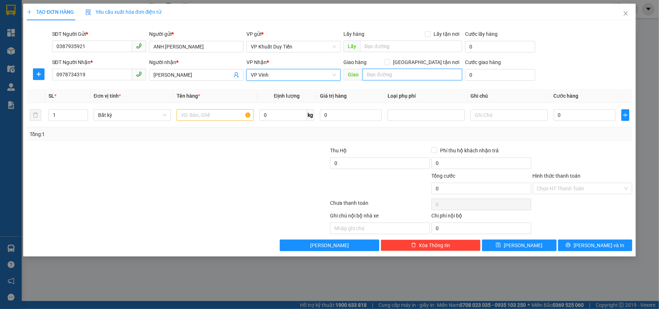
click at [377, 78] on input "text" at bounding box center [413, 75] width 100 height 12
click at [431, 61] on span "[GEOGRAPHIC_DATA] tận nơi" at bounding box center [426, 62] width 72 height 8
click at [390, 61] on input "[GEOGRAPHIC_DATA] tận nơi" at bounding box center [387, 61] width 5 height 5
checkbox input "true"
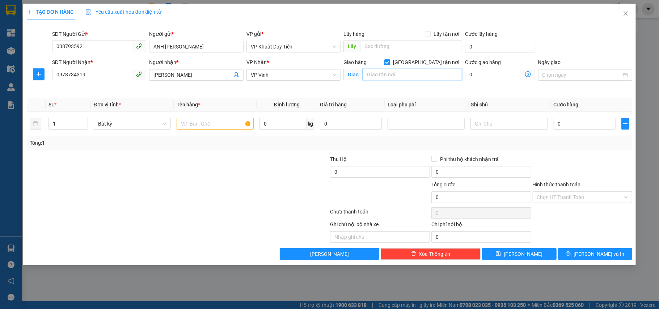
click at [400, 75] on input "text" at bounding box center [413, 75] width 100 height 12
type input "thôn Đồng Hà, Thạch Long, Thạch Hà, Hà Tĩnh"
click at [208, 125] on input "text" at bounding box center [215, 124] width 77 height 12
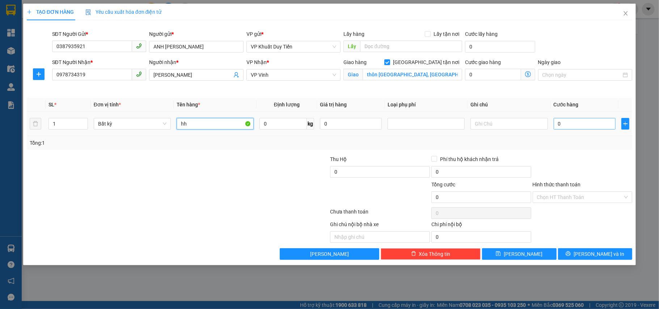
type input "hh"
click at [566, 129] on input "0" at bounding box center [585, 124] width 62 height 12
type input "1"
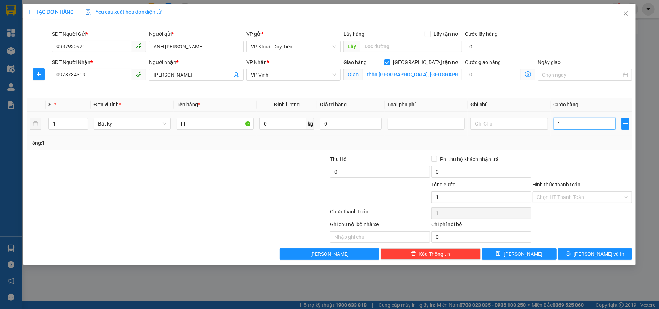
type input "10"
type input "100"
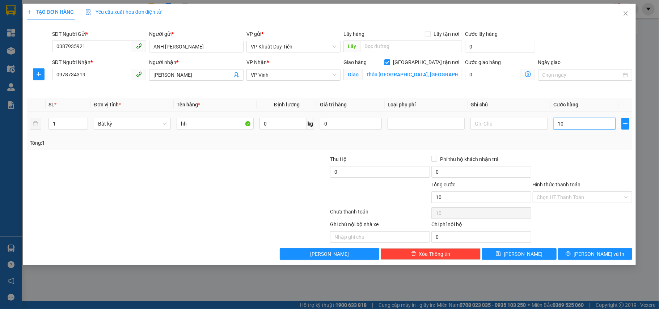
type input "100"
type input "100.000"
click at [569, 175] on div at bounding box center [582, 167] width 101 height 25
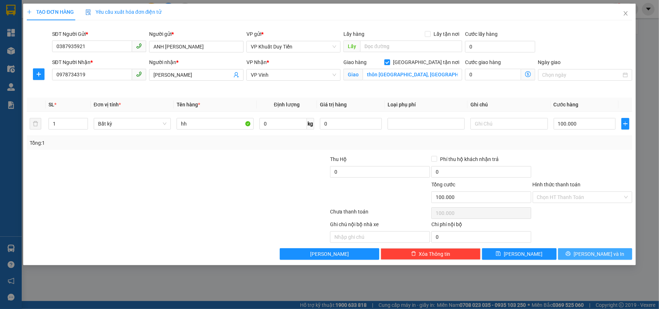
click at [571, 253] on icon "printer" at bounding box center [568, 254] width 5 height 5
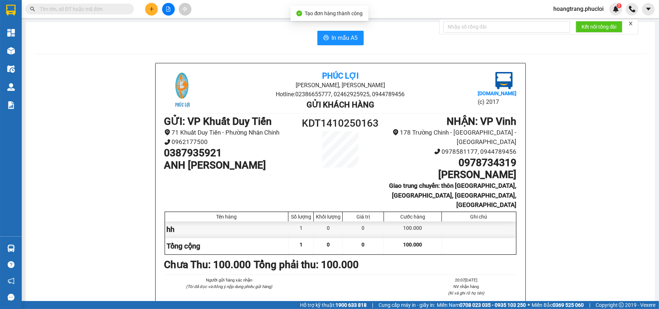
click at [37, 38] on div "In mẫu A5" at bounding box center [340, 38] width 612 height 14
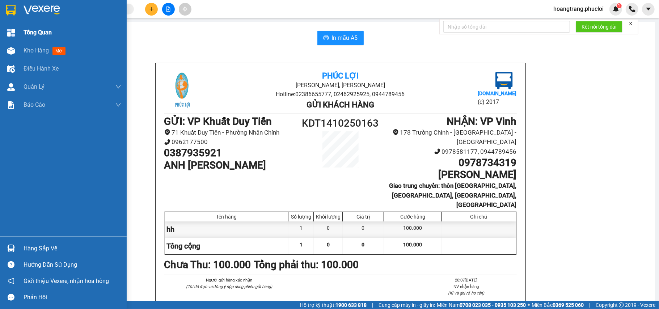
drag, startPoint x: 28, startPoint y: 43, endPoint x: 437, endPoint y: 25, distance: 409.6
click at [28, 42] on div "Kho hàng mới" at bounding box center [73, 51] width 98 height 18
click at [41, 55] on div "Kho hàng mới" at bounding box center [46, 50] width 45 height 9
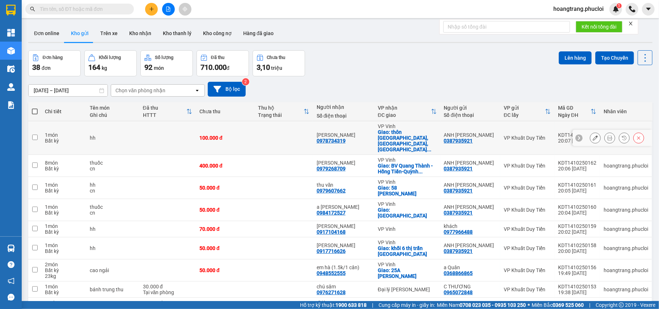
click at [591, 133] on button at bounding box center [596, 138] width 10 height 13
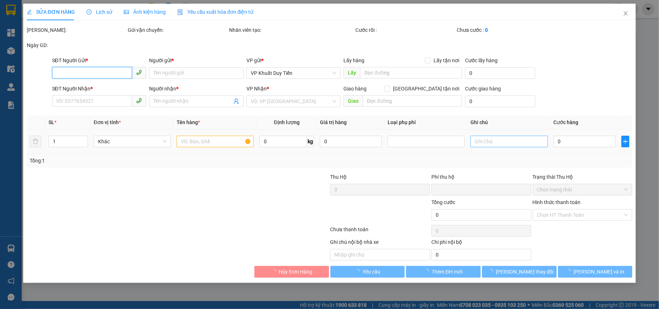
type input "0387935921"
type input "ANH TUẤN HẢI VÂN"
type input "0978734319"
type input "Anh Tiêns"
checkbox input "true"
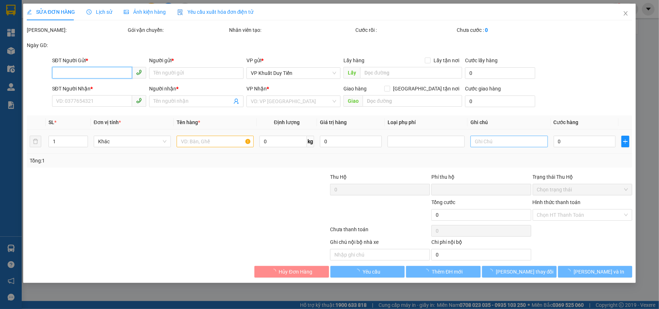
type input "thôn Đồng Hà, Thạch Long, Thạch Hà, Hà Tĩnh"
type input "0"
type input "100.000"
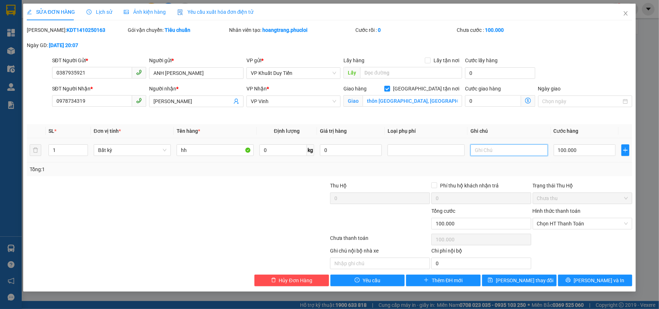
click at [508, 155] on input "text" at bounding box center [509, 150] width 77 height 12
type input "cn"
click at [583, 286] on button "[PERSON_NAME] và In" at bounding box center [595, 281] width 75 height 12
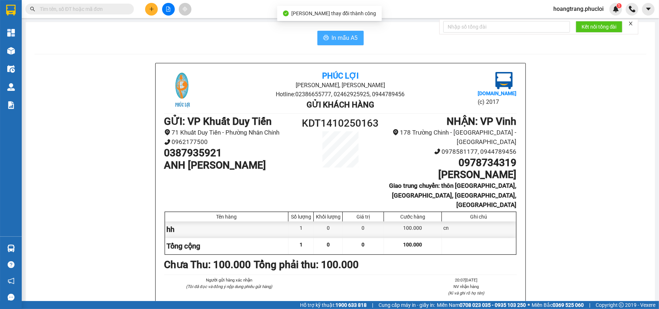
click at [341, 37] on span "In mẫu A5" at bounding box center [345, 37] width 26 height 9
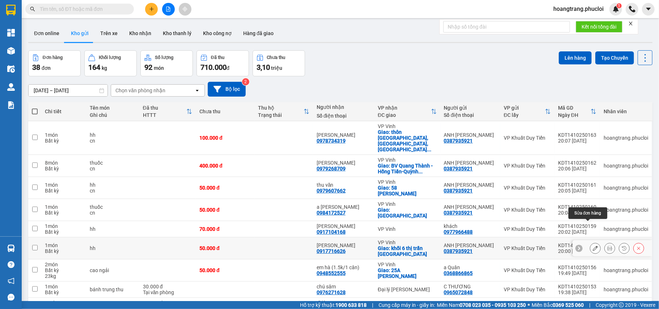
click at [593, 242] on button at bounding box center [596, 248] width 10 height 13
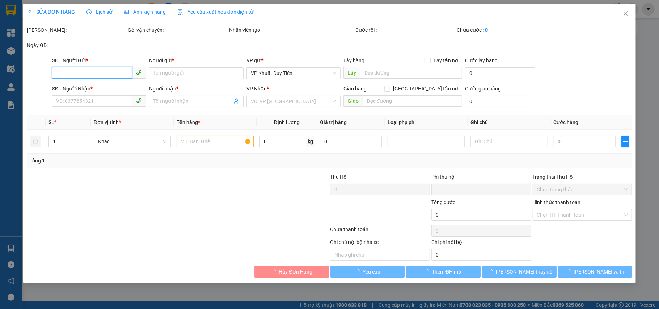
type input "0387935921"
type input "ANH TUẤN HẢI VÂN"
type input "0917716626"
type input "Huy Hưng"
checkbox input "true"
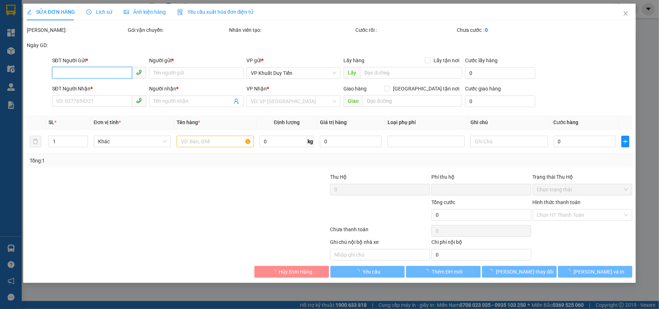
type input "khối 6 thị trấn Hưng Nguyên"
type input "0"
type input "50.000"
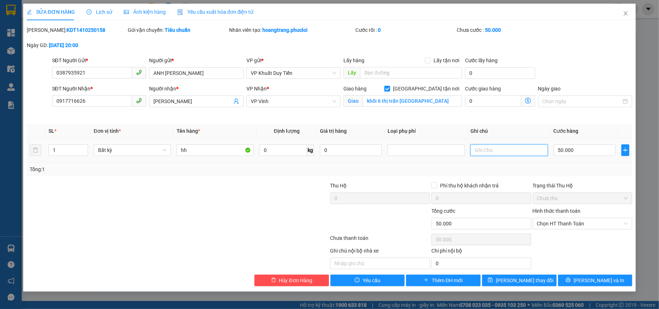
click at [491, 151] on input "text" at bounding box center [509, 150] width 77 height 12
type input "cn"
click at [526, 282] on span "Lưu thay đổi" at bounding box center [525, 281] width 58 height 8
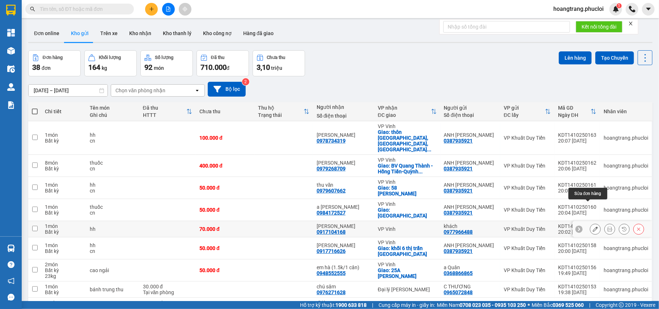
click at [593, 227] on icon at bounding box center [595, 229] width 5 height 5
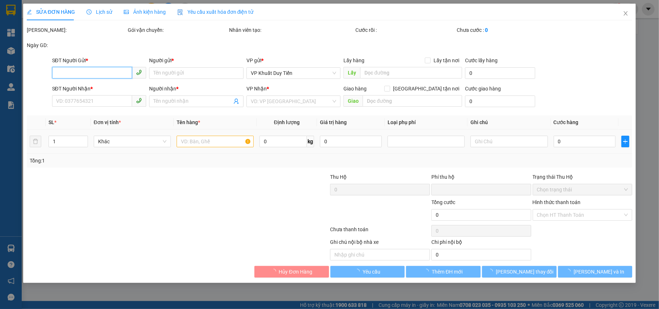
type input "0977966488"
type input "khách"
type input "0917104168"
type input "Phương Văn"
type input "0"
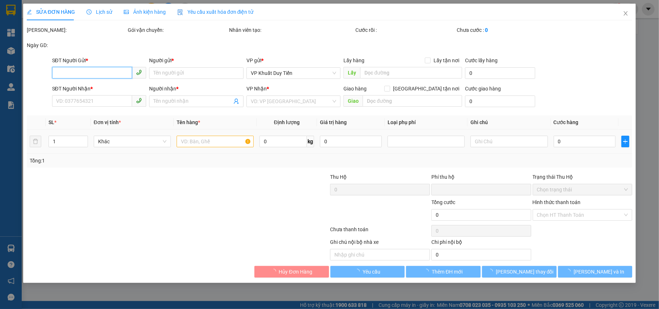
type input "70.000"
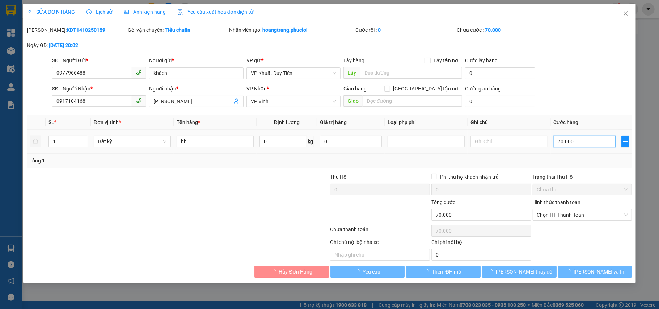
click at [582, 146] on input "70.000" at bounding box center [585, 142] width 62 height 12
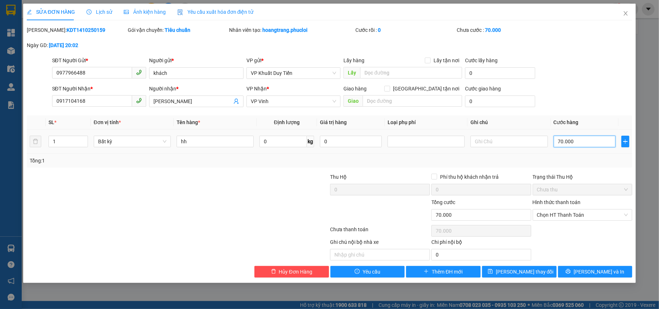
type input "9"
type input "90"
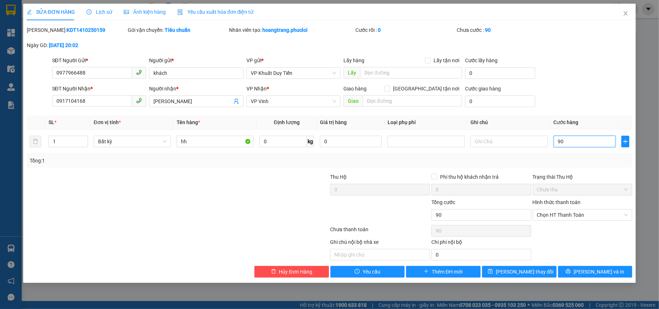
type input "90"
type input "90.000"
click at [596, 161] on div "Tổng: 1" at bounding box center [330, 161] width 600 height 8
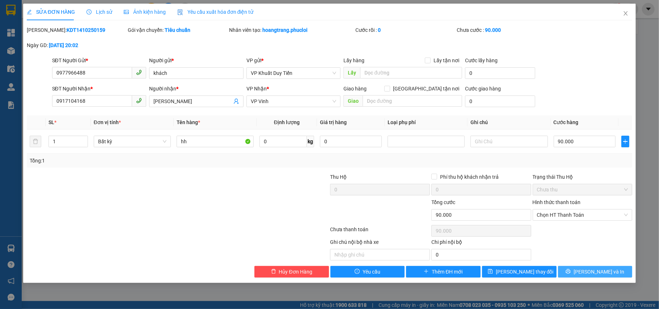
click at [575, 267] on button "[PERSON_NAME] và In" at bounding box center [595, 272] width 75 height 12
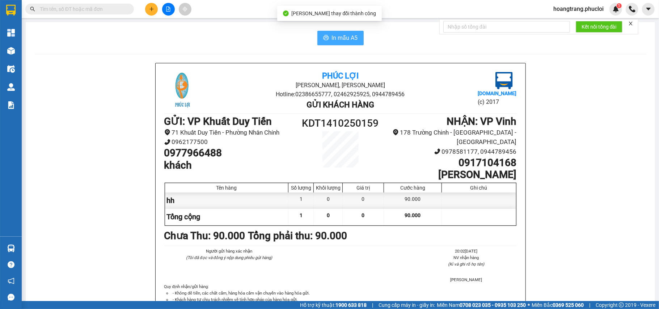
click at [338, 40] on span "In mẫu A5" at bounding box center [345, 37] width 26 height 9
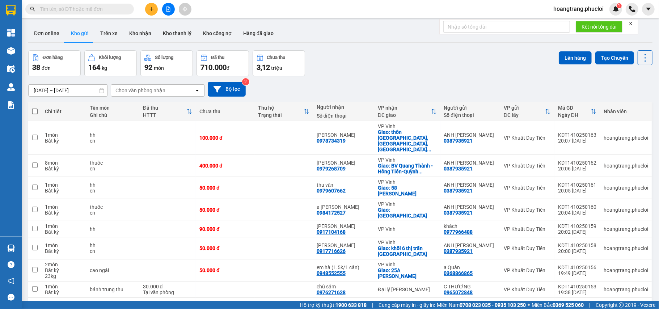
click at [154, 5] on button at bounding box center [151, 9] width 13 height 13
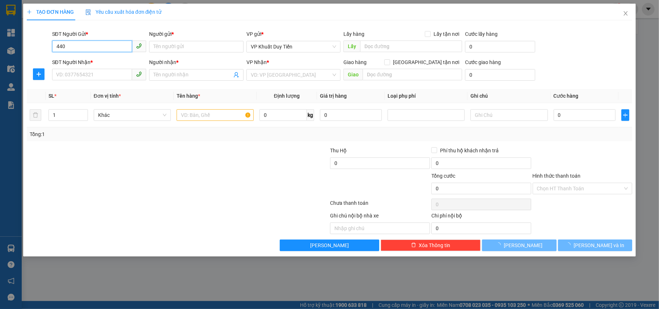
click at [105, 51] on input "440" at bounding box center [92, 47] width 80 height 12
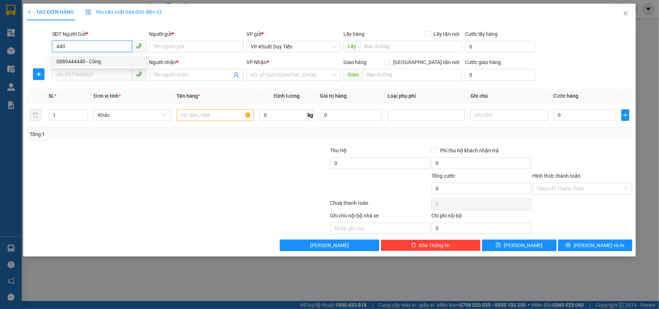
click at [108, 56] on div "0889444440 - Công" at bounding box center [99, 62] width 95 height 12
type input "0889444440"
type input "Công"
click at [104, 73] on input "SĐT Người Nhận *" at bounding box center [92, 75] width 80 height 12
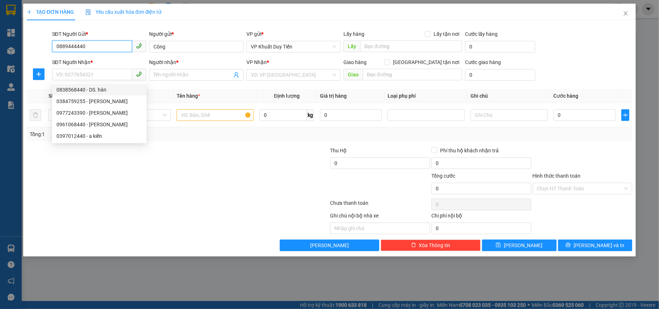
drag, startPoint x: 106, startPoint y: 47, endPoint x: 22, endPoint y: 61, distance: 85.1
click at [36, 58] on form "SĐT Người Gửi * 0889444440 0889444440 Người gửi * Công VP gửi * VP Khuất Duy Ti…" at bounding box center [330, 57] width 606 height 54
click at [22, 61] on div "TẠO ĐƠN HÀNG Yêu cầu xuất hóa đơn điện tử Transit Pickup Surcharge Ids Transit …" at bounding box center [329, 154] width 659 height 309
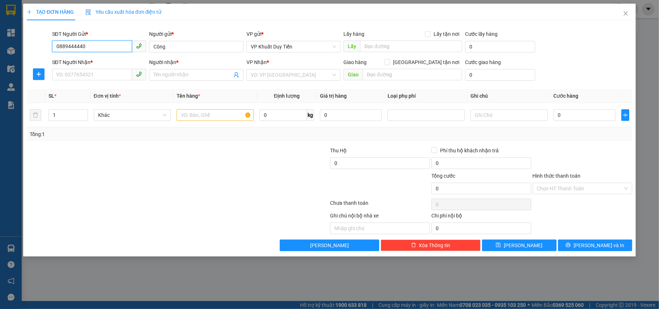
drag, startPoint x: 98, startPoint y: 46, endPoint x: 9, endPoint y: 53, distance: 89.0
click at [12, 54] on div "TẠO ĐƠN HÀNG Yêu cầu xuất hóa đơn điện tử Transit Pickup Surcharge Ids Transit …" at bounding box center [329, 154] width 659 height 309
click at [104, 62] on div "0986864400 - chị phượng (a Kết 0865849862)" at bounding box center [108, 62] width 105 height 8
type input "0986864400"
type input "chị phượng (a Kết 0865849862)"
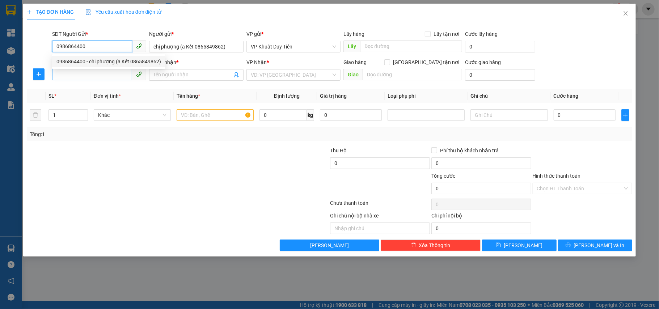
type input "0986864400"
click at [101, 72] on input "SĐT Người Nhận *" at bounding box center [92, 75] width 80 height 12
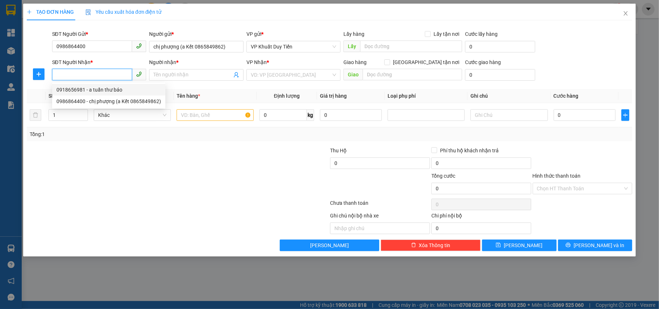
click at [103, 85] on div "0918656981 - a tuấn thư báo" at bounding box center [108, 90] width 113 height 12
type input "0918656981"
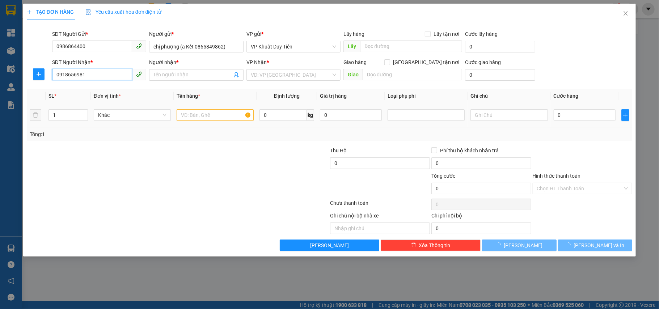
type input "a tuấn thư báo"
checkbox input "true"
type input "so 1 duong le ninh"
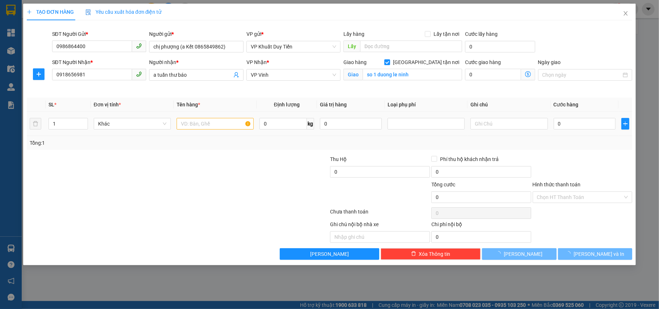
click at [180, 113] on td at bounding box center [215, 124] width 83 height 24
click at [188, 125] on input "text" at bounding box center [215, 124] width 77 height 12
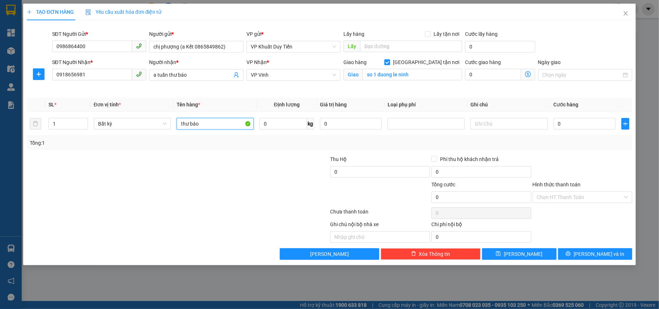
type input "thư báo"
click at [223, 202] on div at bounding box center [127, 193] width 202 height 25
click at [591, 125] on input "0" at bounding box center [585, 124] width 62 height 12
type input "3"
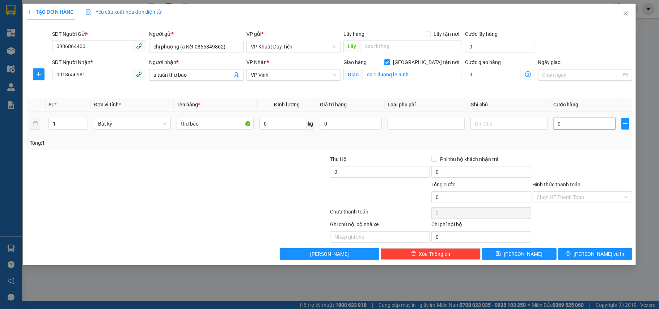
type input "3"
type input "30"
type input "30.000"
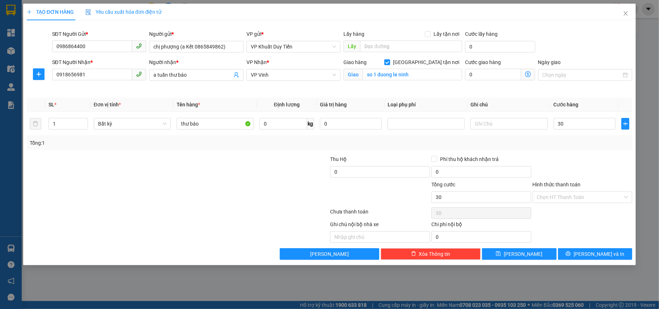
type input "30.000"
click at [597, 169] on div at bounding box center [582, 167] width 101 height 25
click at [598, 199] on input "Hình thức thanh toán" at bounding box center [580, 197] width 86 height 11
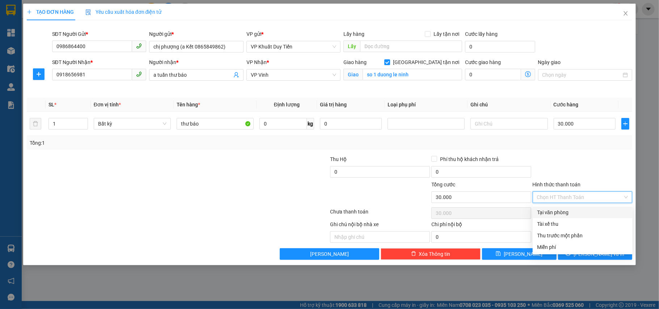
click at [594, 209] on div "Tại văn phòng" at bounding box center [582, 213] width 91 height 8
type input "0"
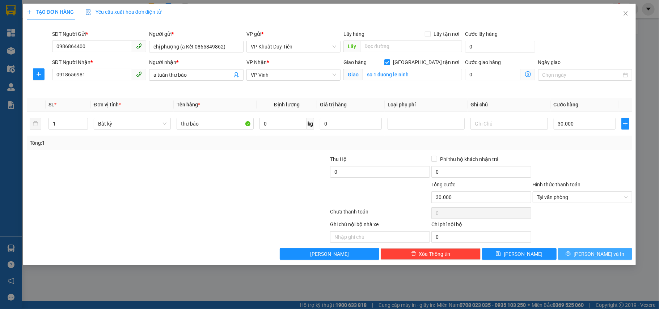
click at [590, 251] on span "[PERSON_NAME] và In" at bounding box center [599, 254] width 51 height 8
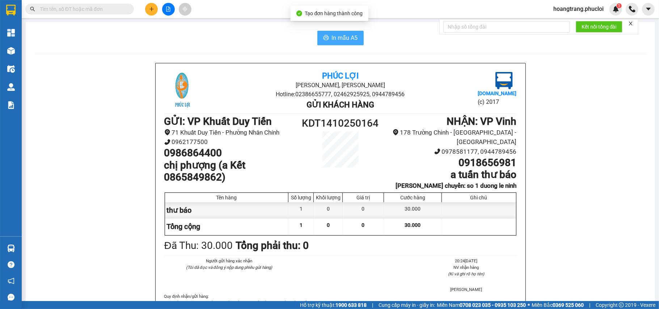
click at [318, 34] on button "In mẫu A5" at bounding box center [341, 38] width 46 height 14
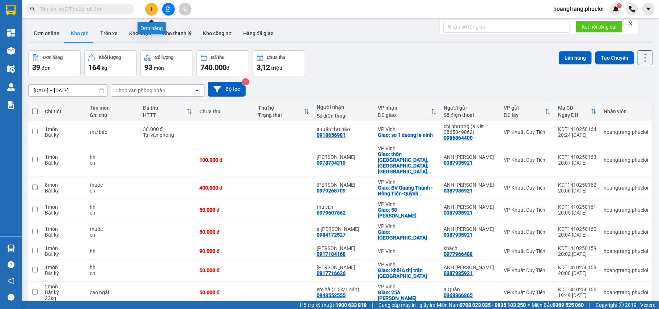
click at [149, 8] on icon "plus" at bounding box center [151, 9] width 5 height 5
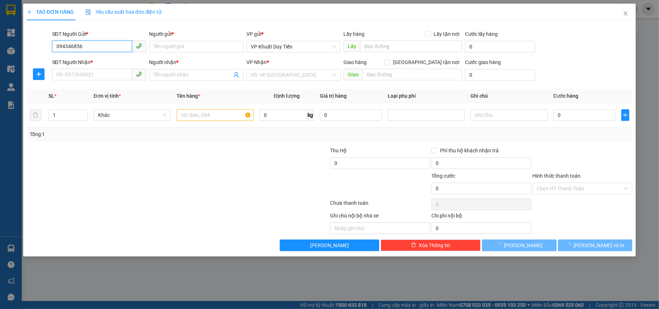
type input "0943468567"
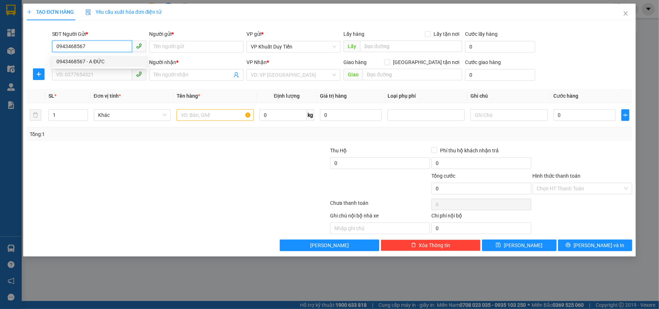
click at [92, 41] on input "0943468567" at bounding box center [92, 47] width 80 height 12
click at [94, 64] on div "0943468567 - A ĐỨC" at bounding box center [99, 62] width 86 height 8
type input "A ĐỨC"
type input "0943468567"
click at [86, 75] on input "SĐT Người Nhận *" at bounding box center [92, 75] width 80 height 12
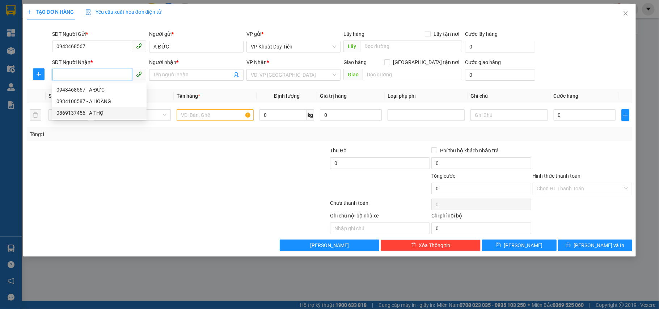
click at [90, 110] on div "0869137456 - A THỌ" at bounding box center [99, 113] width 86 height 8
type input "0869137456"
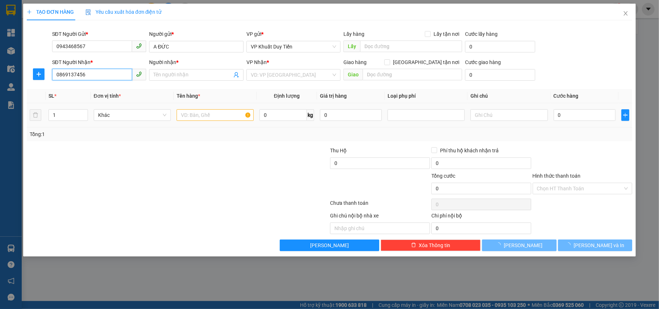
type input "A THỌ"
checkbox input "true"
type input "2 nguyễn viết xuân"
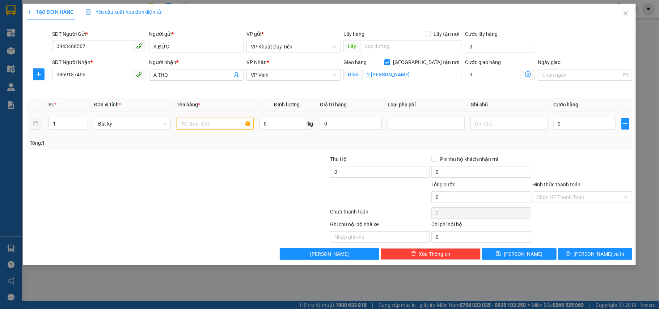
click at [206, 120] on input "text" at bounding box center [215, 124] width 77 height 12
type input "thuốc"
click at [596, 127] on input "0" at bounding box center [585, 124] width 62 height 12
type input "4"
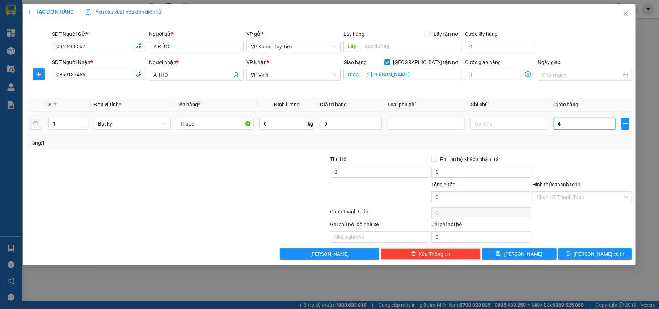
type input "4"
type input "40"
type input "40.000"
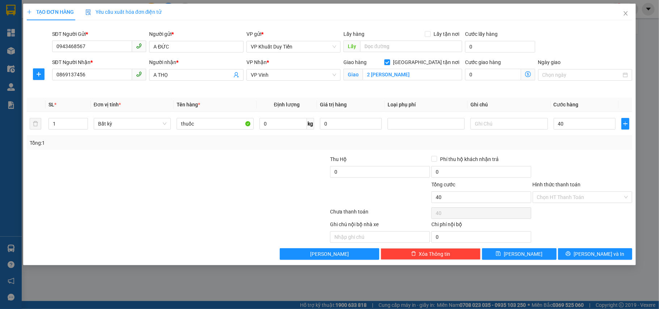
type input "40.000"
click at [592, 146] on div "Tổng: 1" at bounding box center [330, 143] width 600 height 8
click at [587, 263] on div "TẠO ĐƠN HÀNG Yêu cầu xuất hóa đơn điện tử Transit Pickup Surcharge Ids Transit …" at bounding box center [329, 135] width 613 height 262
click at [571, 256] on icon "printer" at bounding box center [568, 253] width 5 height 5
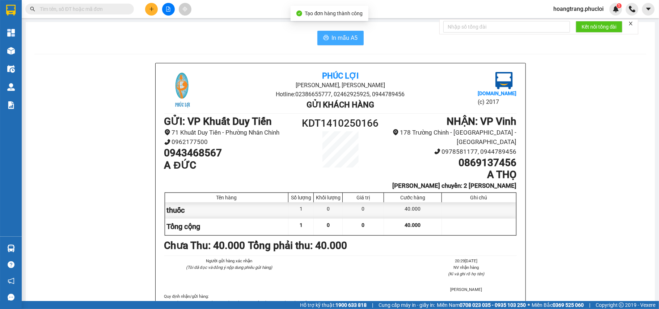
click at [327, 38] on button "In mẫu A5" at bounding box center [341, 38] width 46 height 14
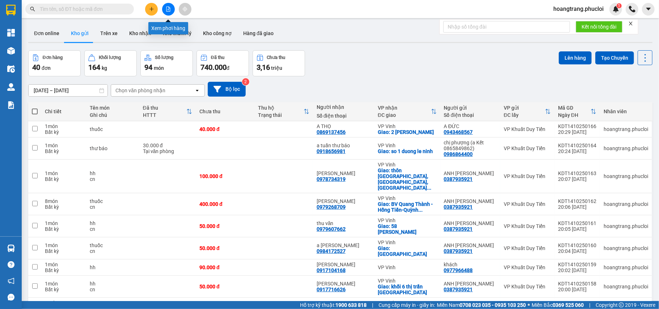
click at [168, 13] on button at bounding box center [168, 9] width 13 height 13
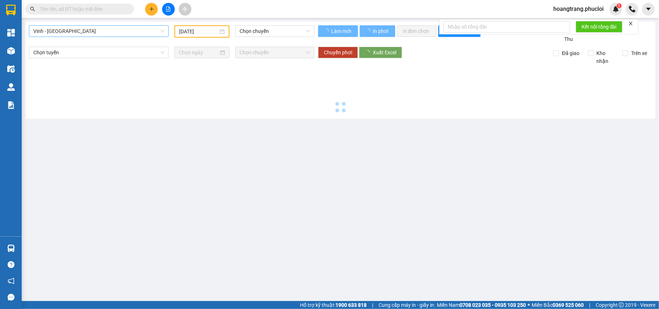
click at [103, 32] on span "Vinh - Hà Tĩnh" at bounding box center [98, 31] width 131 height 11
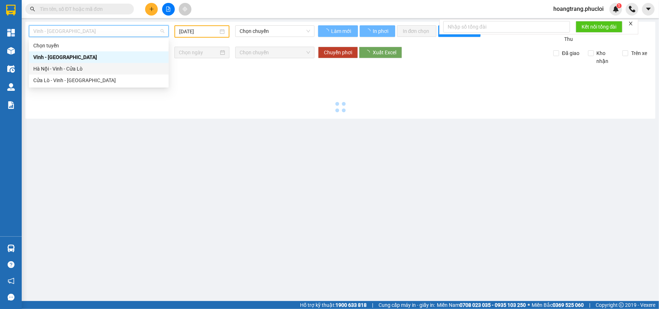
type input "14/10/2025"
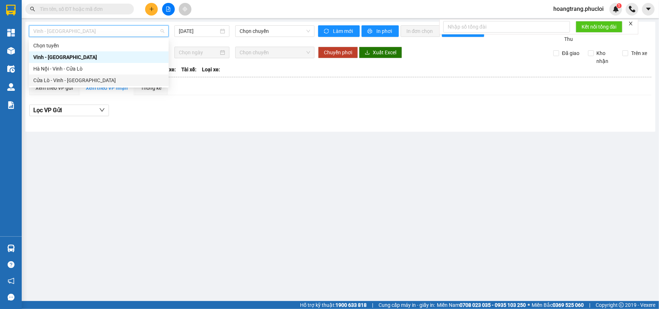
click at [100, 80] on div "Cửa Lò - Vinh - Hà Nội" at bounding box center [98, 80] width 131 height 8
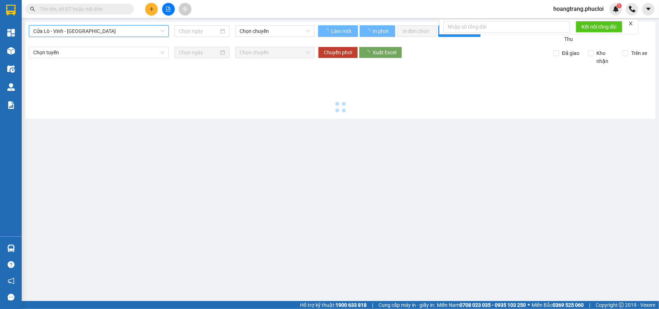
type input "14/10/2025"
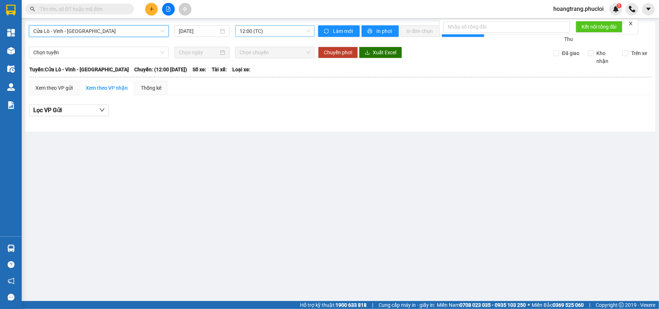
click at [282, 32] on span "12:00 (TC)" at bounding box center [275, 31] width 71 height 11
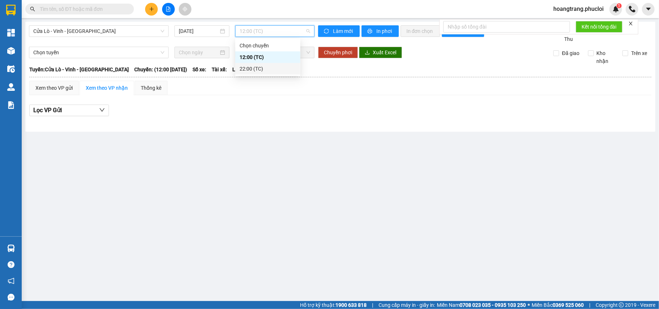
click at [279, 66] on div "22:00 (TC)" at bounding box center [268, 69] width 56 height 8
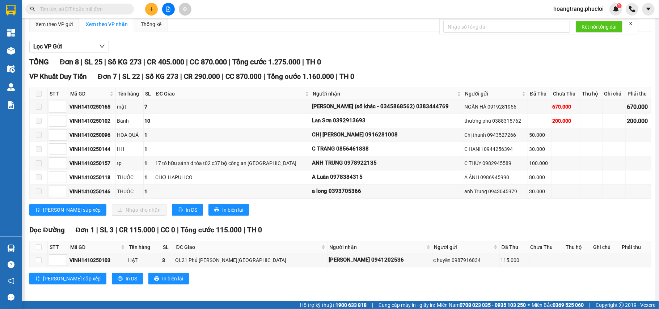
scroll to position [71, 0]
